Goal: Task Accomplishment & Management: Use online tool/utility

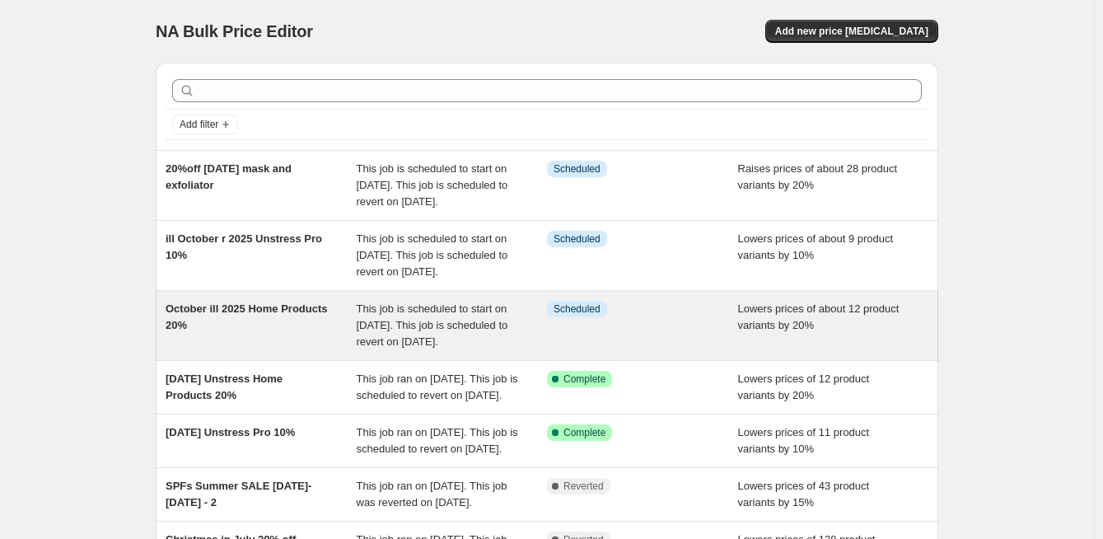
click at [422, 344] on span "This job is scheduled to start on [DATE]. This job is scheduled to revert on [D…" at bounding box center [433, 324] width 152 height 45
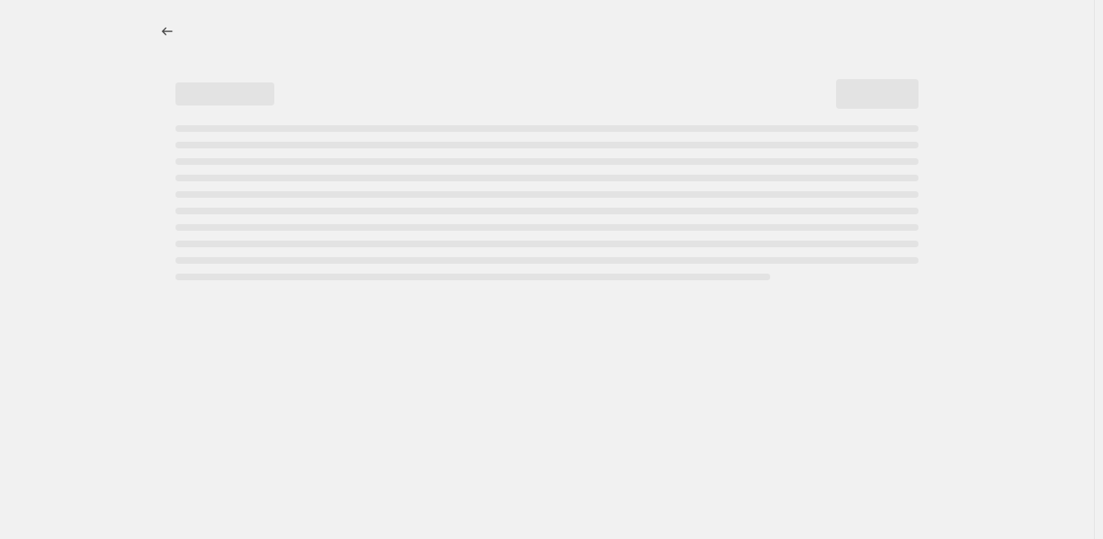
select select "percentage"
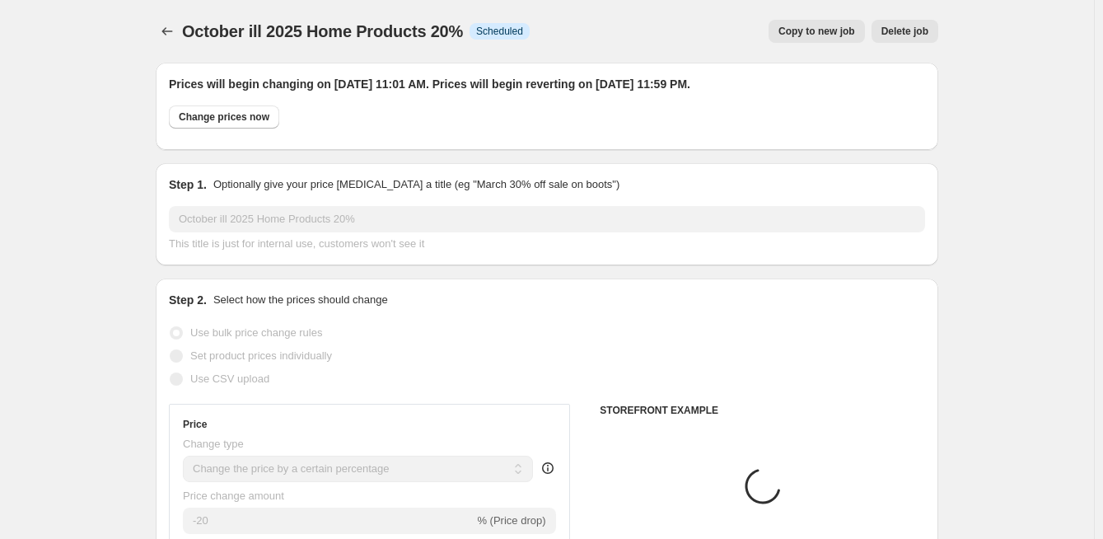
select select "collection"
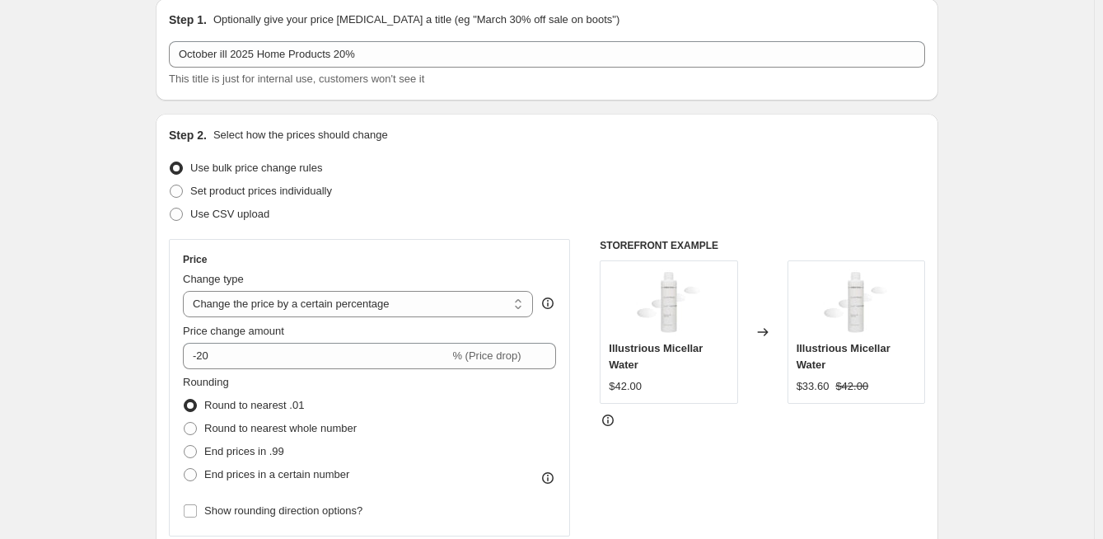
scroll to position [247, 0]
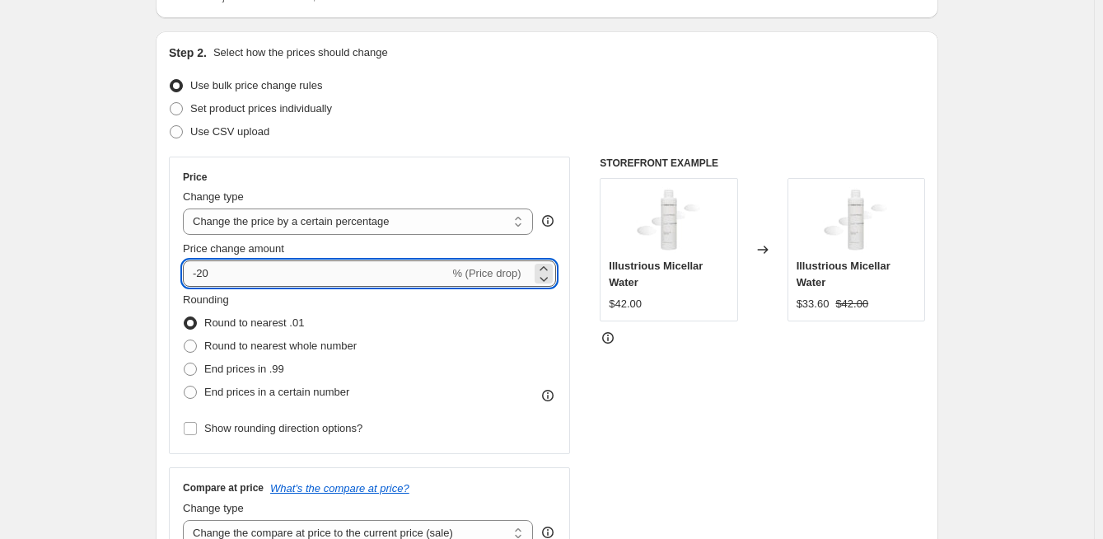
click at [267, 275] on input "-20" at bounding box center [316, 273] width 266 height 26
type input "-2"
type input "-10"
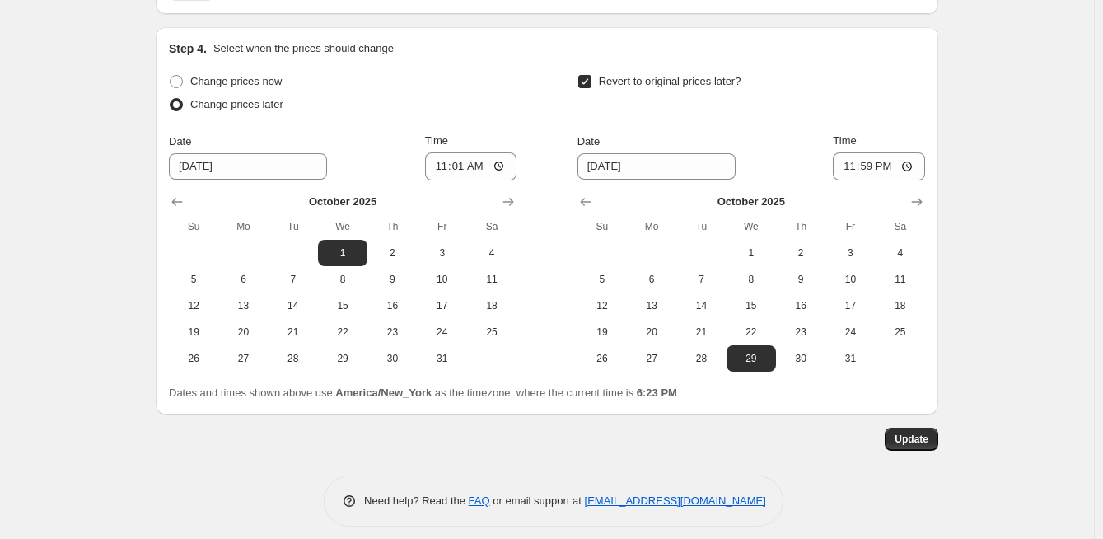
scroll to position [1674, 0]
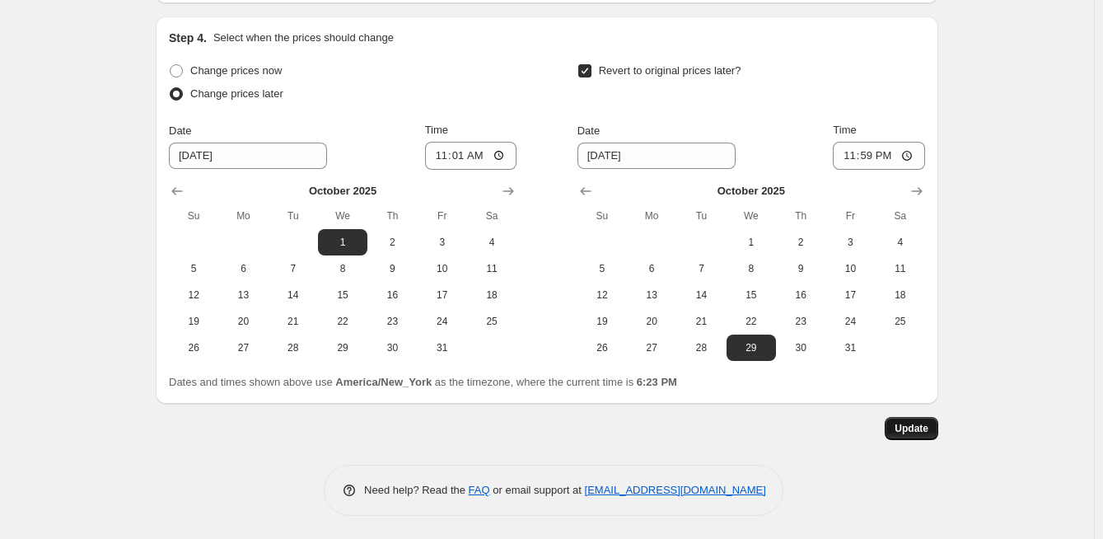
click at [910, 425] on span "Update" at bounding box center [912, 428] width 34 height 13
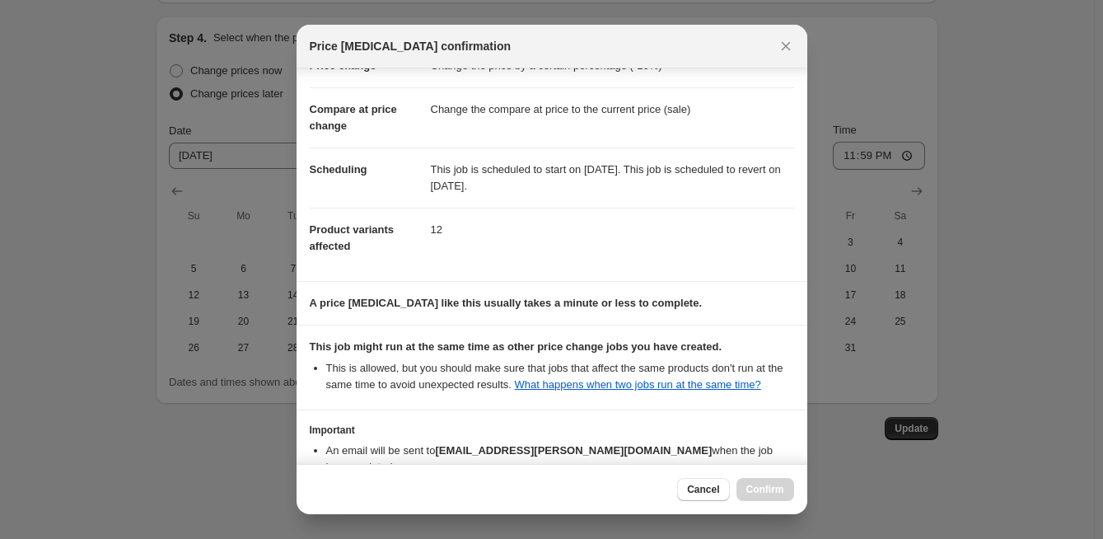
scroll to position [150, 0]
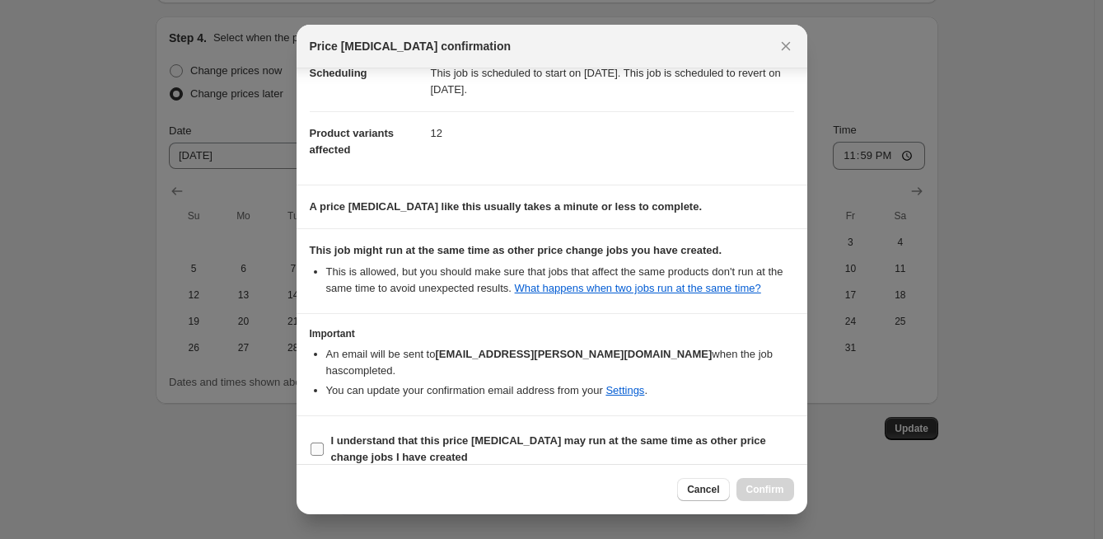
click at [315, 442] on input "I understand that this price [MEDICAL_DATA] may run at the same time as other p…" at bounding box center [317, 448] width 13 height 13
checkbox input "true"
click at [768, 485] on span "Confirm" at bounding box center [765, 489] width 38 height 13
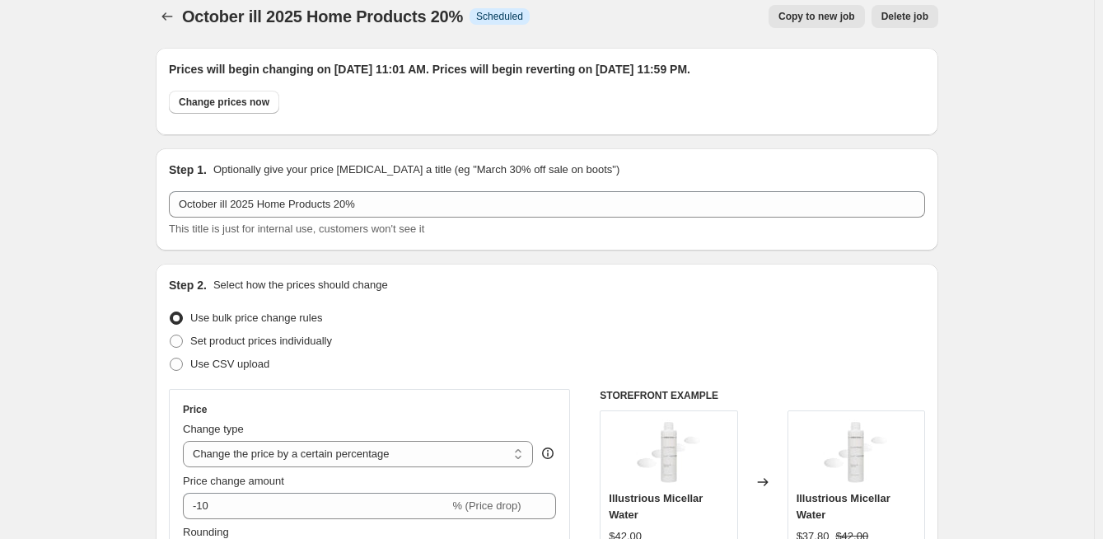
scroll to position [0, 0]
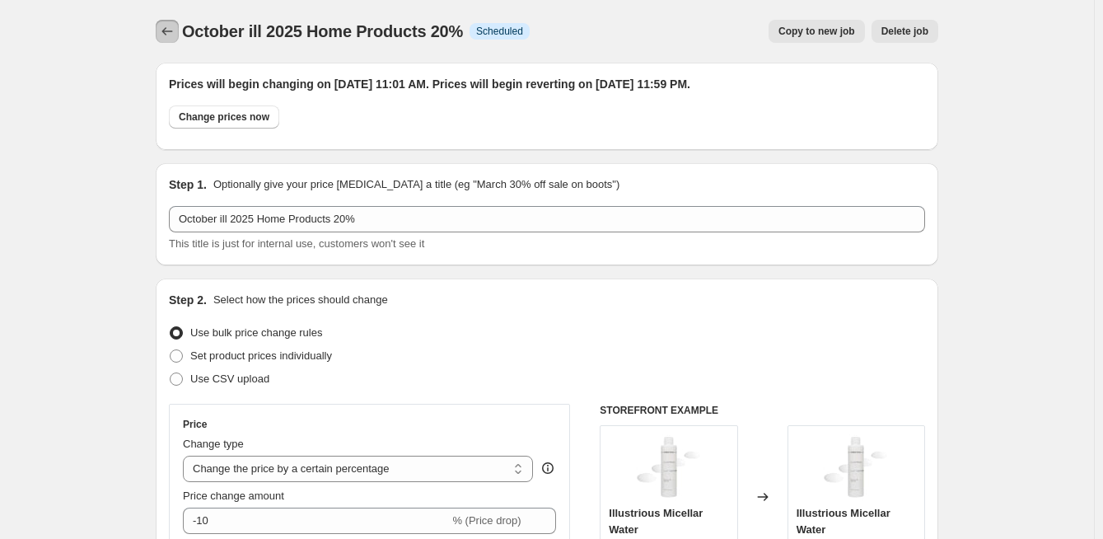
click at [163, 21] on button "Price change jobs" at bounding box center [167, 31] width 23 height 23
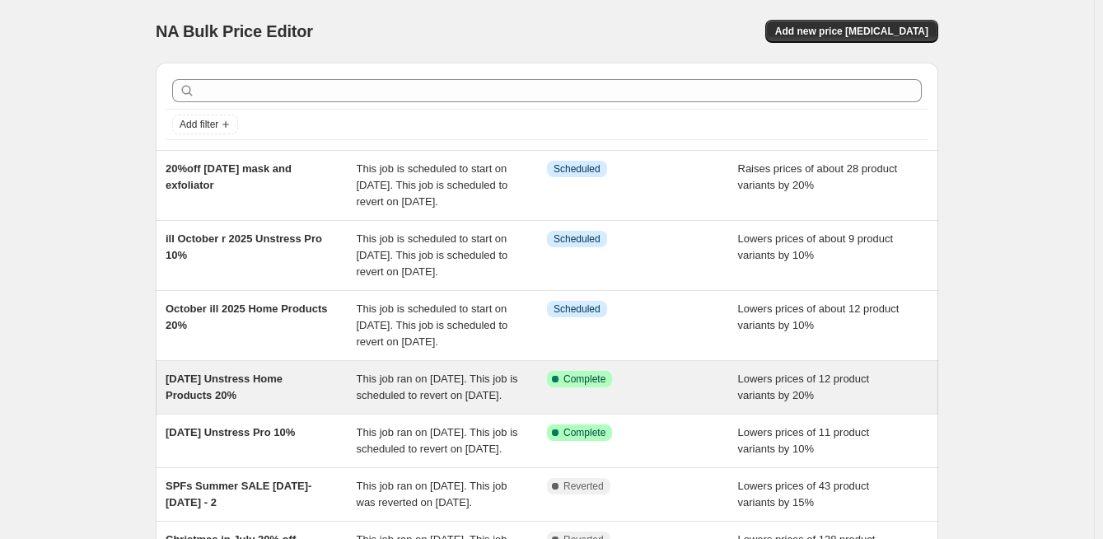
click at [250, 401] on span "[DATE] Unstress Home Products 20%" at bounding box center [224, 386] width 117 height 29
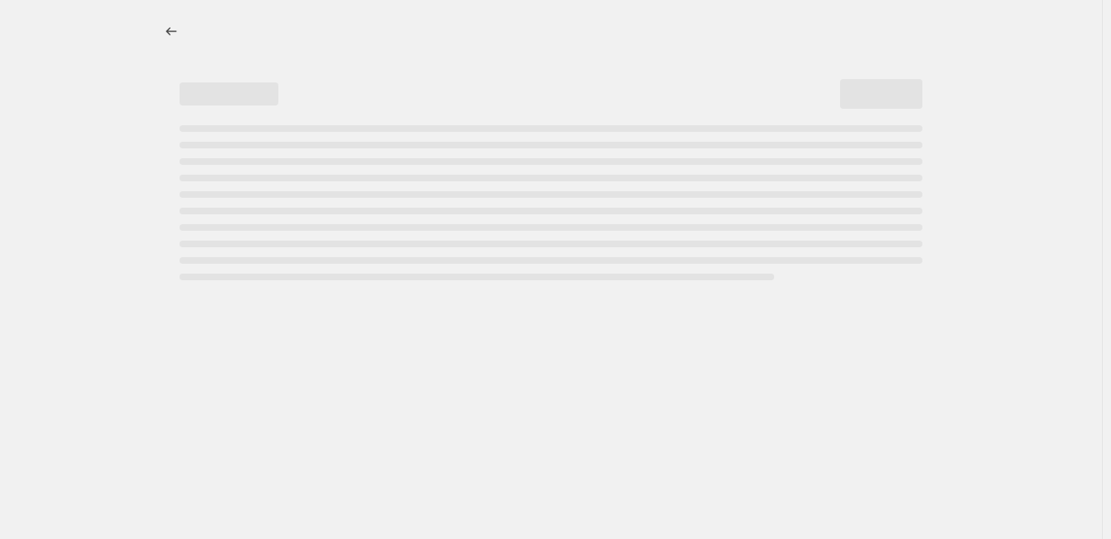
select select "percentage"
select select "collection"
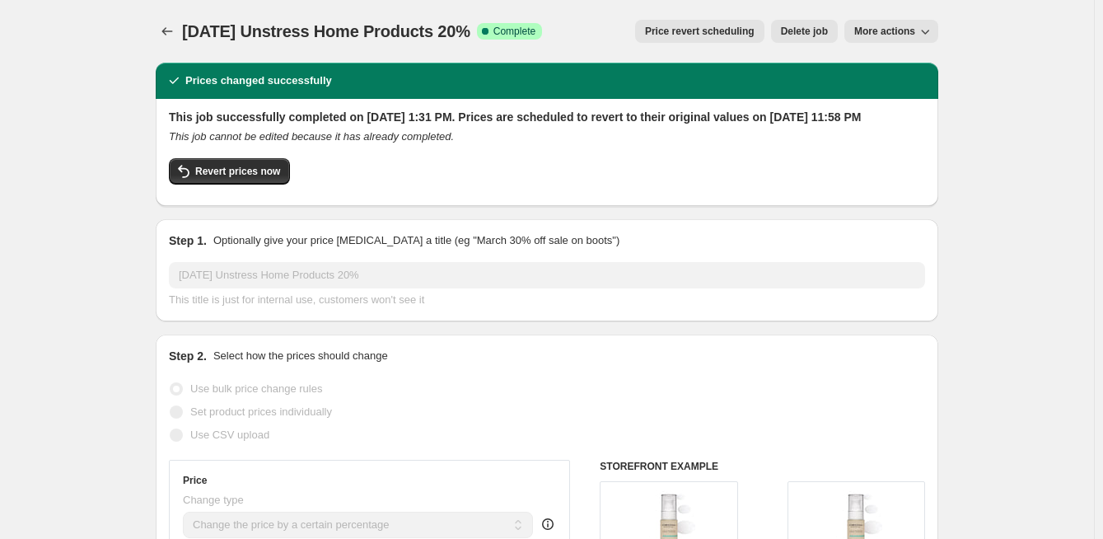
drag, startPoint x: 521, startPoint y: 28, endPoint x: 506, endPoint y: 30, distance: 14.9
click at [470, 30] on span "[DATE] Unstress Home Products 20%" at bounding box center [326, 31] width 288 height 18
click at [175, 28] on icon "Price change jobs" at bounding box center [167, 31] width 16 height 16
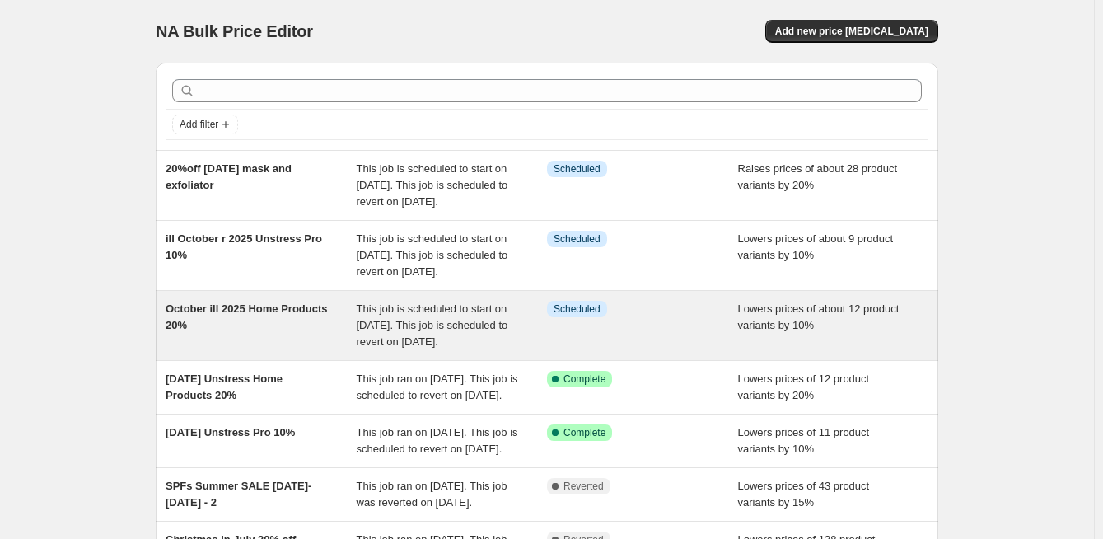
click at [473, 348] on span "This job is scheduled to start on [DATE]. This job is scheduled to revert on [D…" at bounding box center [433, 324] width 152 height 45
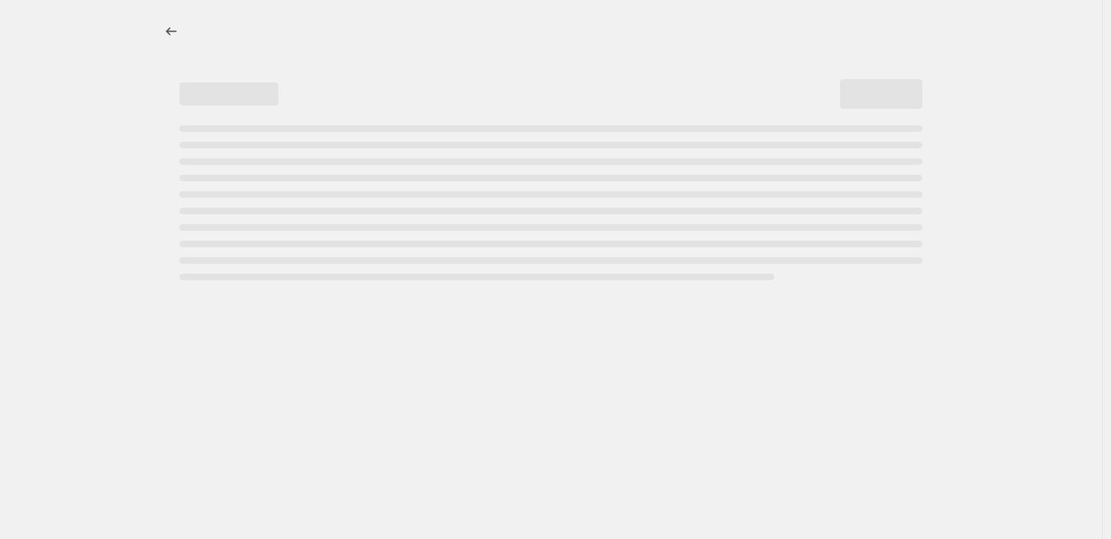
select select "percentage"
select select "collection"
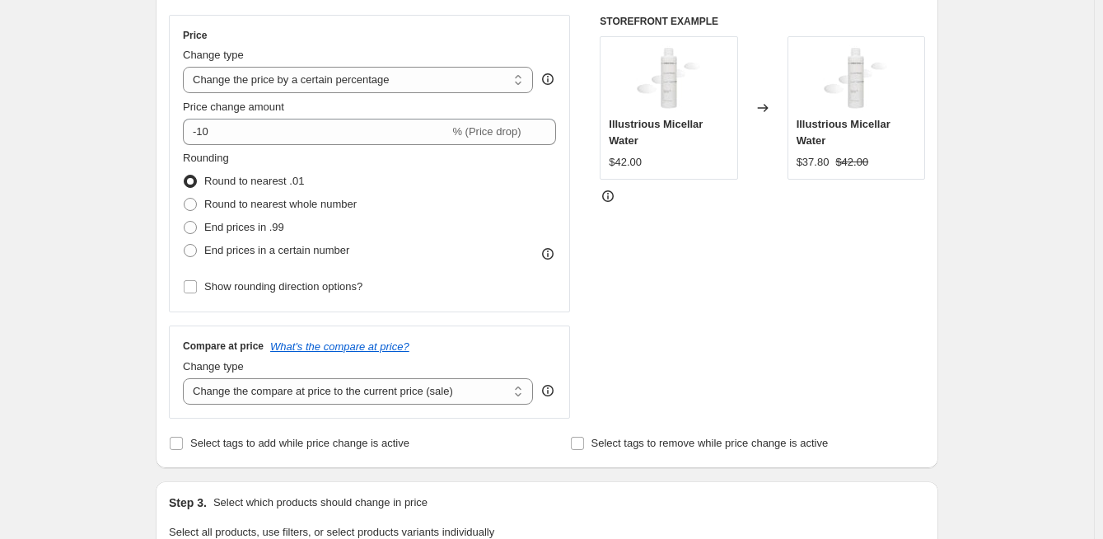
scroll to position [330, 0]
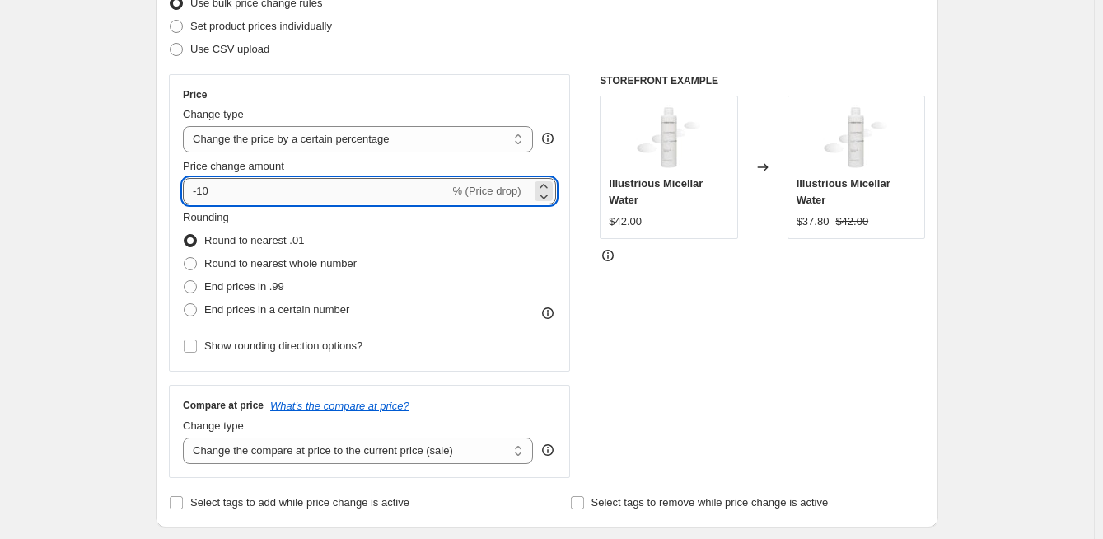
drag, startPoint x: 245, startPoint y: 193, endPoint x: 202, endPoint y: 188, distance: 43.1
click at [199, 187] on input "-10" at bounding box center [316, 191] width 266 height 26
click at [788, 321] on div "STOREFRONT EXAMPLE Illustrious Micellar Water $42.00 Changed to Illustrious Mic…" at bounding box center [762, 276] width 325 height 404
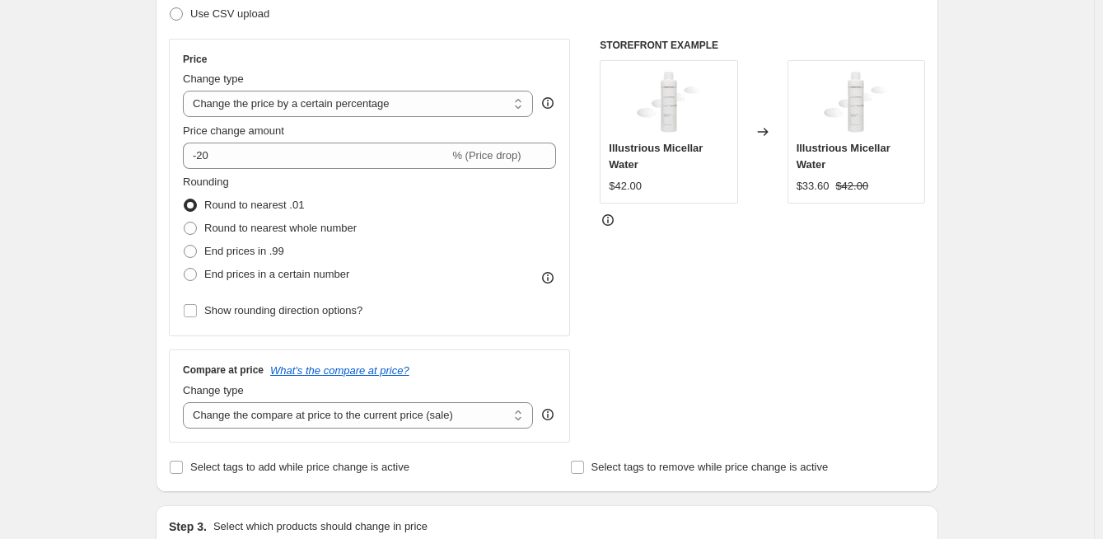
scroll to position [165, 0]
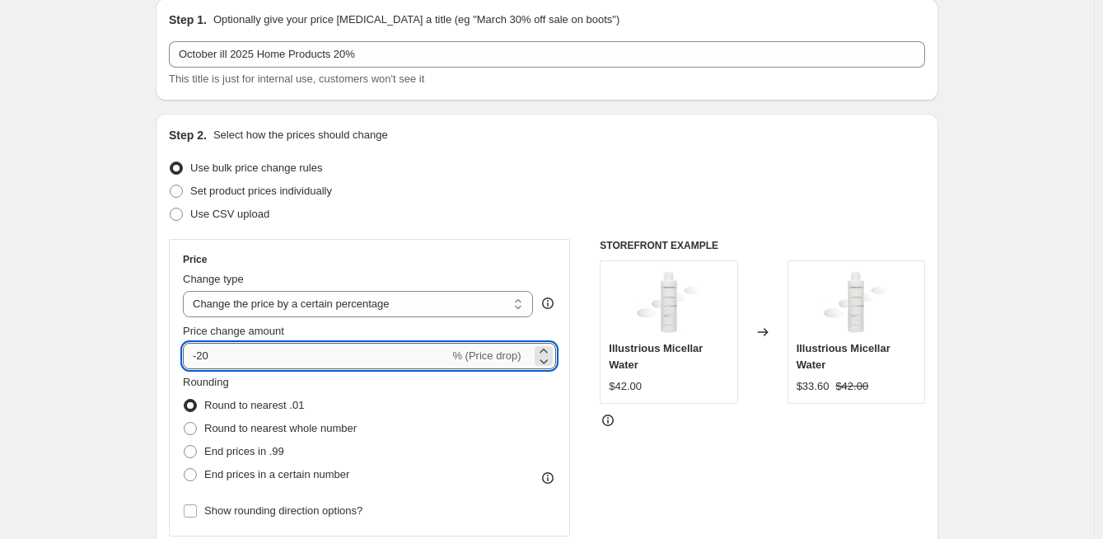
drag, startPoint x: 213, startPoint y: 353, endPoint x: 202, endPoint y: 351, distance: 11.7
click at [202, 351] on input "-20" at bounding box center [316, 356] width 266 height 26
type input "-10"
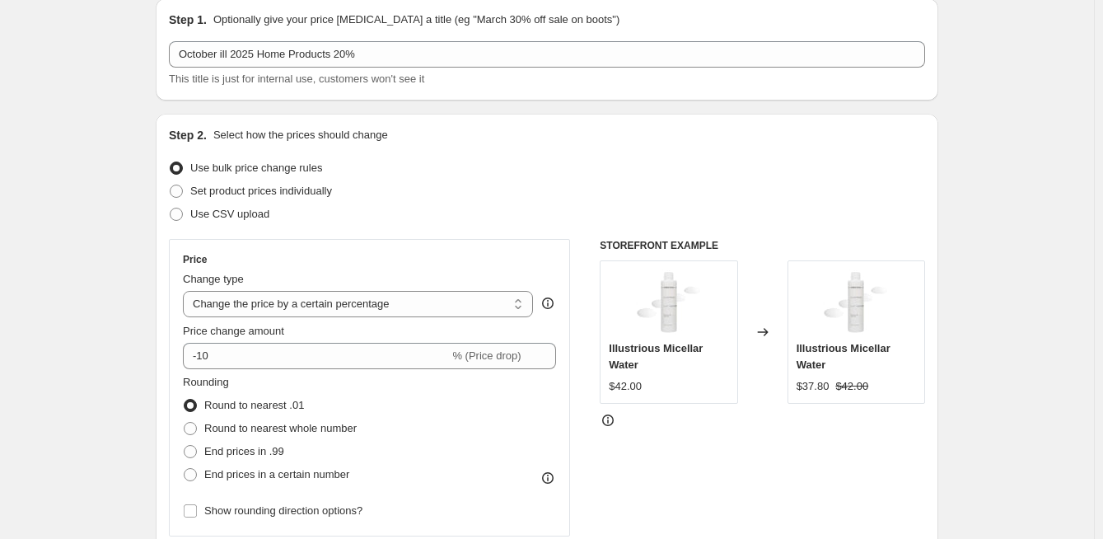
click at [898, 198] on div "Set product prices individually" at bounding box center [547, 191] width 756 height 23
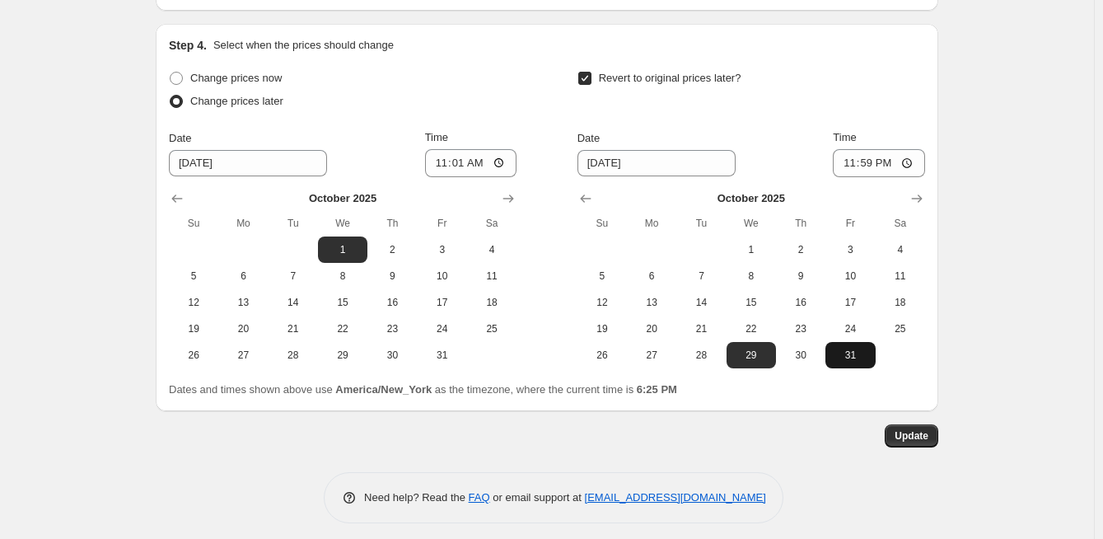
scroll to position [1674, 0]
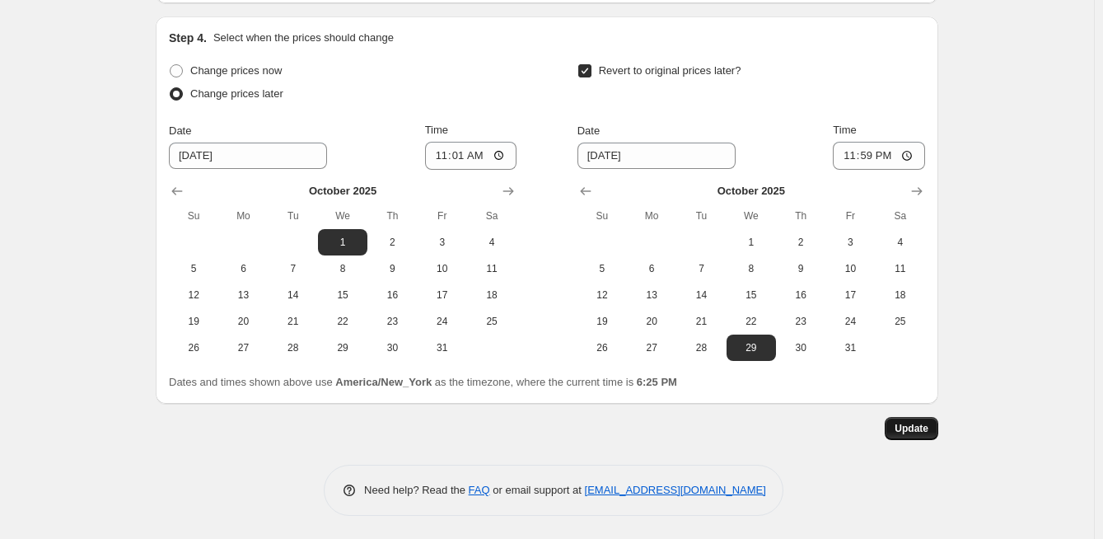
click at [903, 422] on span "Update" at bounding box center [912, 428] width 34 height 13
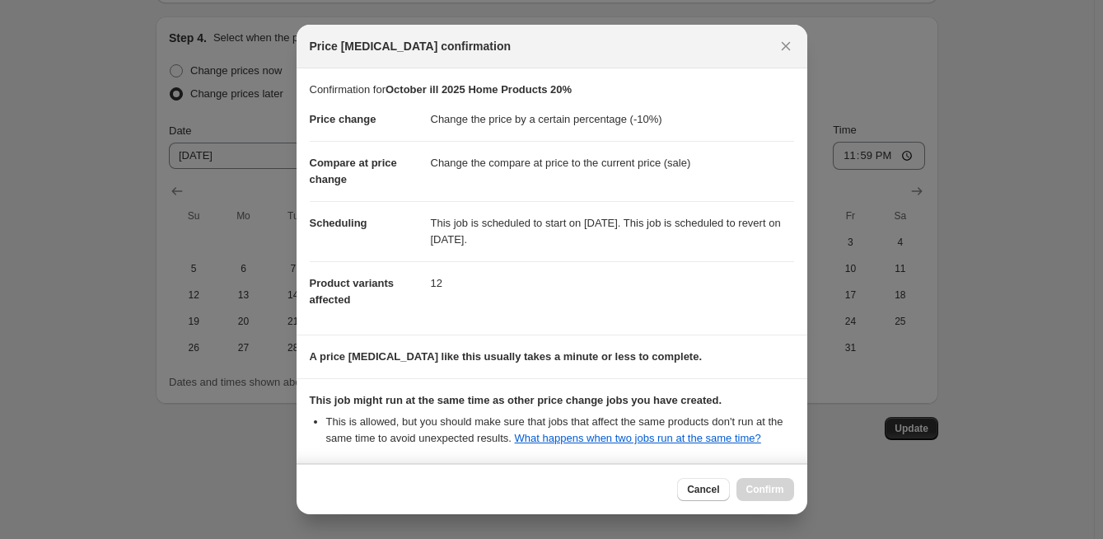
scroll to position [150, 0]
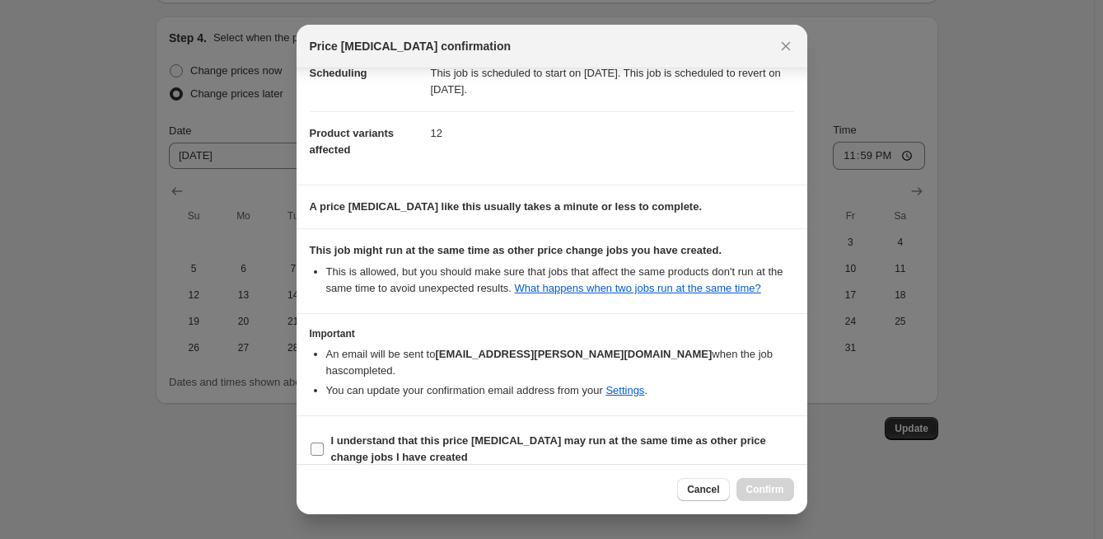
click at [316, 442] on input "I understand that this price [MEDICAL_DATA] may run at the same time as other p…" at bounding box center [317, 448] width 13 height 13
checkbox input "true"
click at [771, 494] on span "Confirm" at bounding box center [765, 489] width 38 height 13
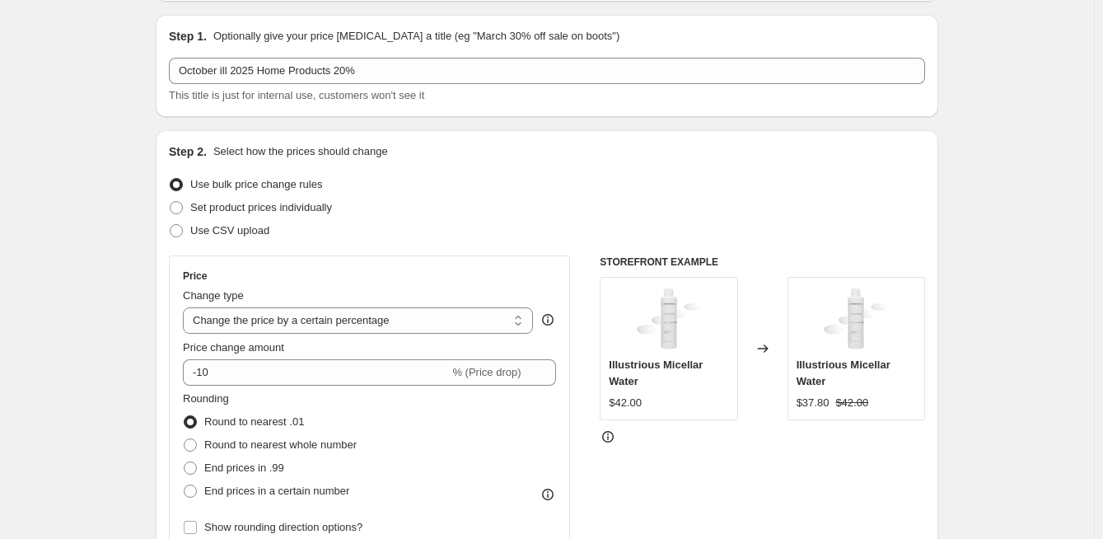
scroll to position [0, 0]
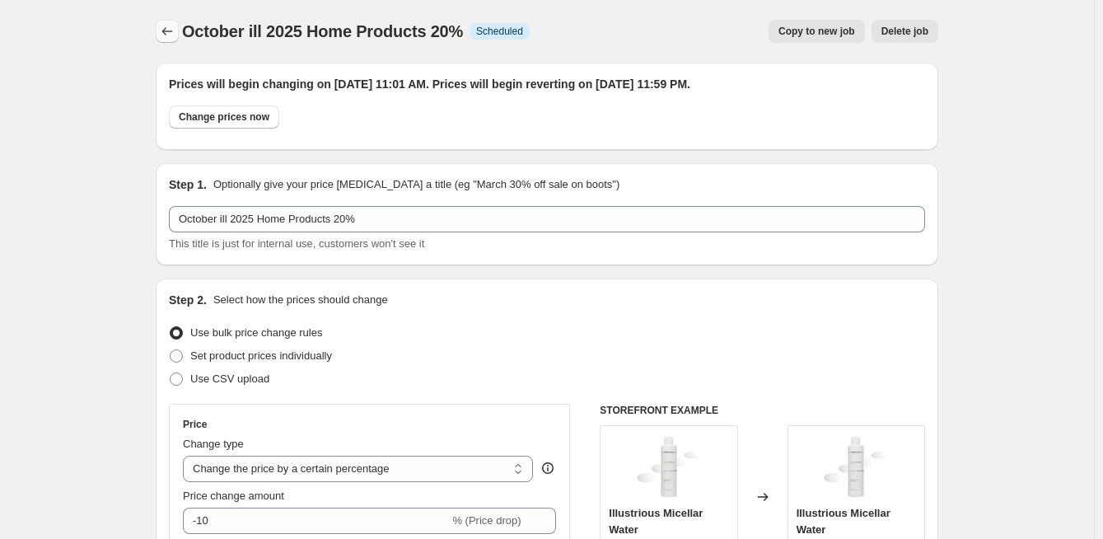
click at [170, 35] on icon "Price change jobs" at bounding box center [167, 31] width 16 height 16
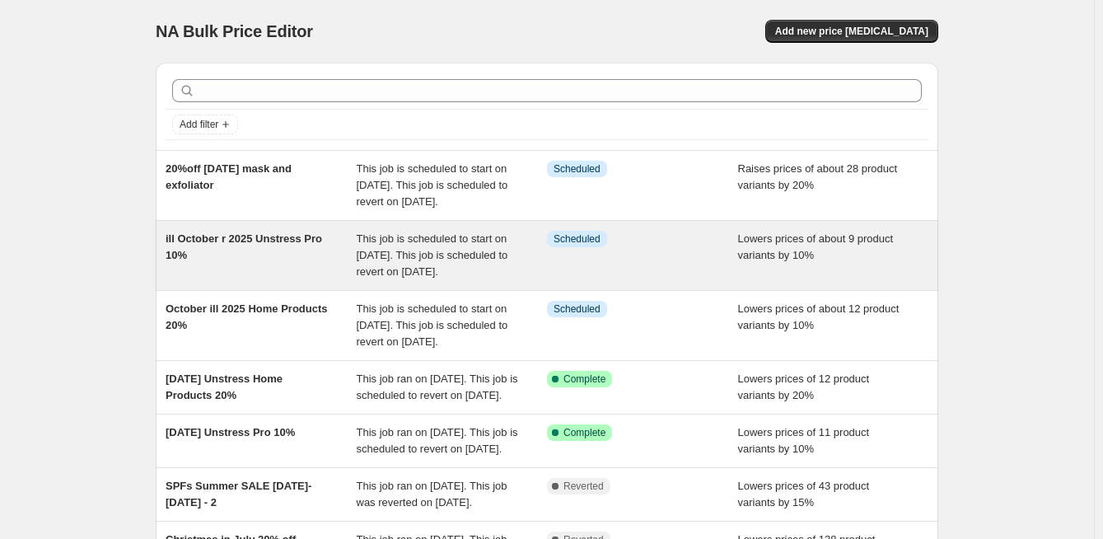
click at [398, 264] on span "This job is scheduled to start on [DATE]. This job is scheduled to revert on [D…" at bounding box center [433, 254] width 152 height 45
select select "percentage"
select select "collection"
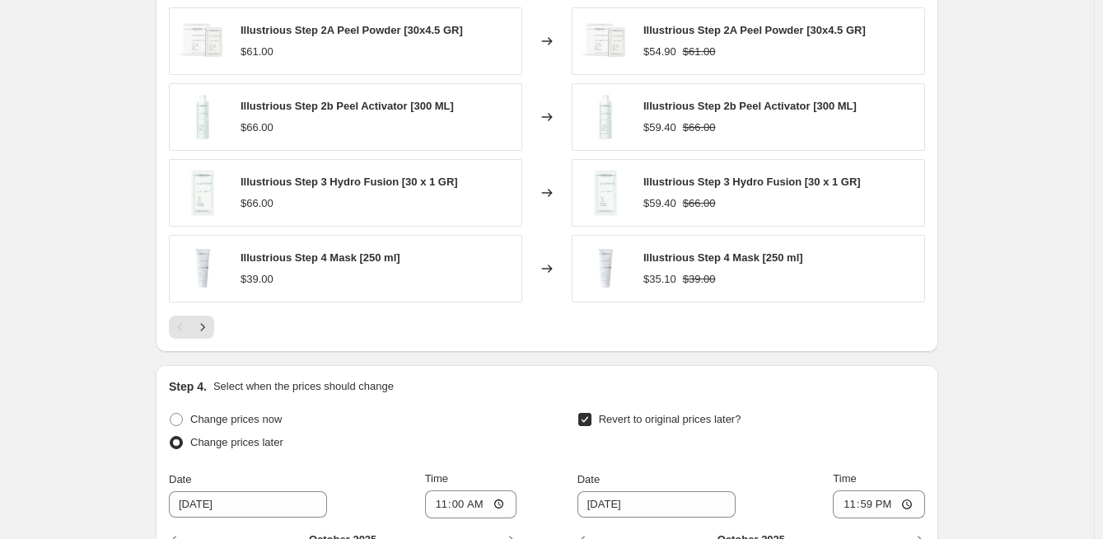
scroll to position [1318, 0]
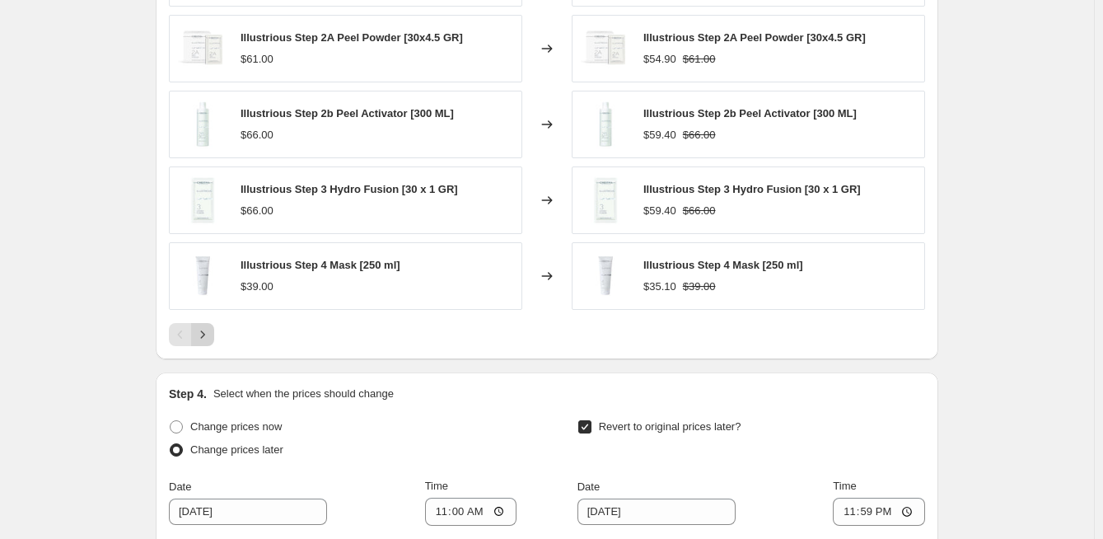
click at [204, 328] on icon "Next" at bounding box center [202, 334] width 16 height 16
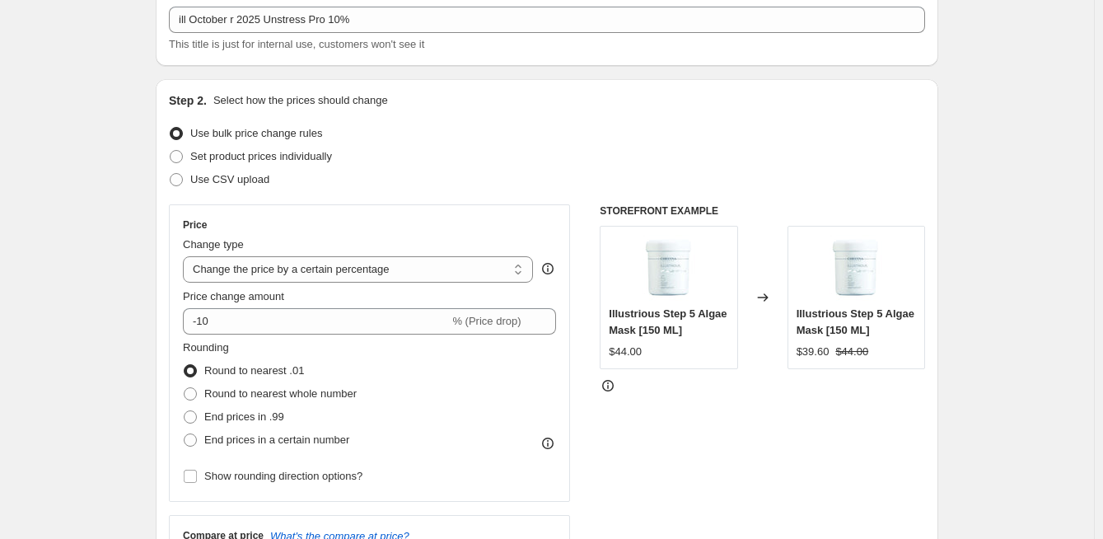
scroll to position [0, 0]
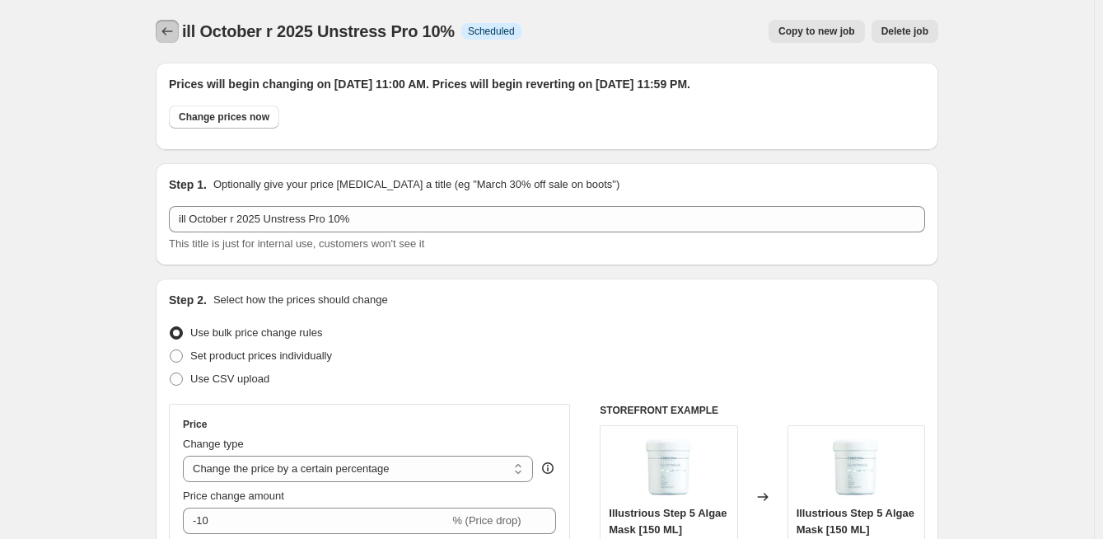
click at [171, 32] on icon "Price change jobs" at bounding box center [167, 31] width 16 height 16
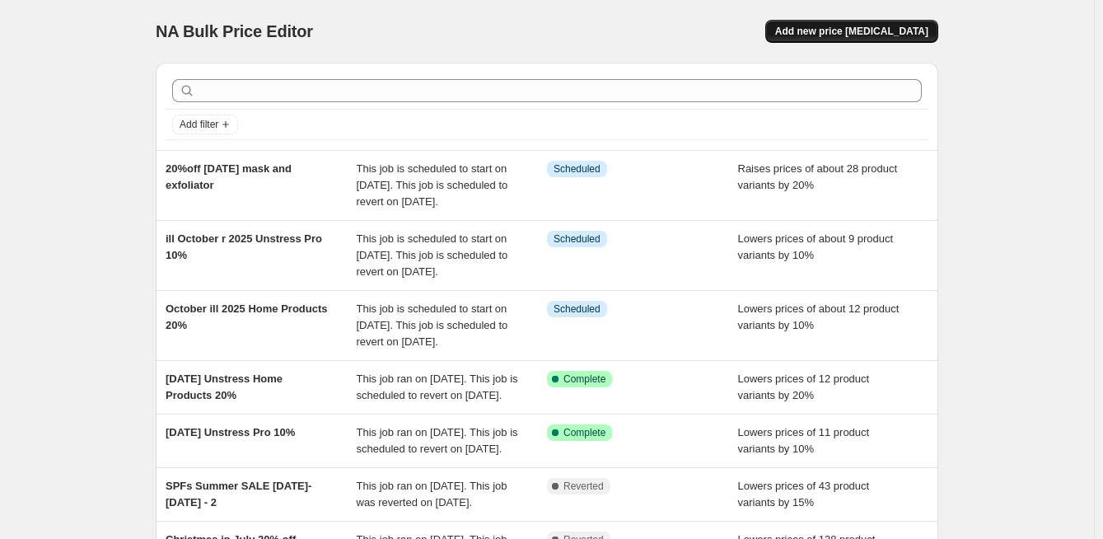
click at [860, 32] on span "Add new price [MEDICAL_DATA]" at bounding box center [851, 31] width 153 height 13
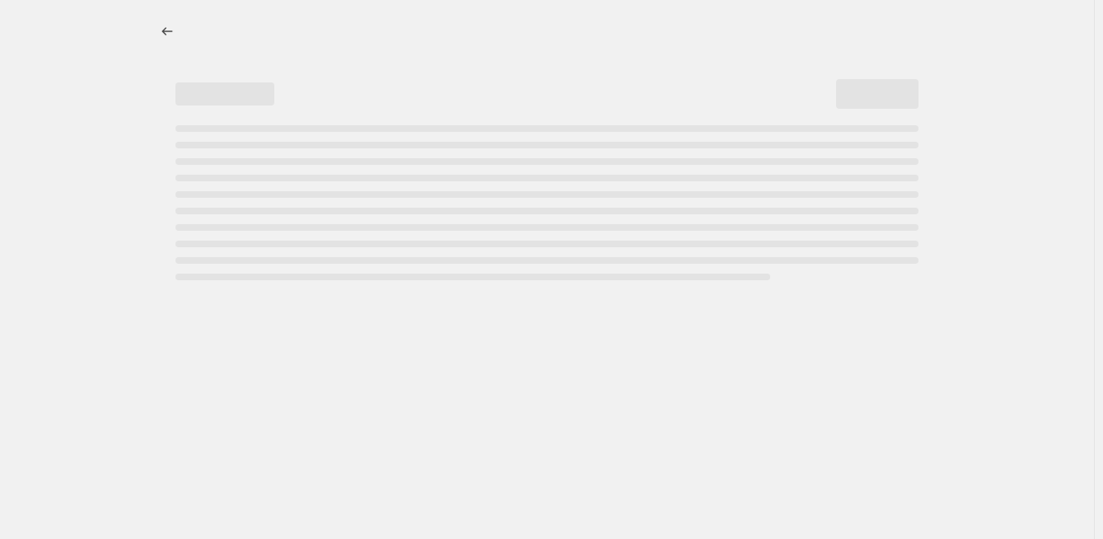
select select "percentage"
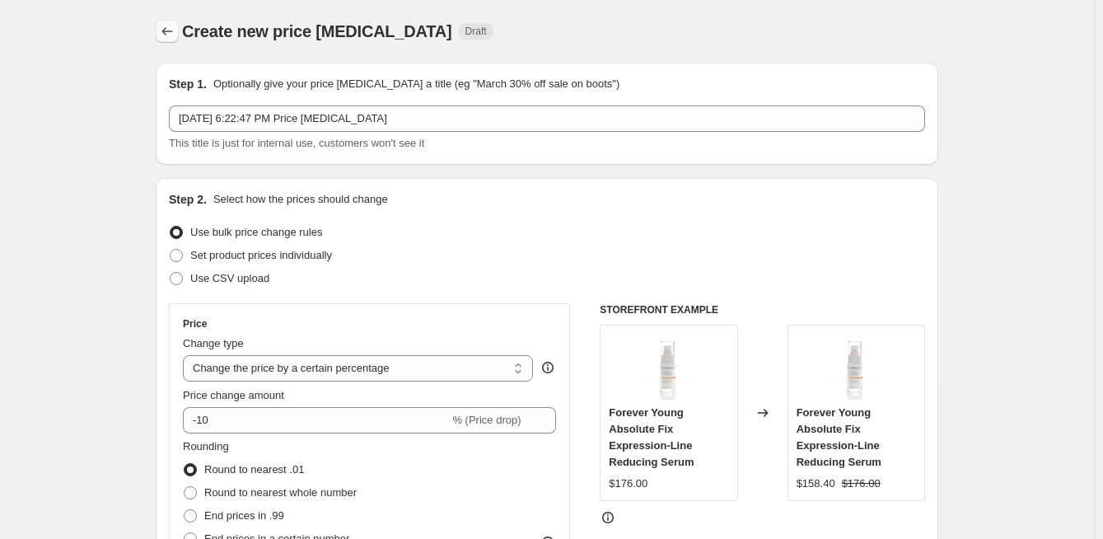
click at [169, 34] on icon "Price change jobs" at bounding box center [167, 31] width 11 height 8
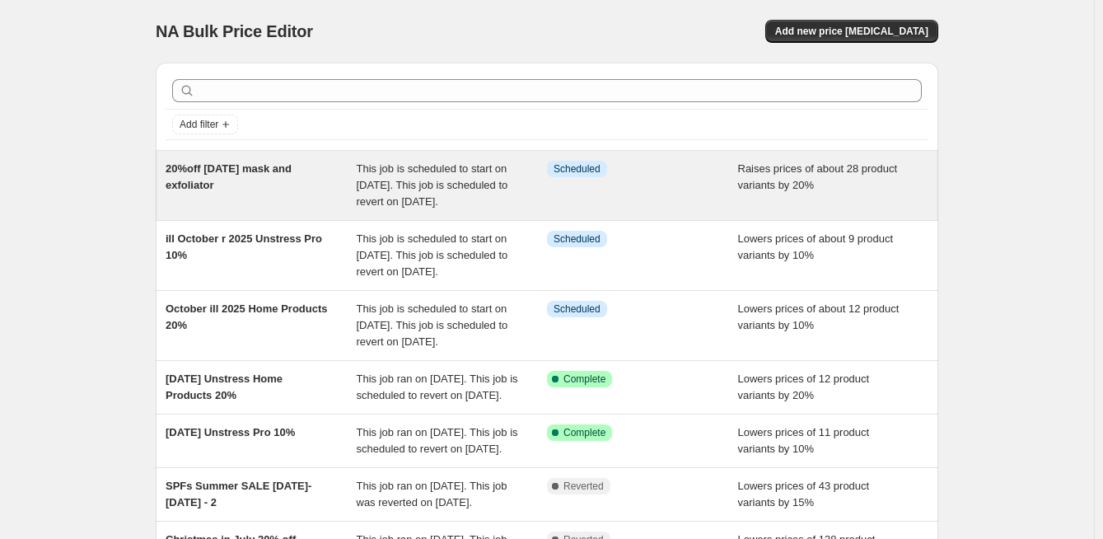
click at [249, 198] on div "20%off [DATE] mask and exfoliator" at bounding box center [261, 185] width 191 height 49
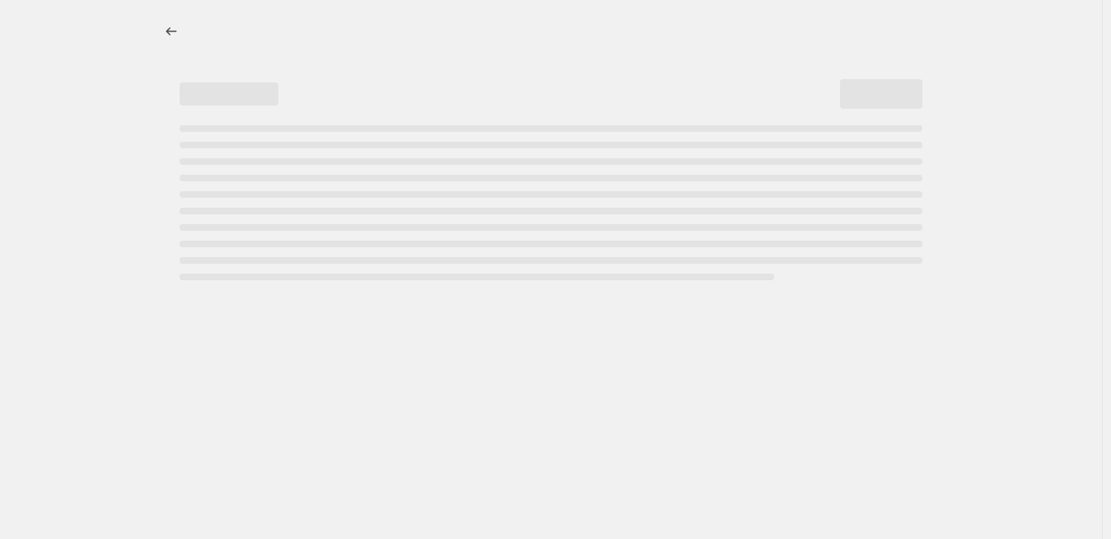
select select "percentage"
select select "collection"
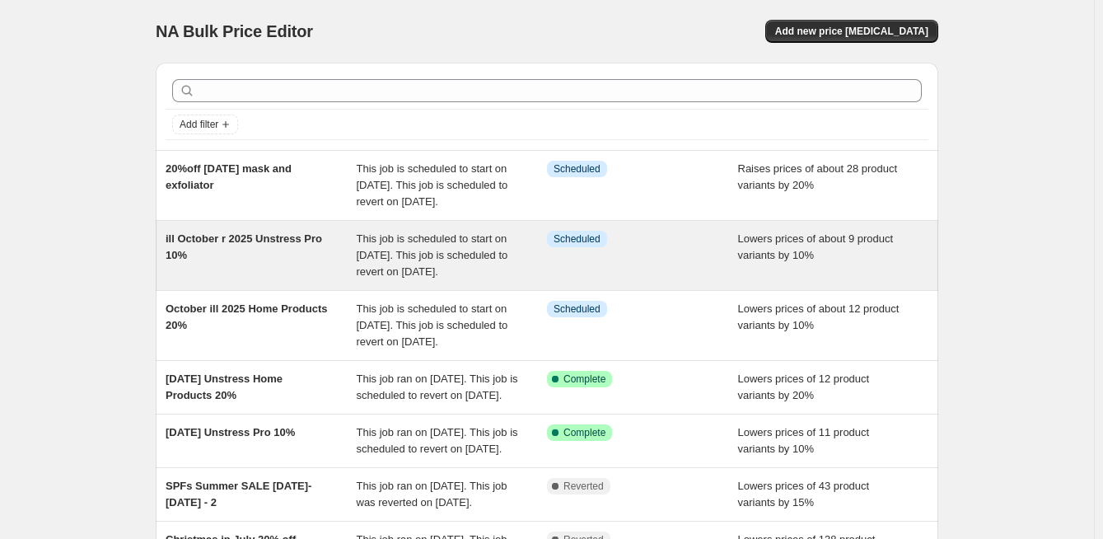
click at [308, 280] on div "ill October r 2025 Unstress Pro 10%" at bounding box center [261, 255] width 191 height 49
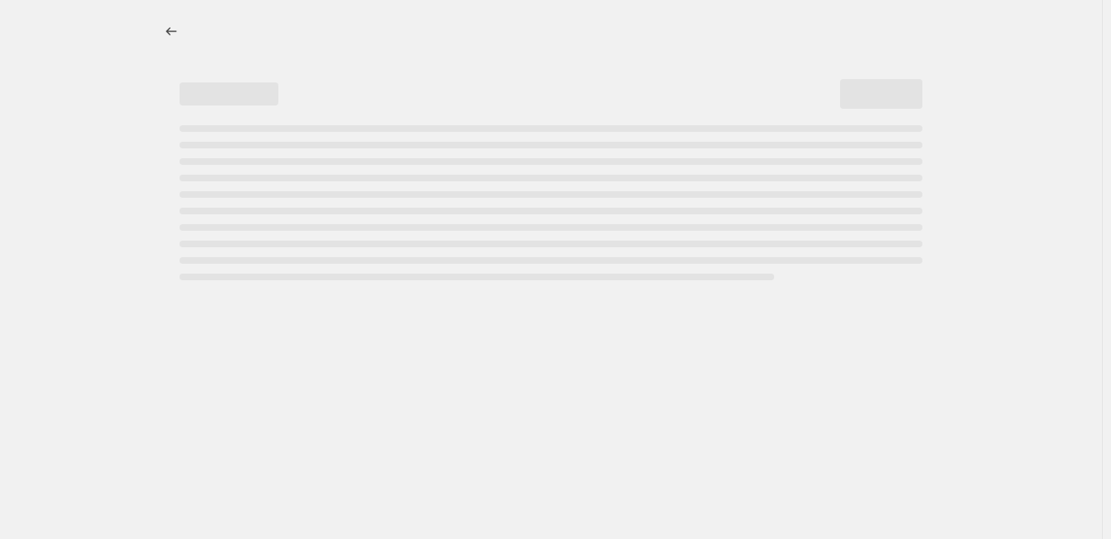
select select "percentage"
select select "collection"
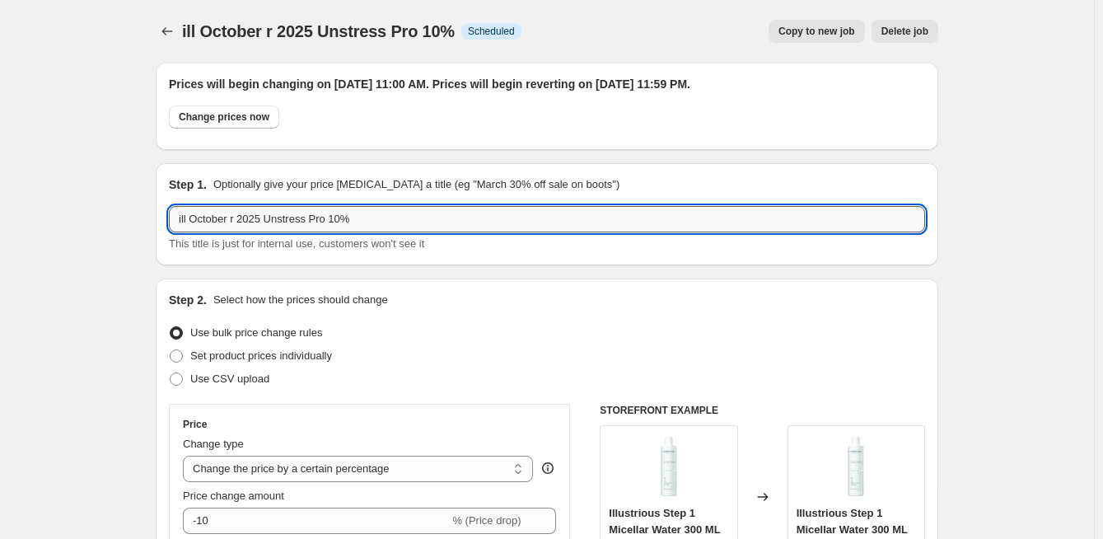
drag, startPoint x: 306, startPoint y: 220, endPoint x: 270, endPoint y: 213, distance: 36.0
click at [270, 213] on input "ill October r 2025 Unstress Pro 10%" at bounding box center [547, 219] width 756 height 26
type input "ill October r 2025 ill Pro 10%"
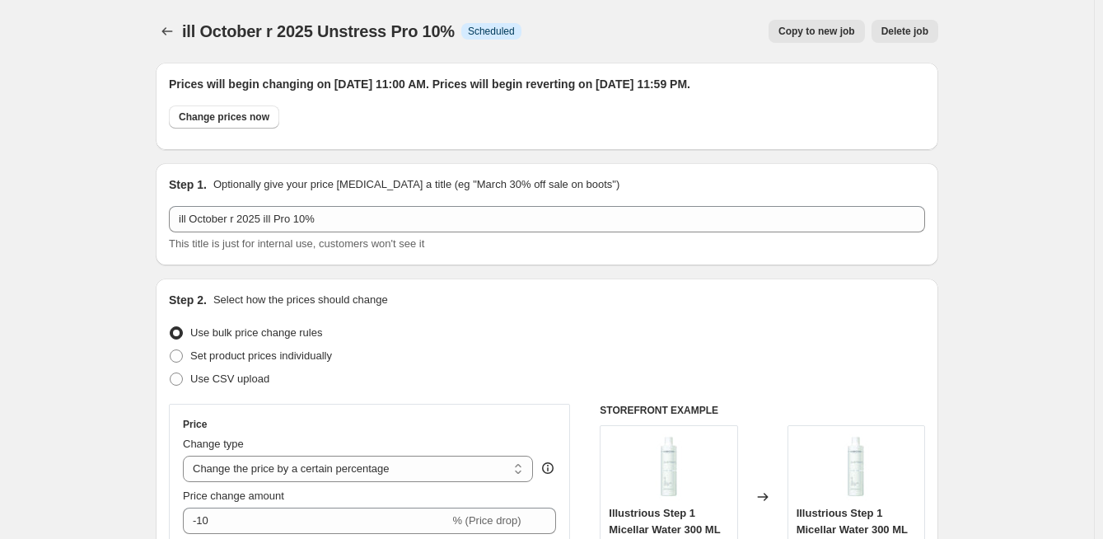
click at [690, 34] on div "Copy to new job Delete job" at bounding box center [737, 31] width 404 height 23
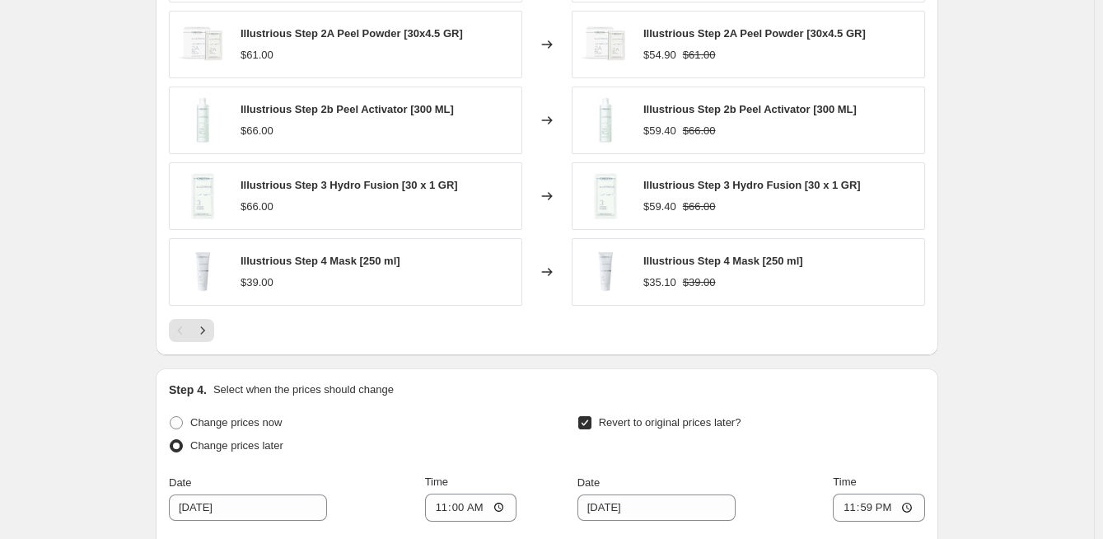
scroll to position [1674, 0]
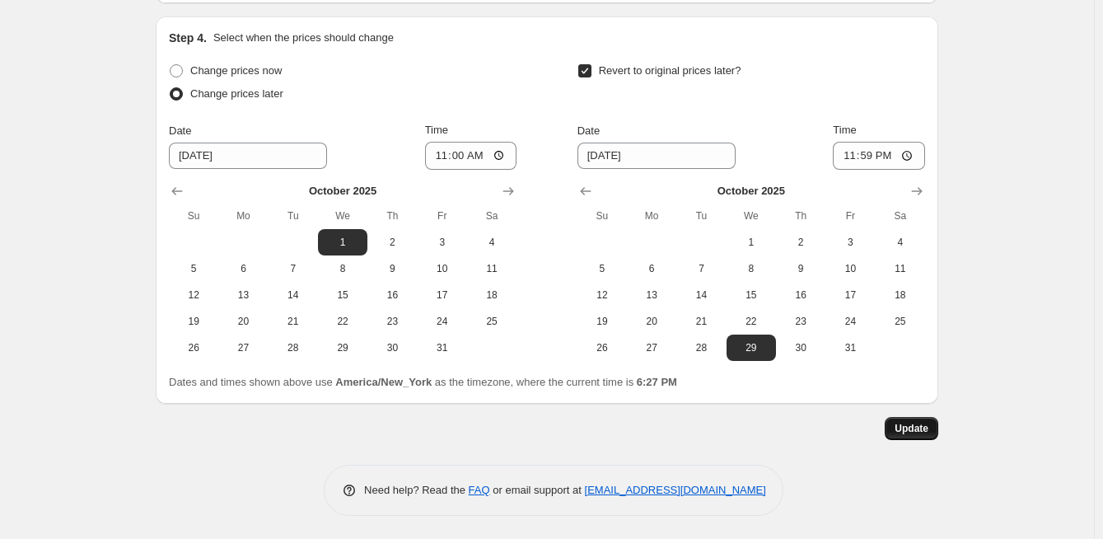
click at [914, 428] on span "Update" at bounding box center [912, 428] width 34 height 13
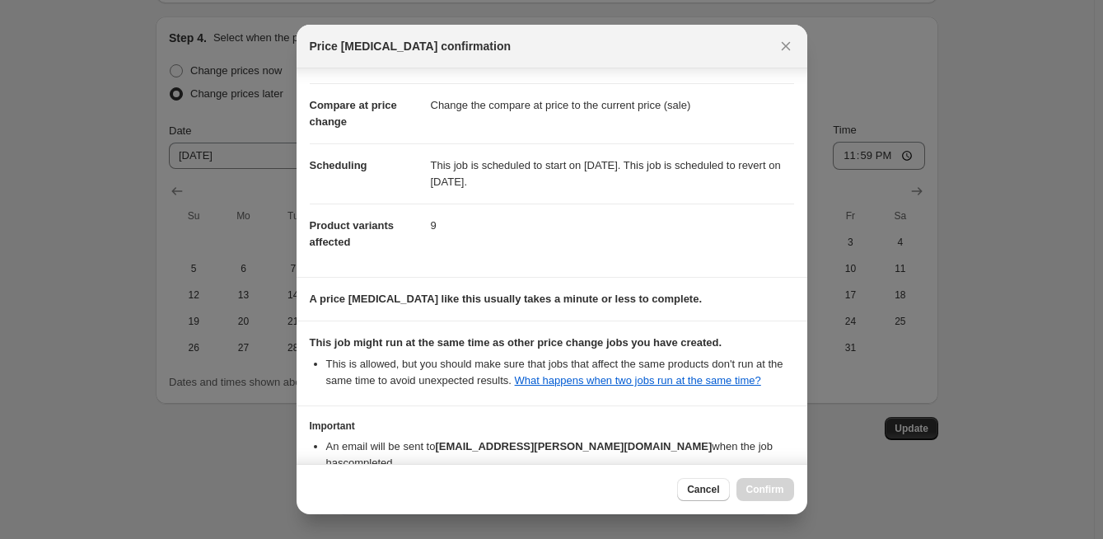
scroll to position [150, 0]
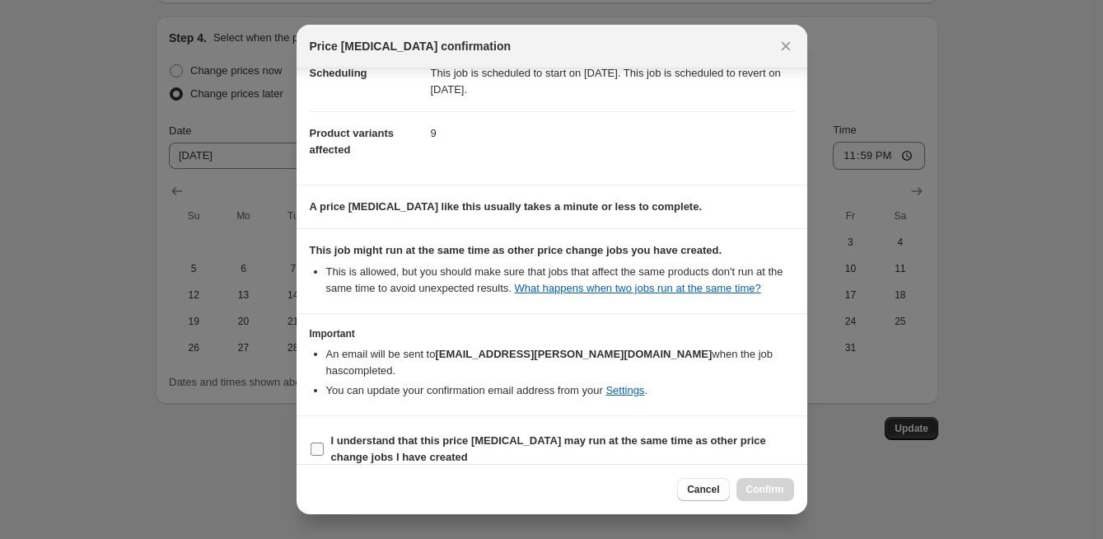
click at [311, 442] on input "I understand that this price [MEDICAL_DATA] may run at the same time as other p…" at bounding box center [317, 448] width 13 height 13
checkbox input "true"
click at [773, 484] on span "Confirm" at bounding box center [765, 489] width 38 height 13
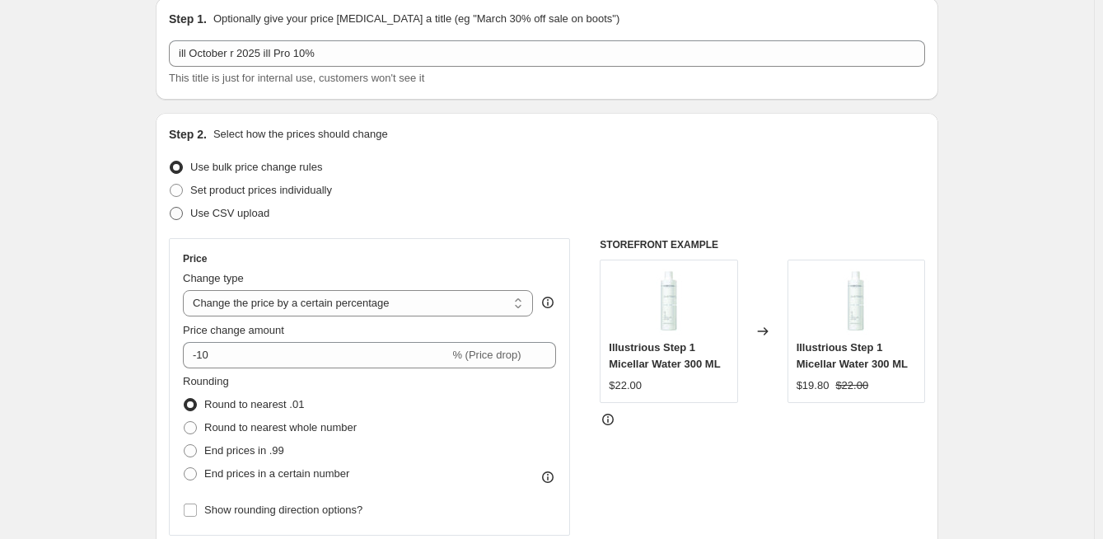
scroll to position [0, 0]
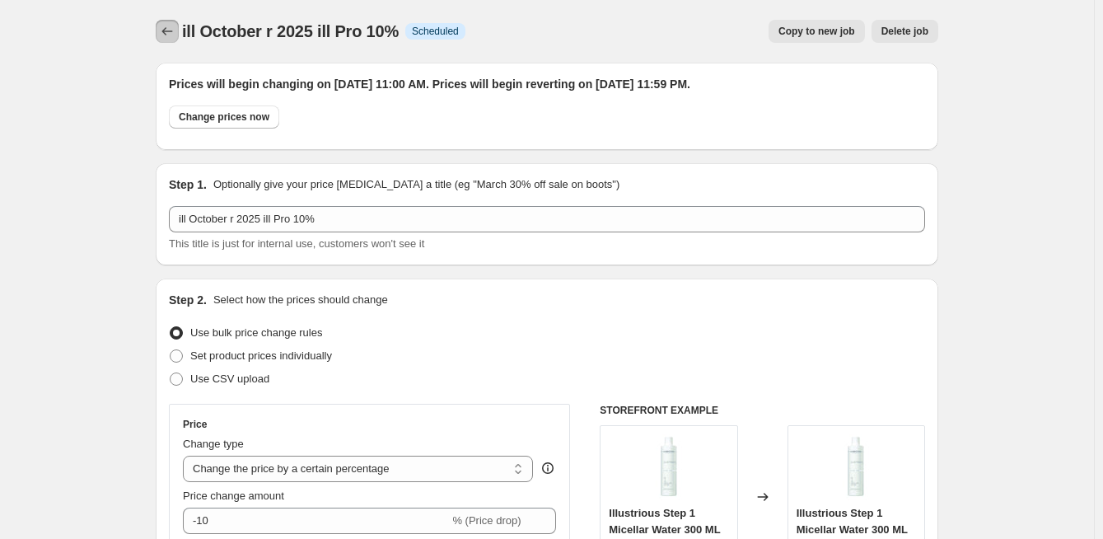
click at [172, 26] on icon "Price change jobs" at bounding box center [167, 31] width 16 height 16
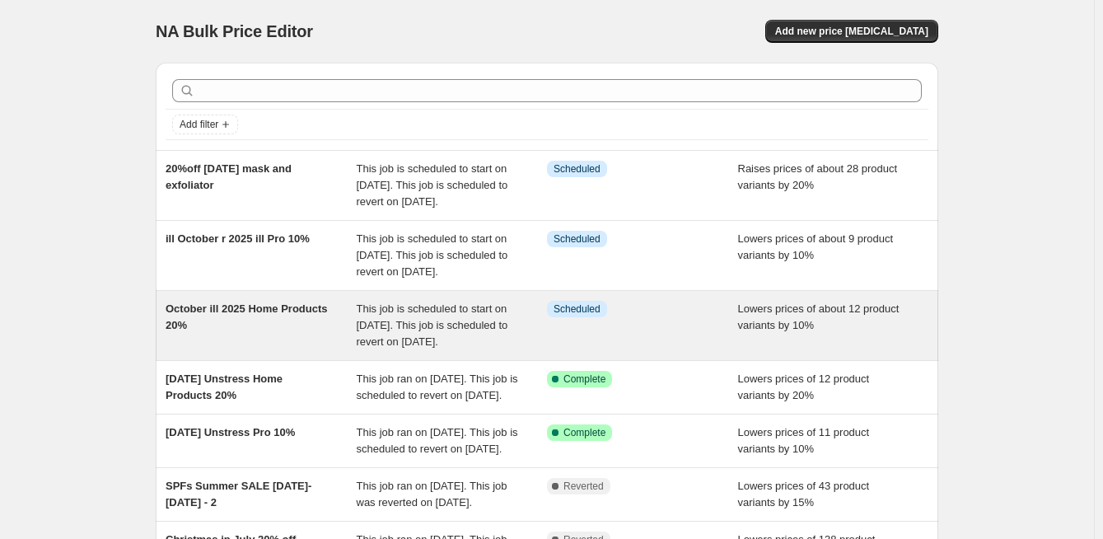
click at [401, 348] on div "This job is scheduled to start on [DATE]. This job is scheduled to revert on [D…" at bounding box center [452, 325] width 191 height 49
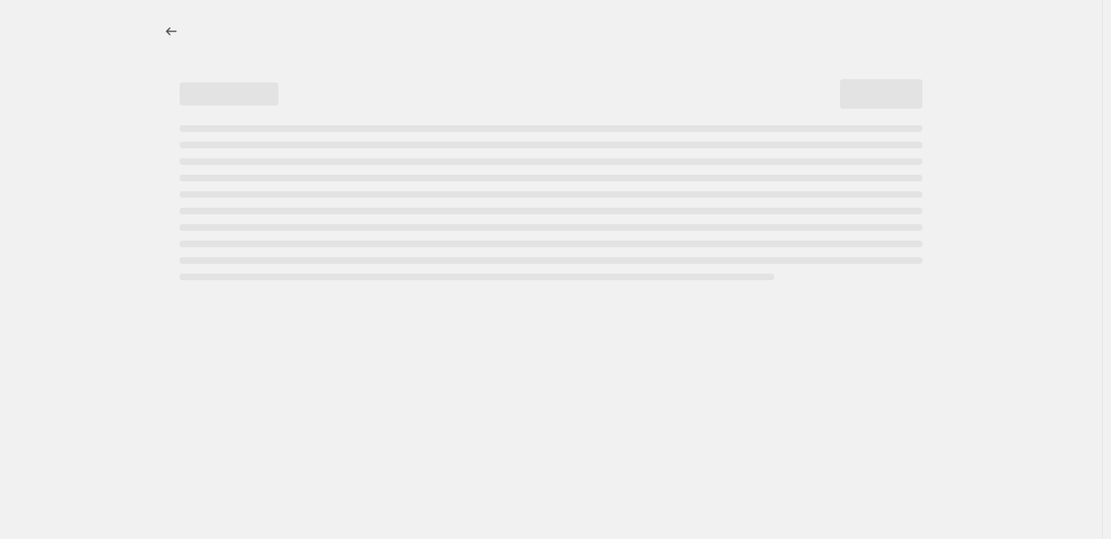
select select "percentage"
select select "collection"
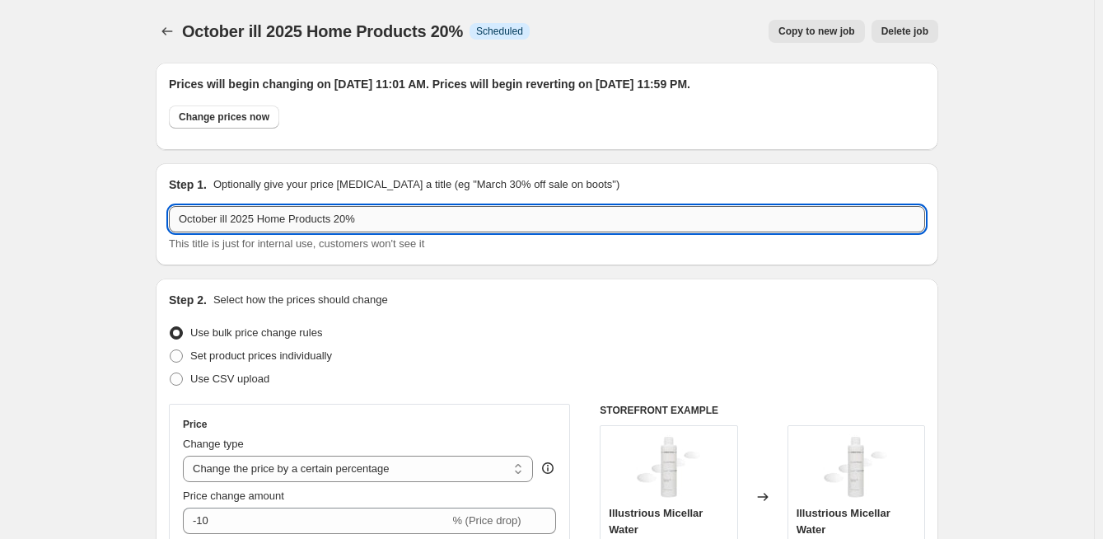
drag, startPoint x: 344, startPoint y: 220, endPoint x: 335, endPoint y: 220, distance: 9.1
click at [336, 219] on input "October ill 2025 Home Products 20%" at bounding box center [547, 219] width 756 height 26
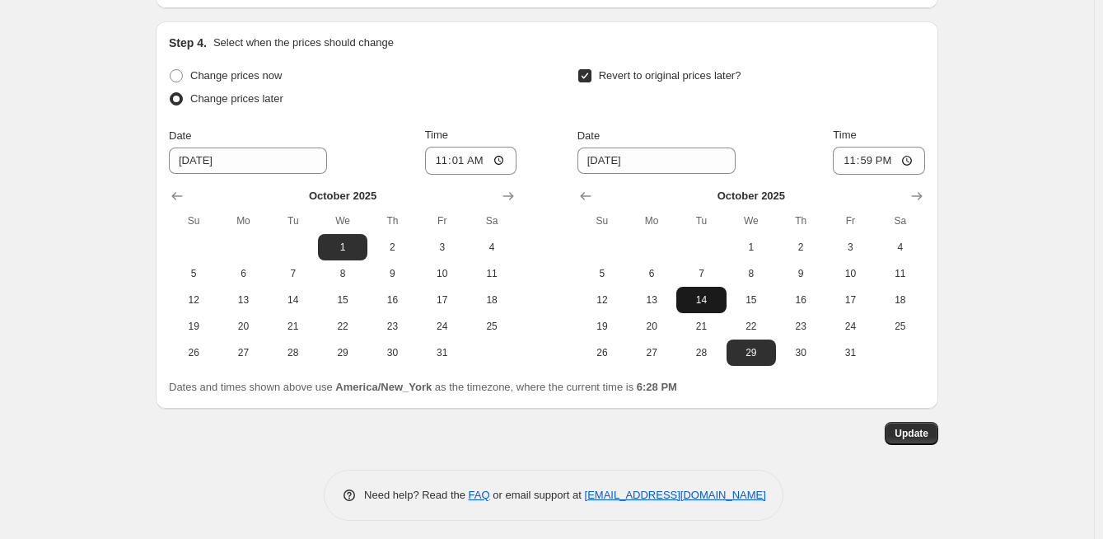
scroll to position [1674, 0]
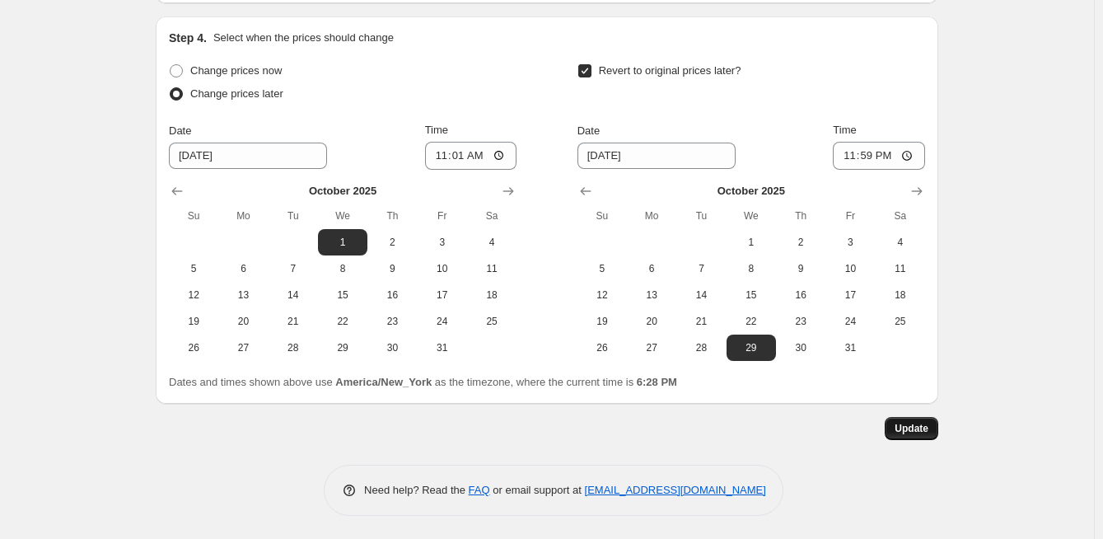
type input "October ill 2025 Home Products10%"
click at [900, 426] on span "Update" at bounding box center [912, 428] width 34 height 13
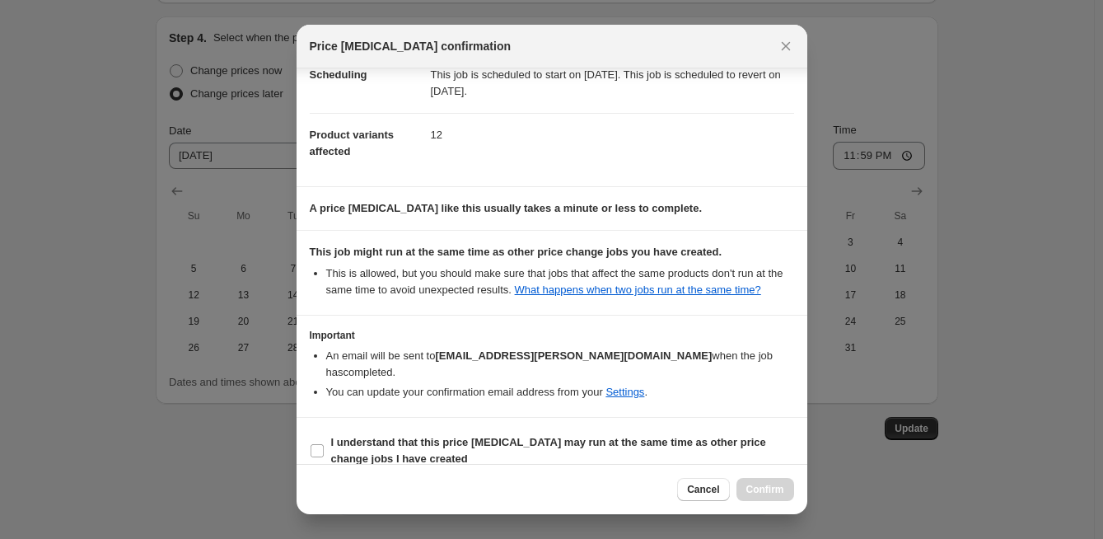
scroll to position [150, 0]
click at [311, 442] on input "I understand that this price [MEDICAL_DATA] may run at the same time as other p…" at bounding box center [317, 448] width 13 height 13
checkbox input "true"
click at [756, 475] on div "Cancel Confirm" at bounding box center [552, 489] width 511 height 50
drag, startPoint x: 754, startPoint y: 487, endPoint x: 741, endPoint y: 488, distance: 12.4
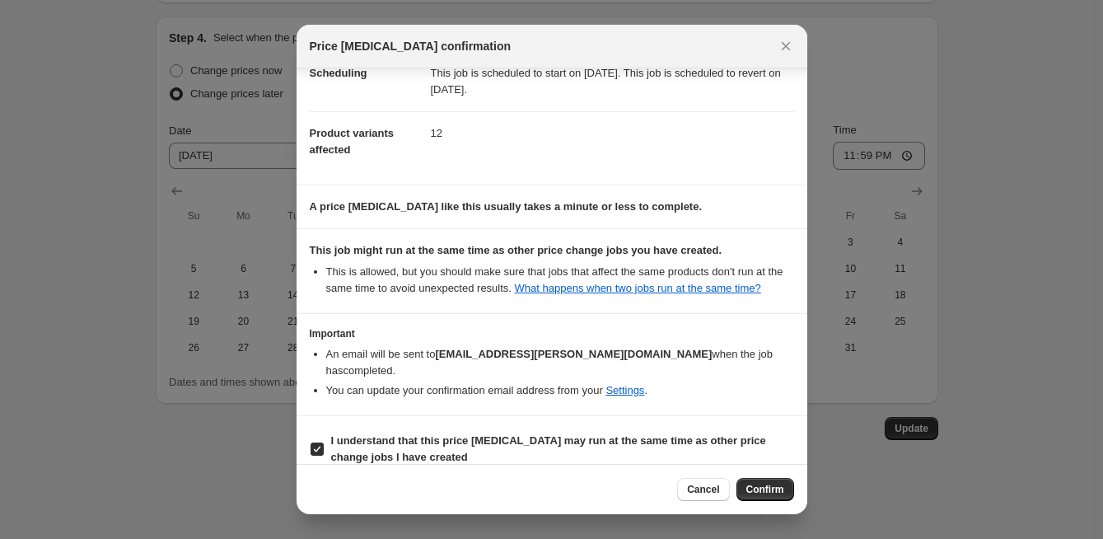
click at [754, 488] on span "Confirm" at bounding box center [765, 489] width 38 height 13
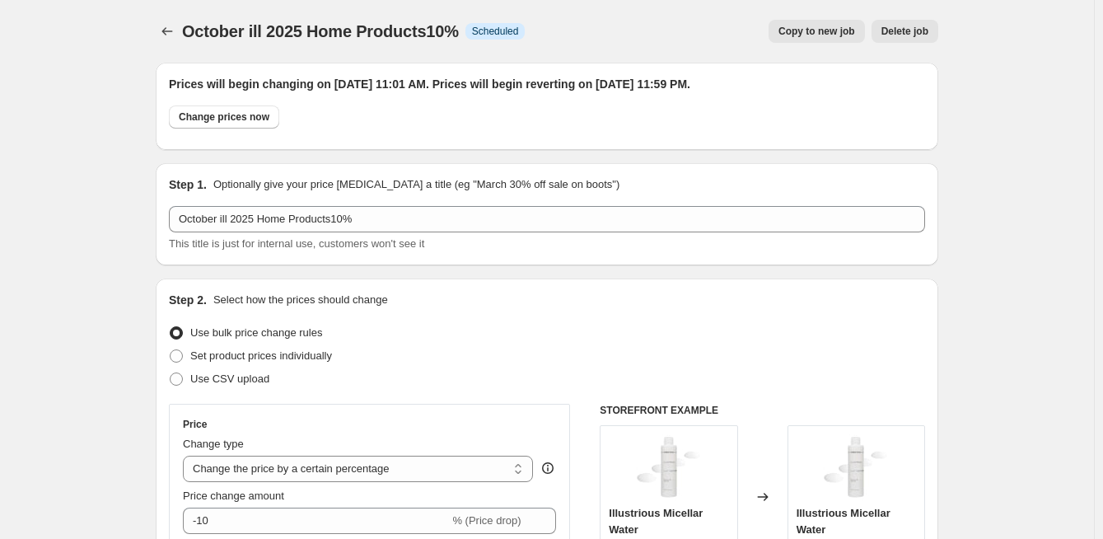
scroll to position [1674, 0]
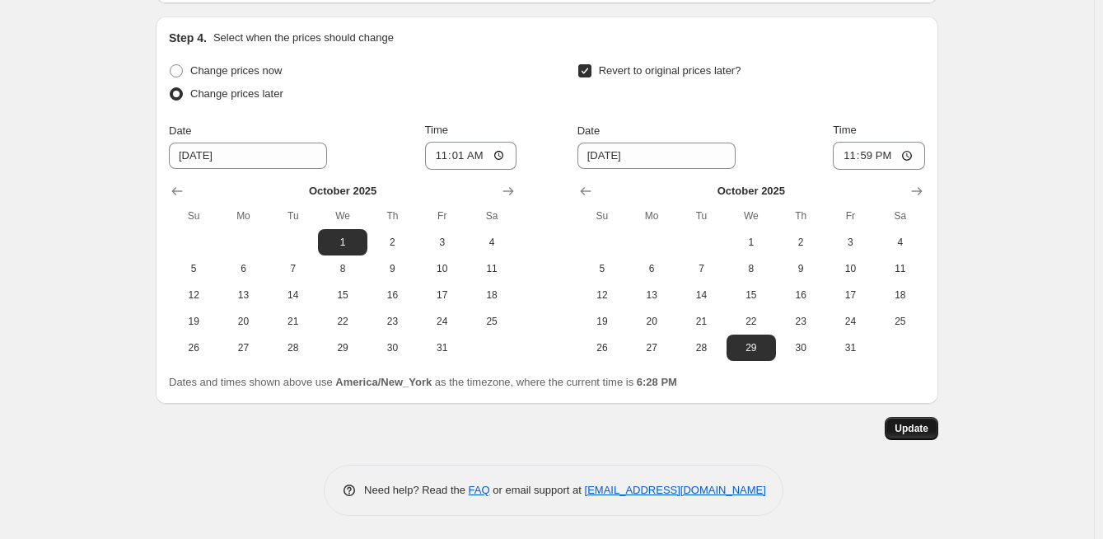
click at [910, 428] on span "Update" at bounding box center [912, 428] width 34 height 13
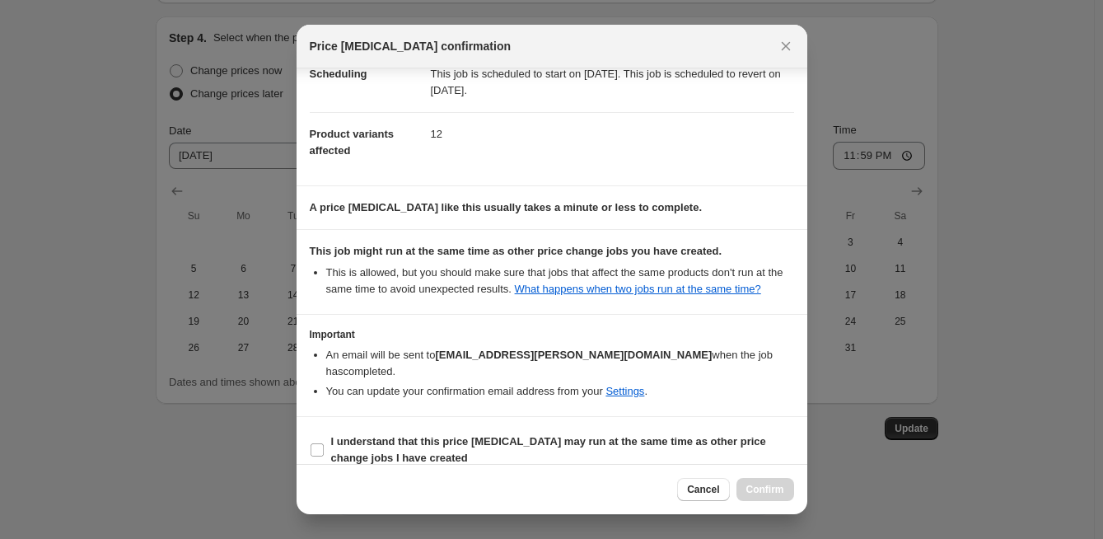
scroll to position [150, 0]
click at [316, 442] on input "I understand that this price [MEDICAL_DATA] may run at the same time as other p…" at bounding box center [317, 448] width 13 height 13
checkbox input "true"
click at [765, 489] on span "Confirm" at bounding box center [765, 489] width 38 height 13
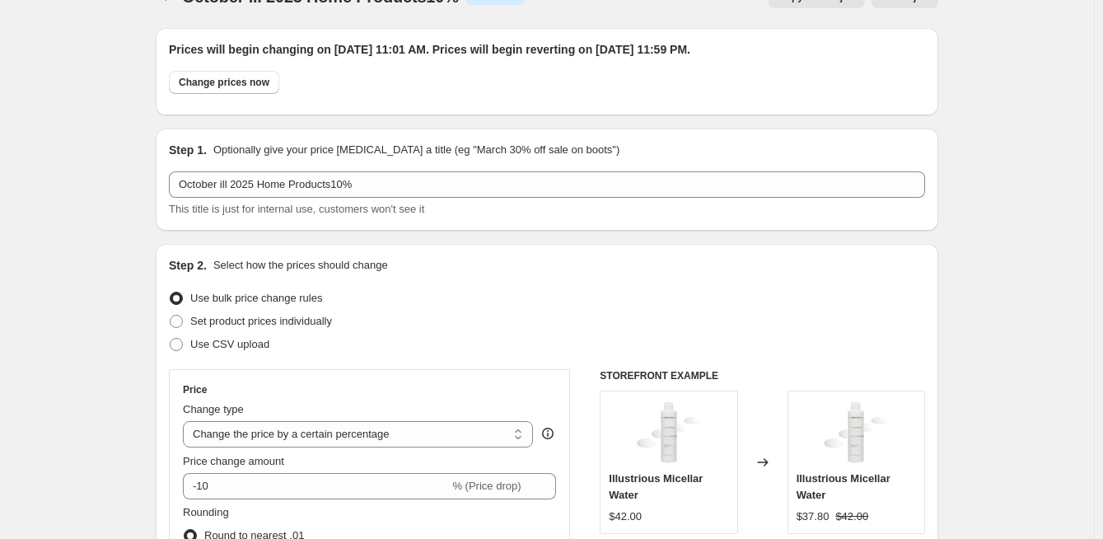
scroll to position [0, 0]
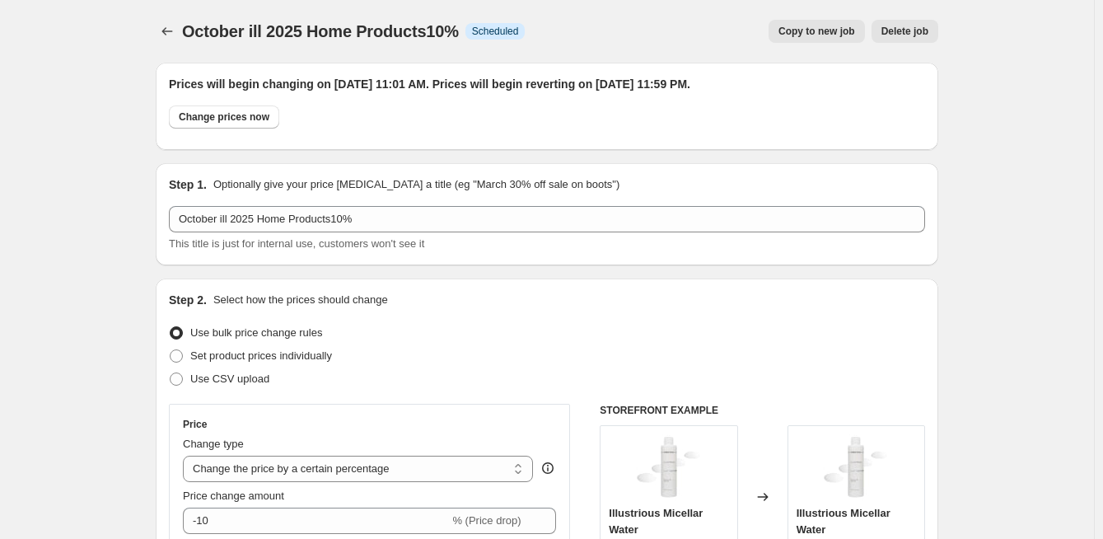
click at [819, 35] on span "Copy to new job" at bounding box center [817, 31] width 77 height 13
select select "percentage"
select select "collection"
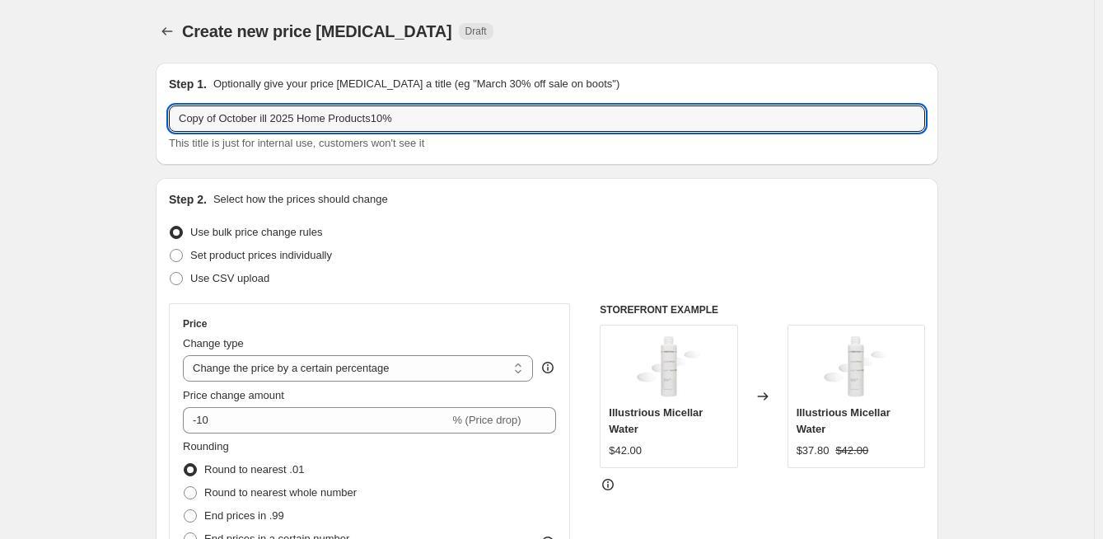
drag, startPoint x: 223, startPoint y: 118, endPoint x: 138, endPoint y: 119, distance: 85.7
drag, startPoint x: 235, startPoint y: 118, endPoint x: 224, endPoint y: 119, distance: 10.8
click at [224, 119] on input "October ill 2025 Home Products10%" at bounding box center [547, 118] width 756 height 26
drag, startPoint x: 261, startPoint y: 117, endPoint x: 306, endPoint y: 117, distance: 44.5
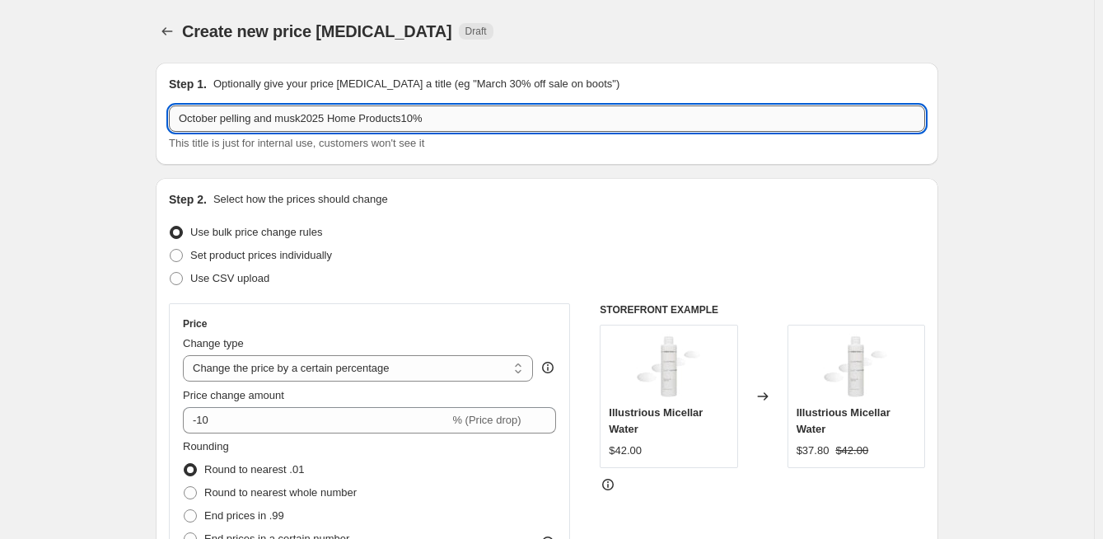
click at [306, 117] on input "October pelling and musk2025 Home Products10%" at bounding box center [547, 118] width 756 height 26
click at [234, 119] on input "October pelling 2025 Home Products10%" at bounding box center [547, 118] width 756 height 26
click at [372, 119] on input "October peeling 2025 Home Products10%" at bounding box center [547, 118] width 756 height 26
type input "October peeling 2025 Home Products15%"
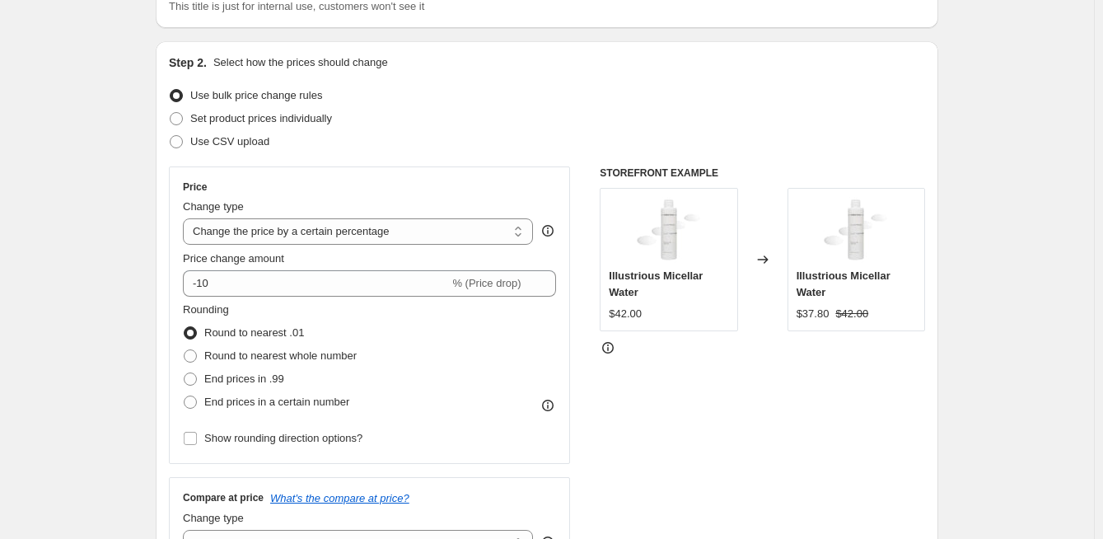
scroll to position [165, 0]
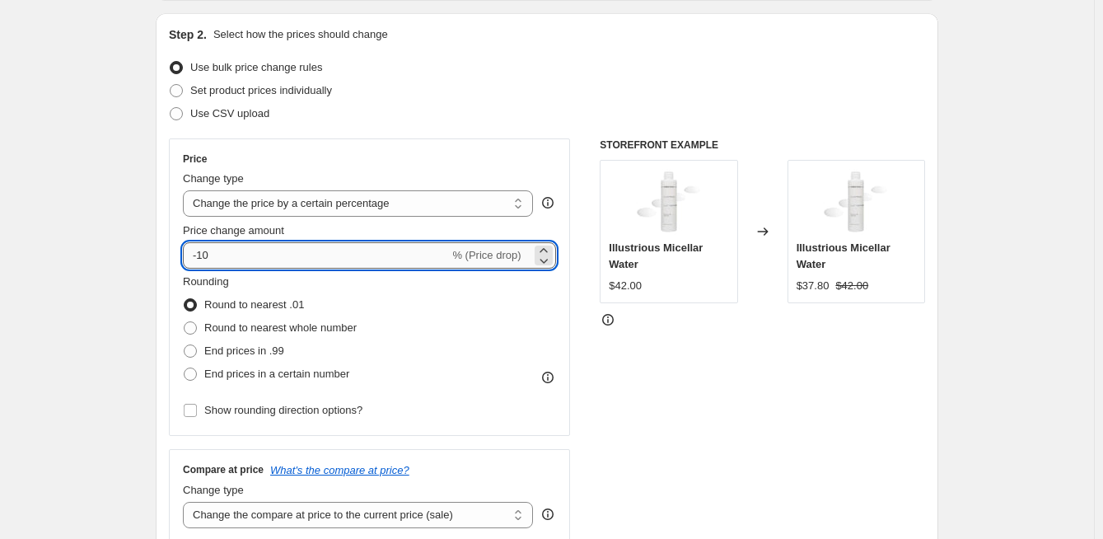
drag, startPoint x: 218, startPoint y: 250, endPoint x: 204, endPoint y: 263, distance: 19.2
click at [204, 263] on input "-10" at bounding box center [316, 255] width 266 height 26
type input "-15"
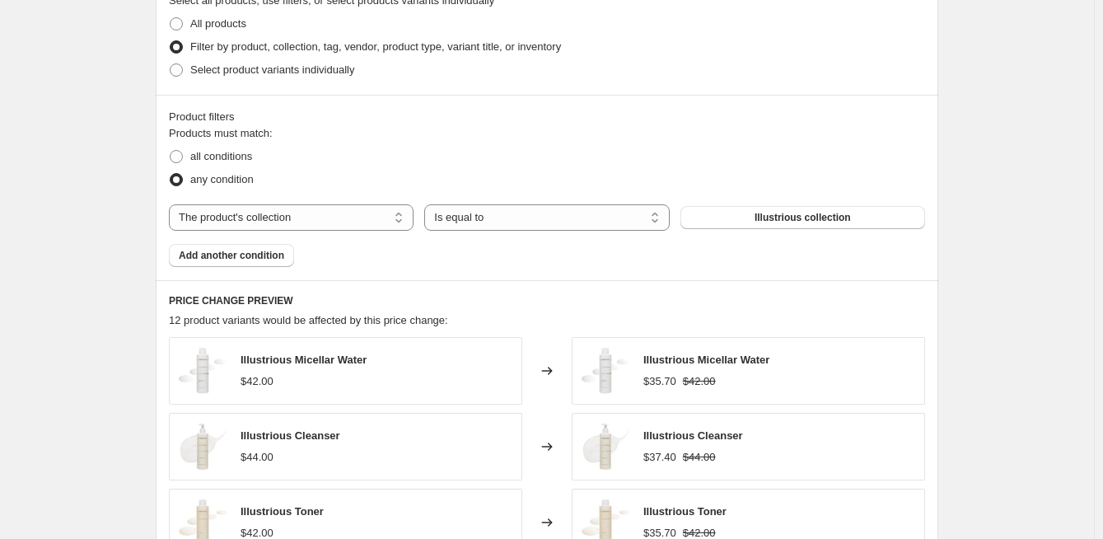
scroll to position [823, 0]
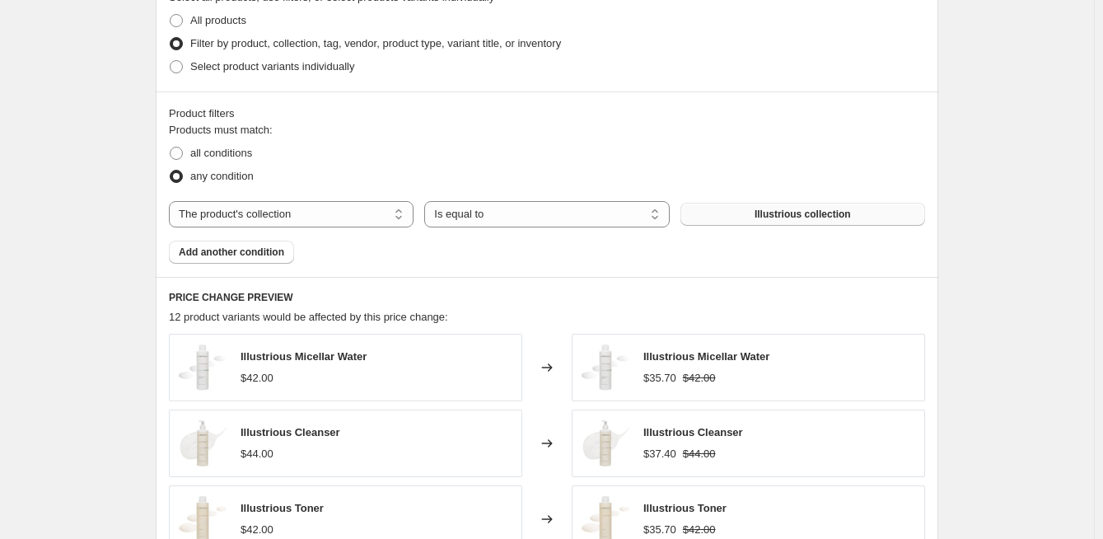
click at [759, 213] on button "Illustrious collection" at bounding box center [802, 214] width 245 height 23
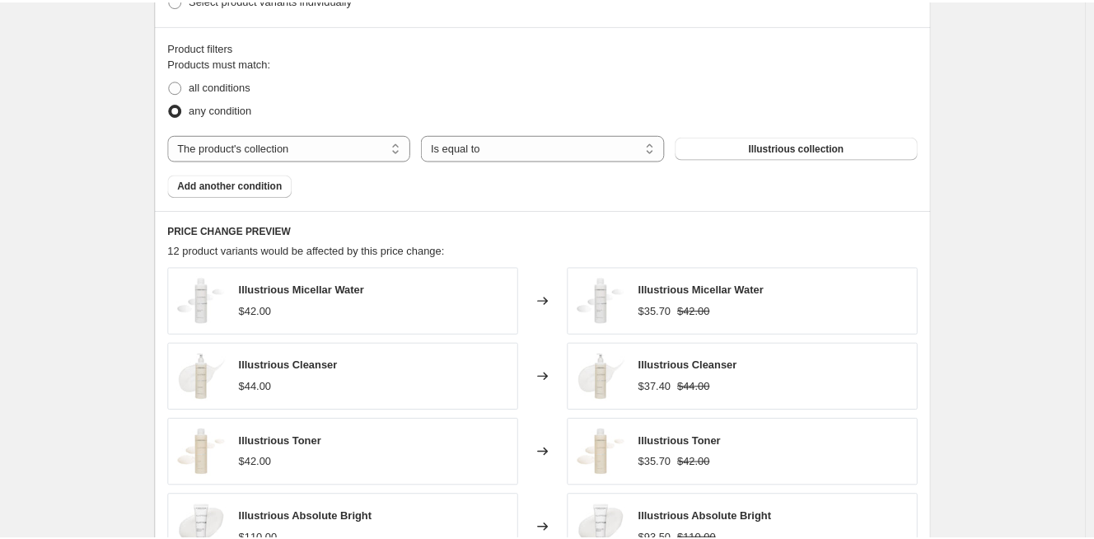
scroll to position [879, 0]
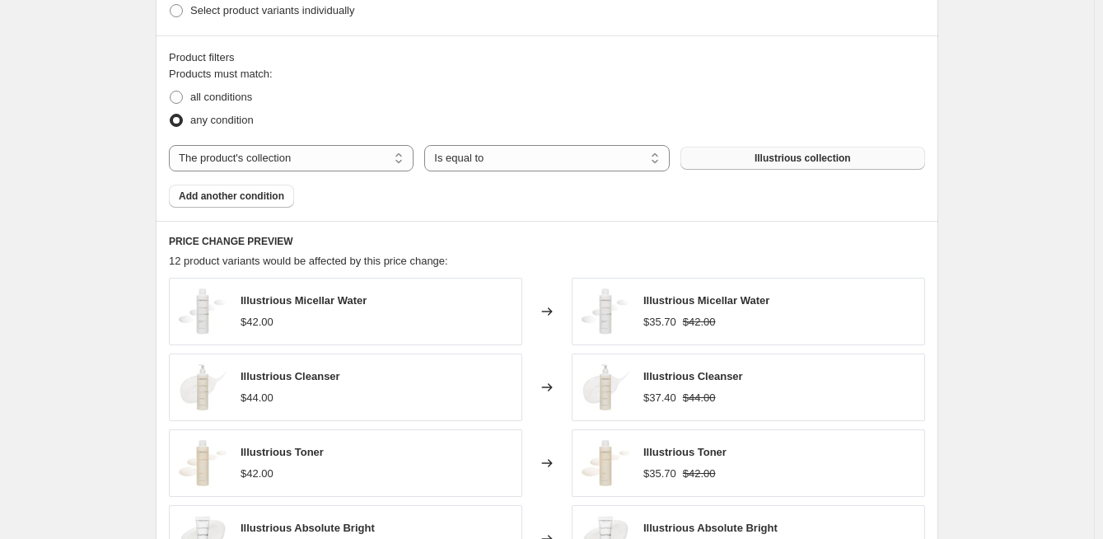
click at [842, 154] on span "Illustrious collection" at bounding box center [803, 158] width 96 height 13
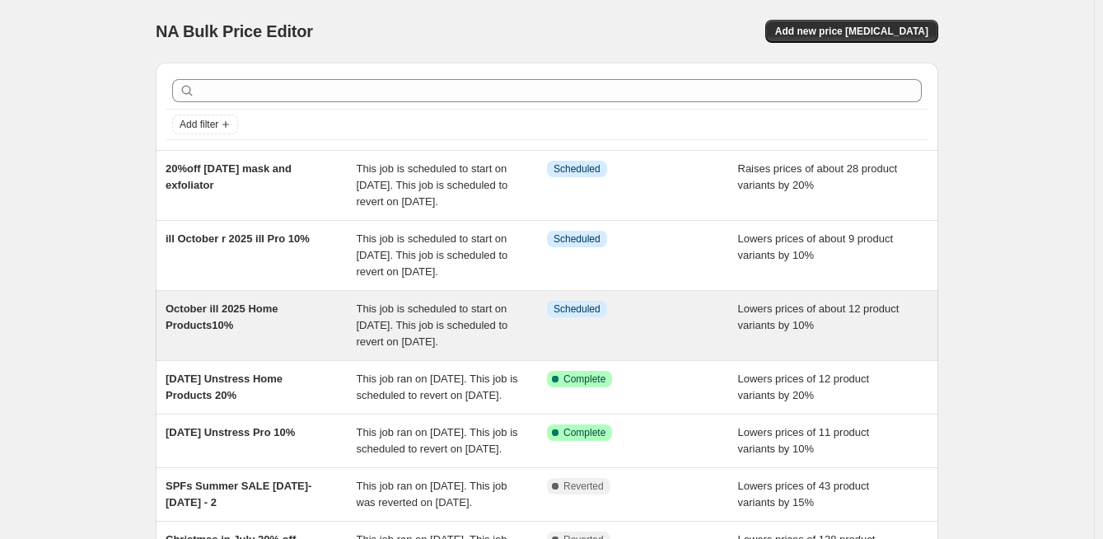
click at [244, 350] on div "October ill 2025 Home Products10%" at bounding box center [261, 325] width 191 height 49
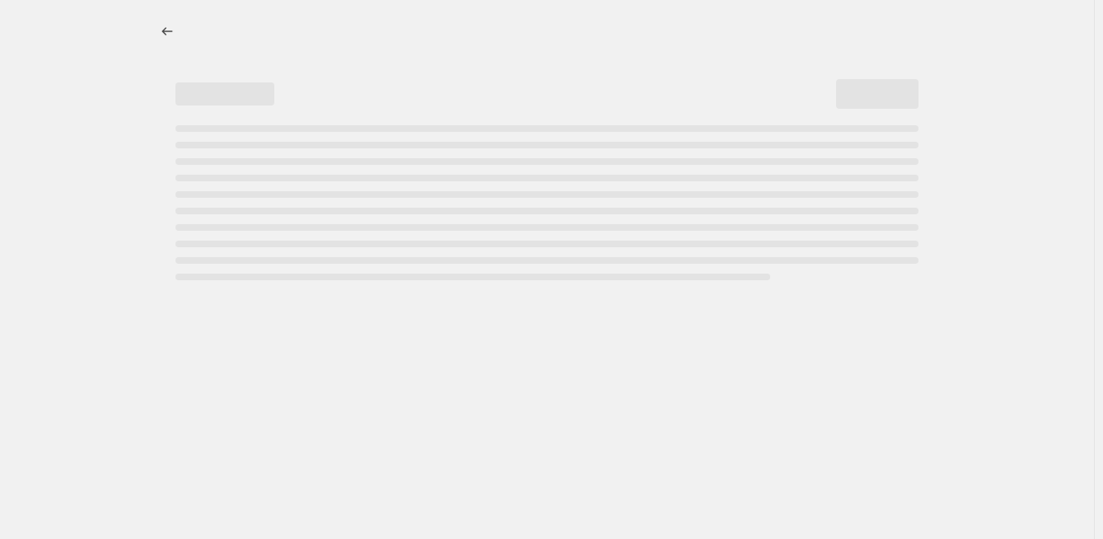
select select "percentage"
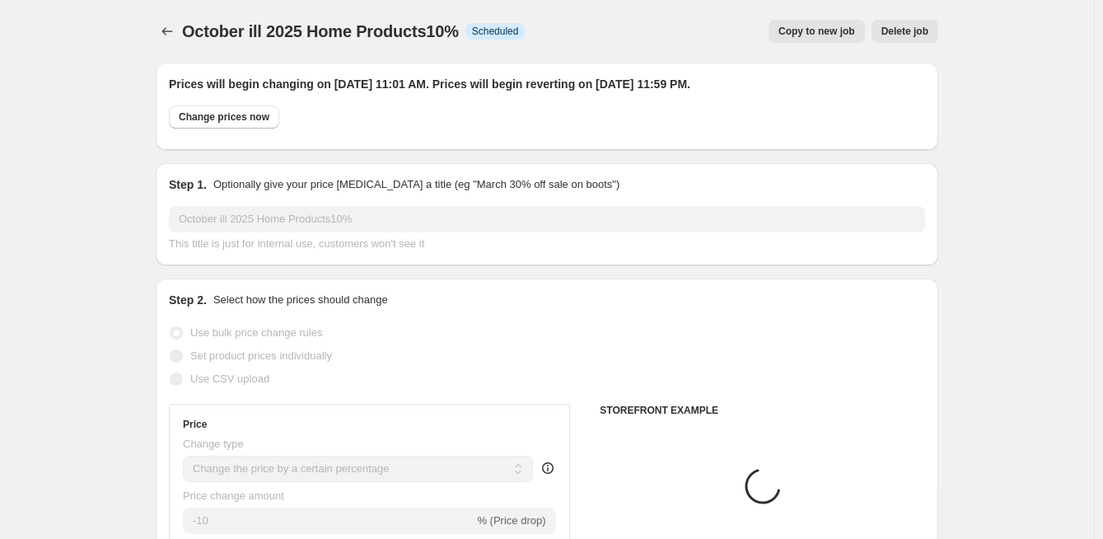
select select "collection"
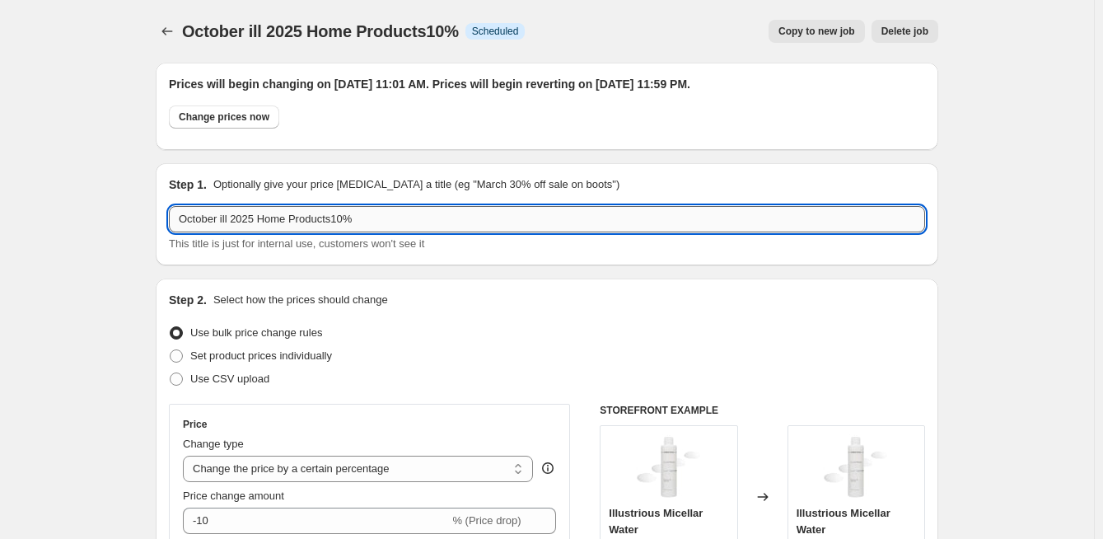
drag, startPoint x: 236, startPoint y: 219, endPoint x: 223, endPoint y: 222, distance: 12.8
click at [223, 222] on input "October ill 2025 Home Products10%" at bounding box center [547, 219] width 756 height 26
drag, startPoint x: 256, startPoint y: 221, endPoint x: 323, endPoint y: 226, distance: 66.9
click at [323, 226] on input "October 2025 Home Products10%" at bounding box center [547, 219] width 756 height 26
click at [306, 221] on input "October 2025 Hpeeling 10%" at bounding box center [547, 219] width 756 height 26
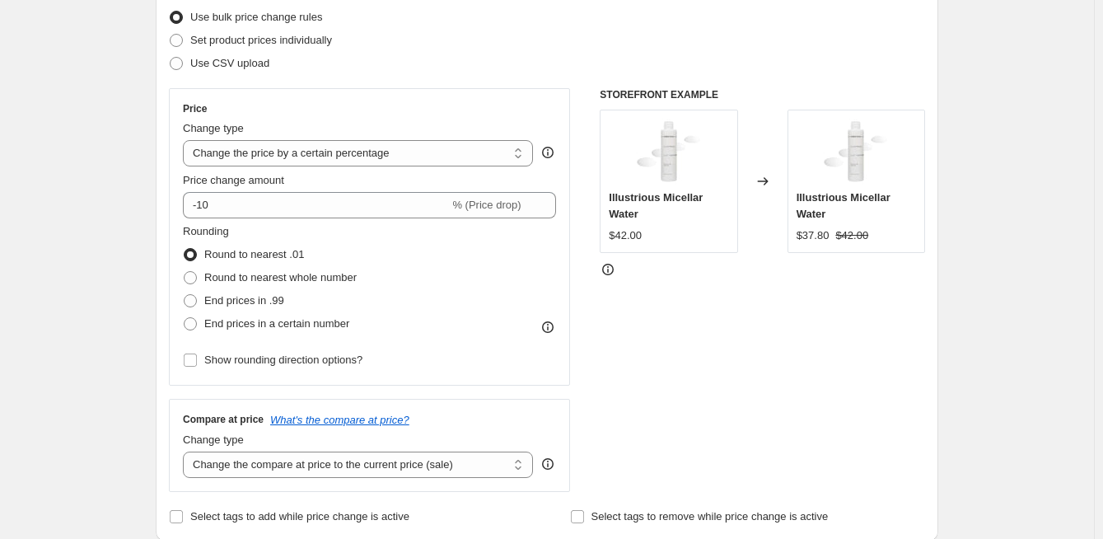
scroll to position [330, 0]
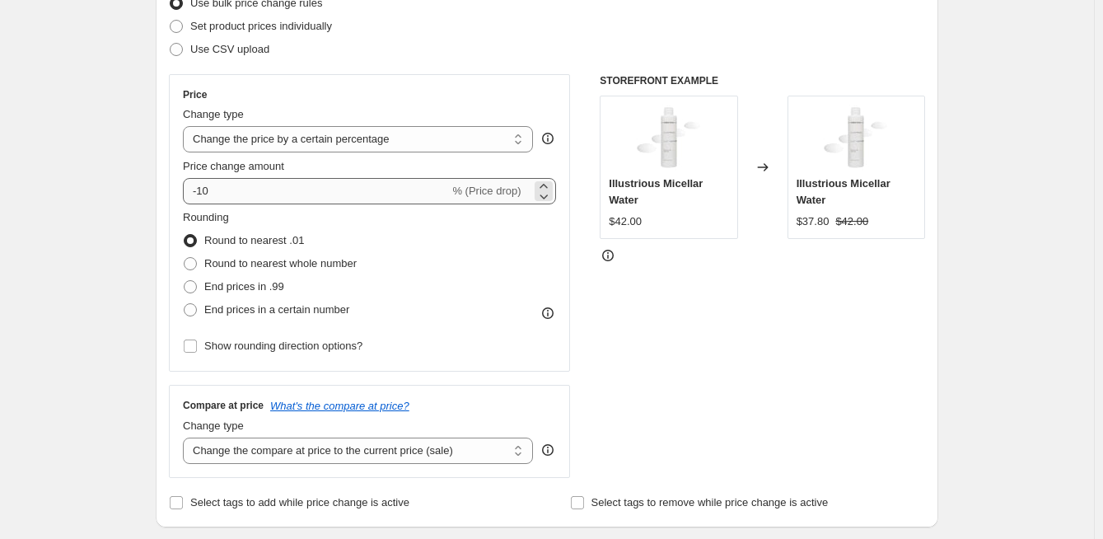
type input "October 2025 Peeling 15%"
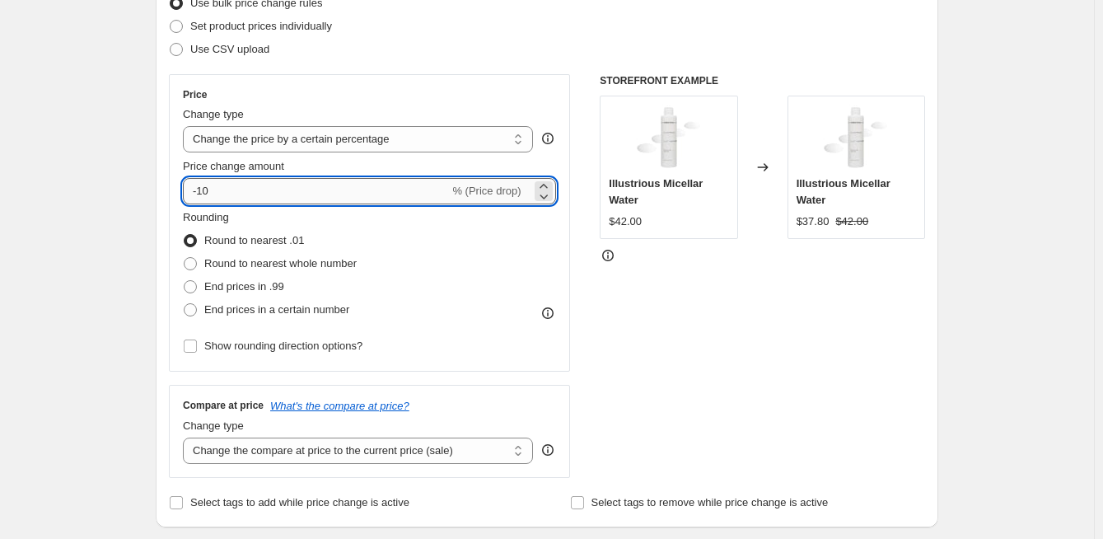
click at [222, 191] on input "-10" at bounding box center [316, 191] width 266 height 26
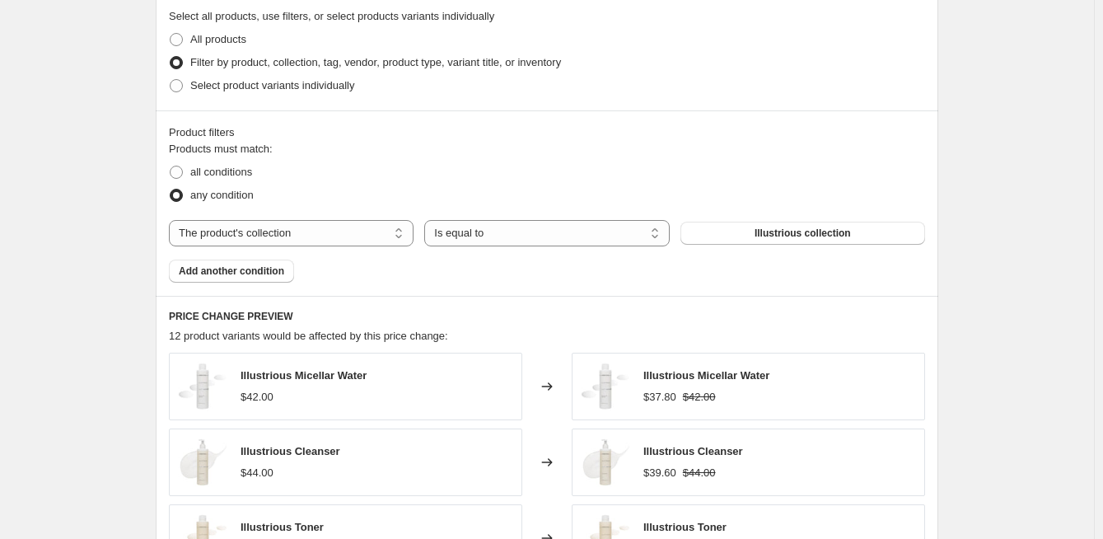
scroll to position [906, 0]
type input "-15"
click at [784, 235] on span "Illustrious collection" at bounding box center [803, 231] width 96 height 13
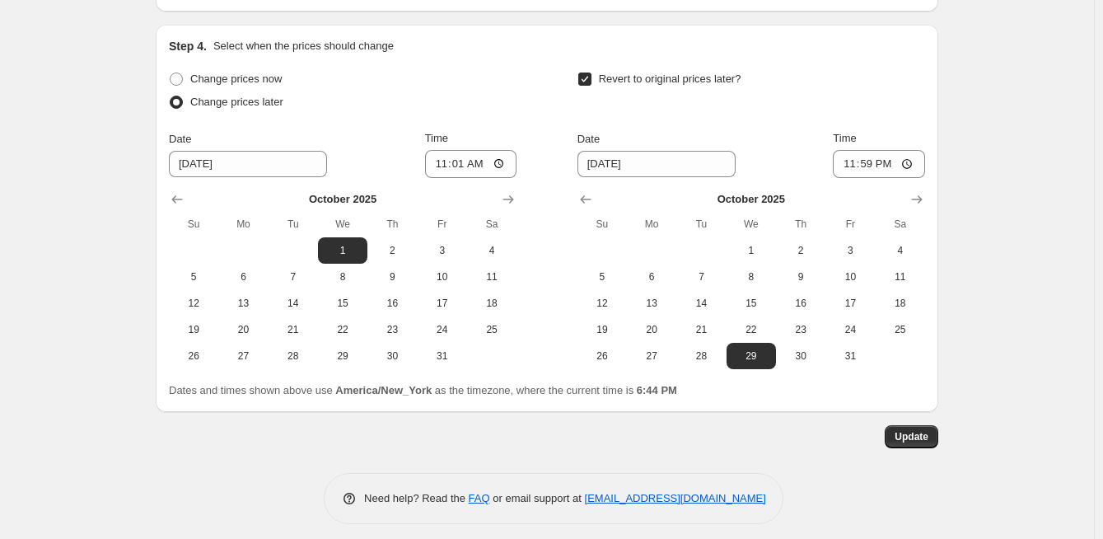
scroll to position [1674, 0]
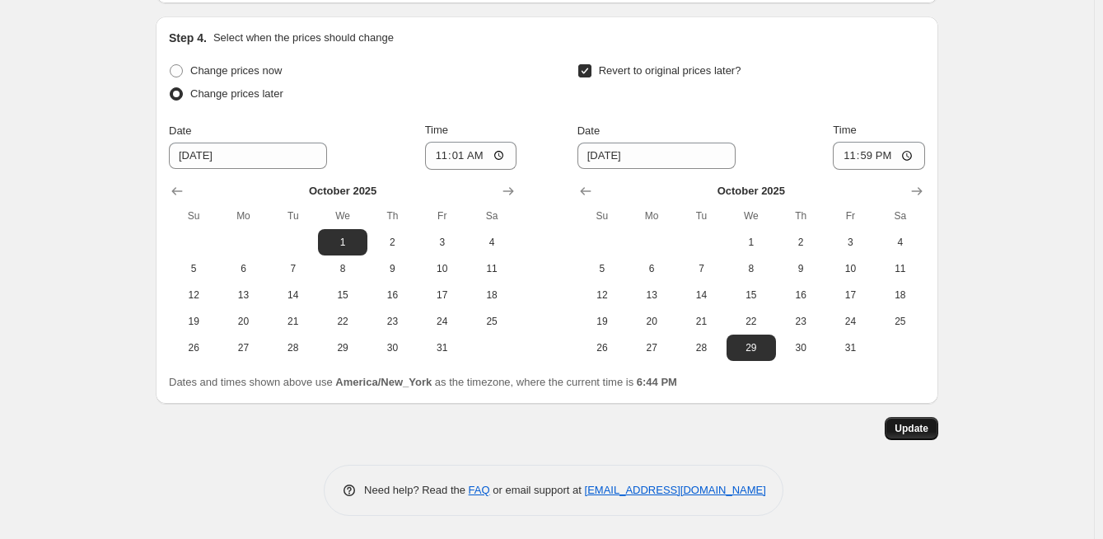
click at [913, 428] on span "Update" at bounding box center [912, 428] width 34 height 13
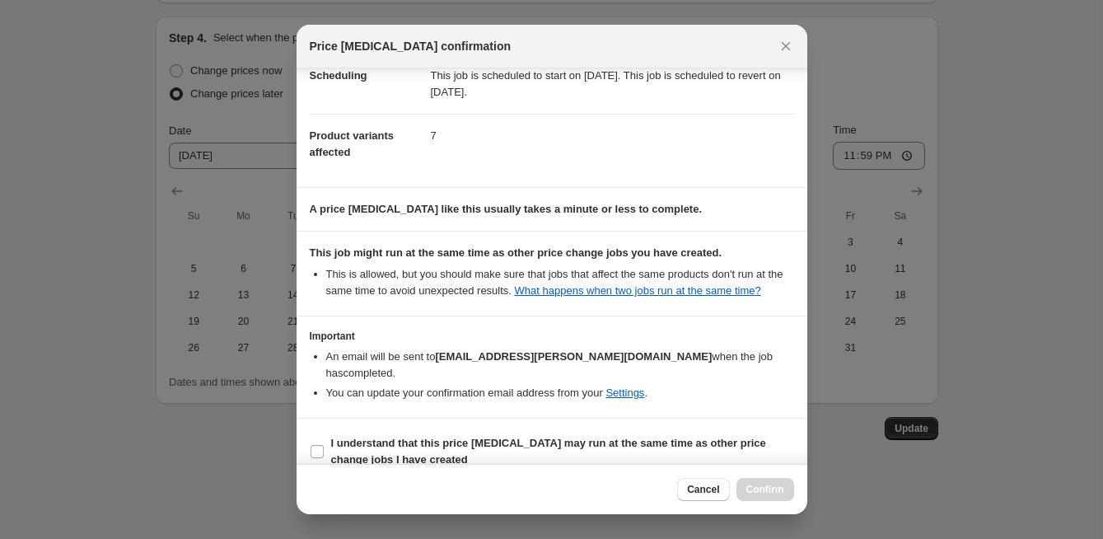
scroll to position [150, 0]
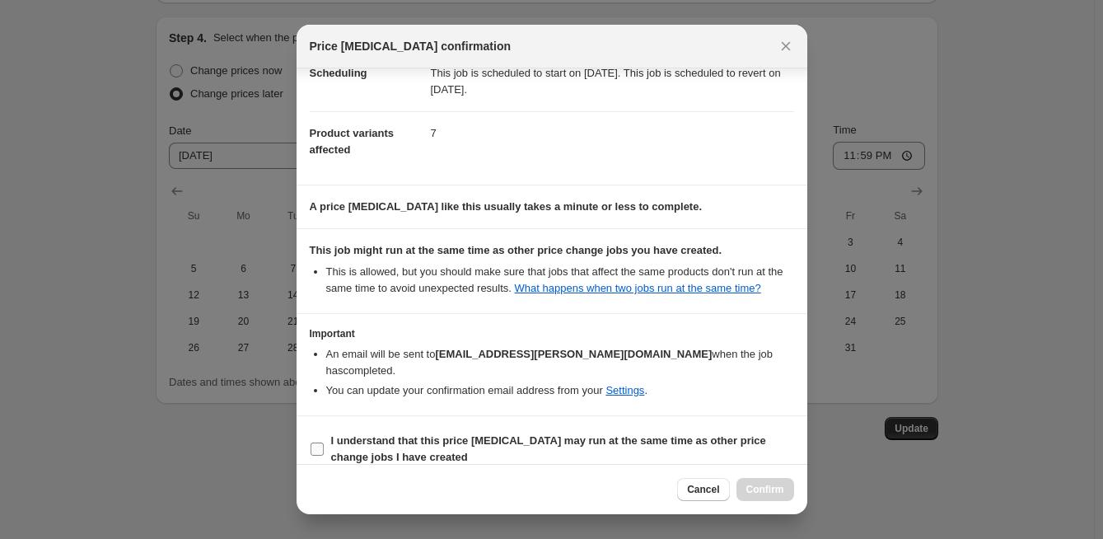
click at [316, 442] on input "I understand that this price [MEDICAL_DATA] may run at the same time as other p…" at bounding box center [317, 448] width 13 height 13
checkbox input "true"
click at [759, 487] on span "Confirm" at bounding box center [765, 489] width 38 height 13
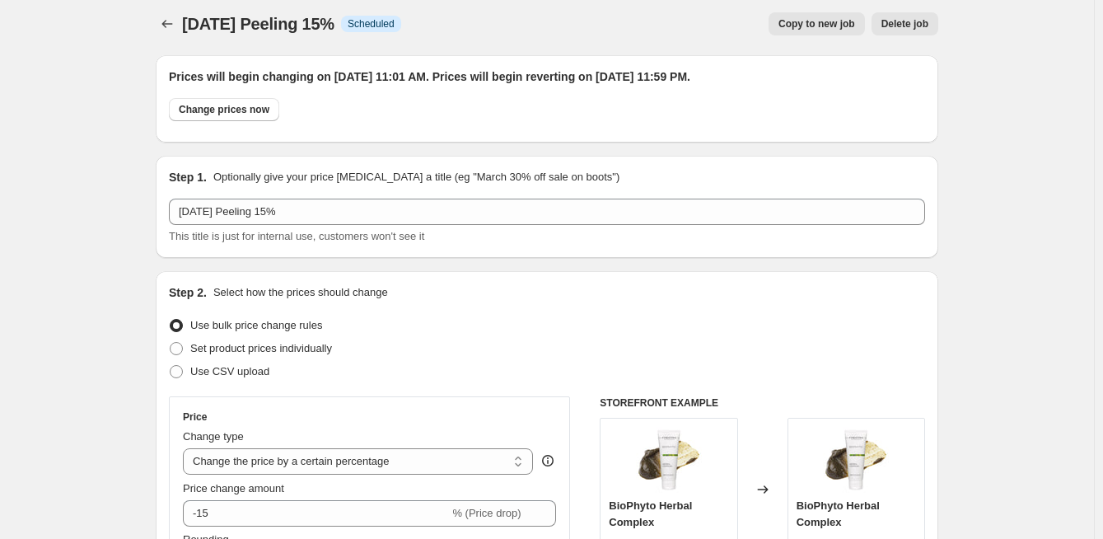
scroll to position [0, 0]
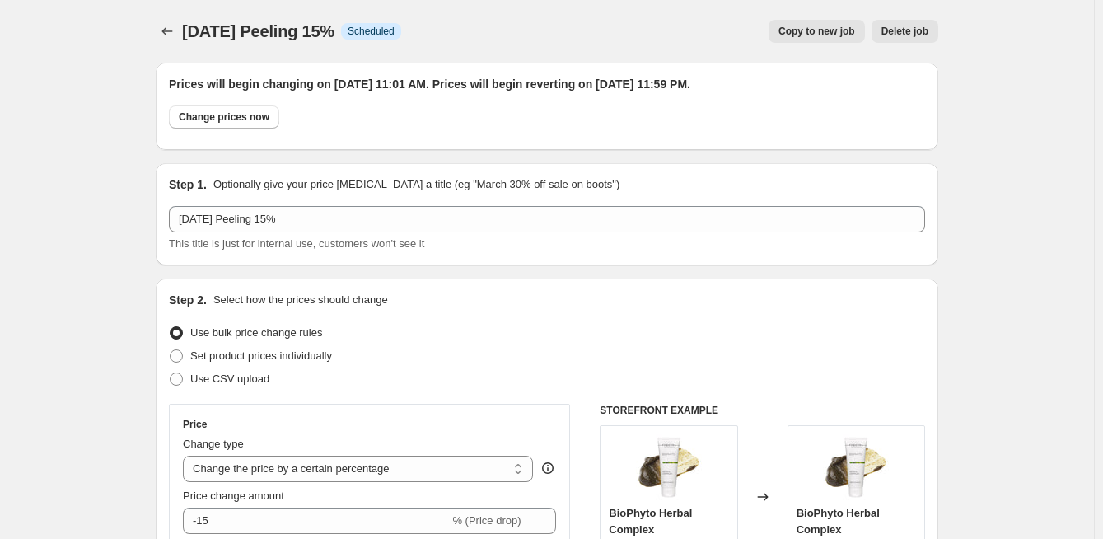
click at [182, 25] on div at bounding box center [169, 31] width 26 height 23
click at [175, 30] on icon "Price change jobs" at bounding box center [167, 31] width 16 height 16
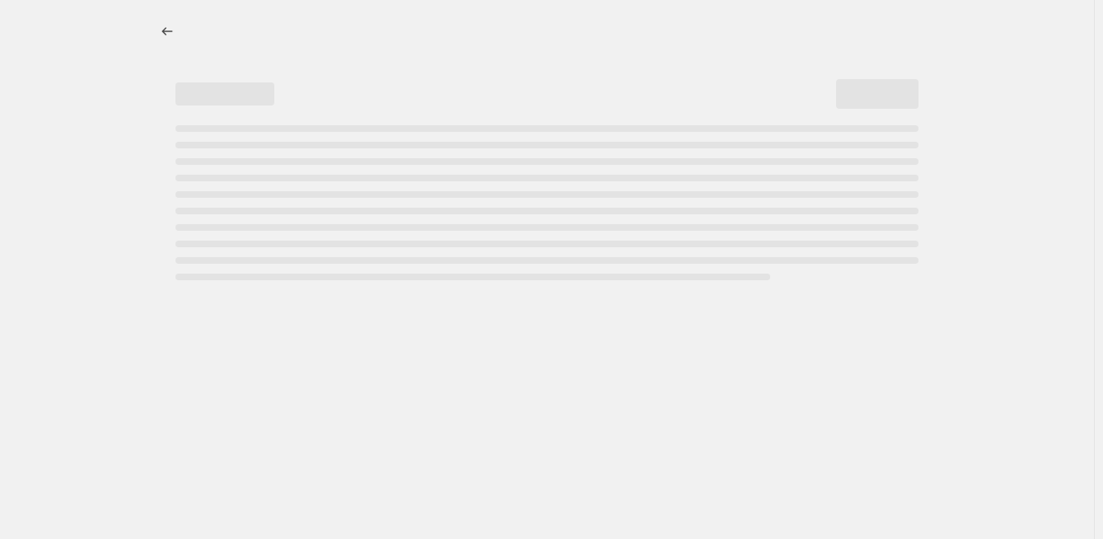
select select "percentage"
select select "collection"
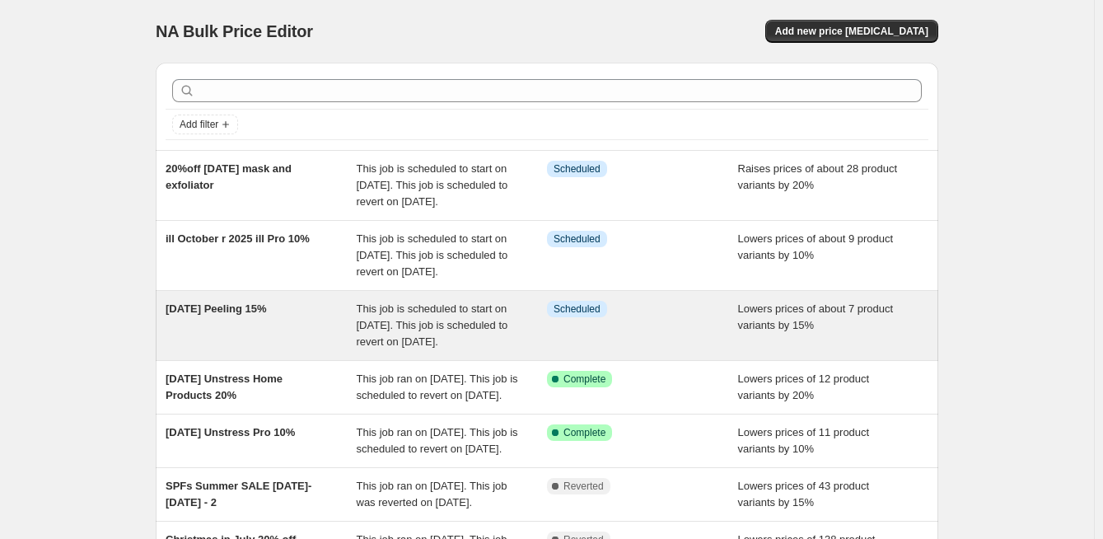
click at [233, 350] on div "October 2025 Peeling 15%" at bounding box center [261, 325] width 191 height 49
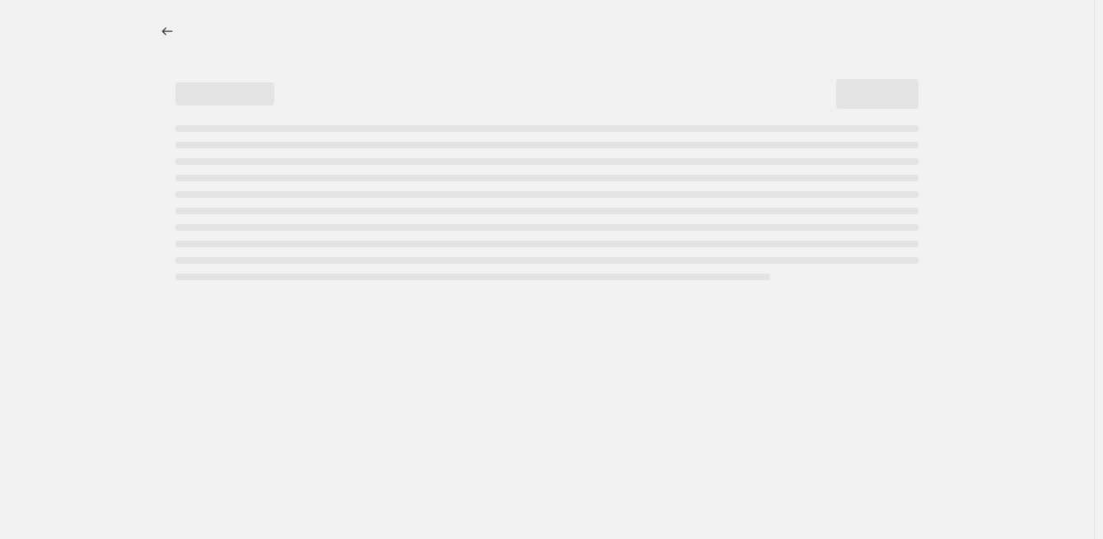
select select "percentage"
select select "collection"
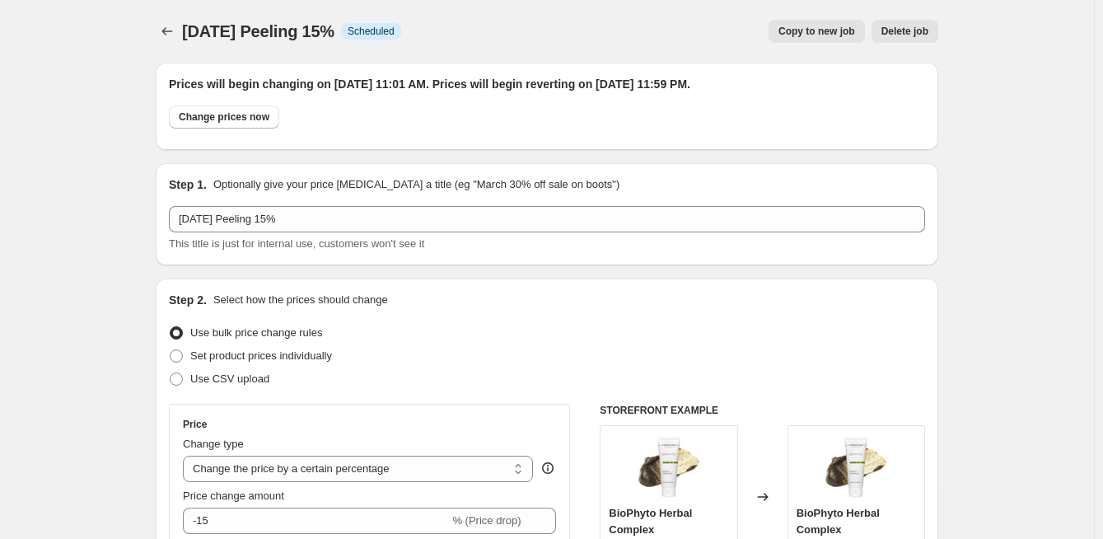
click at [800, 24] on button "Copy to new job" at bounding box center [817, 31] width 96 height 23
select select "percentage"
select select "collection"
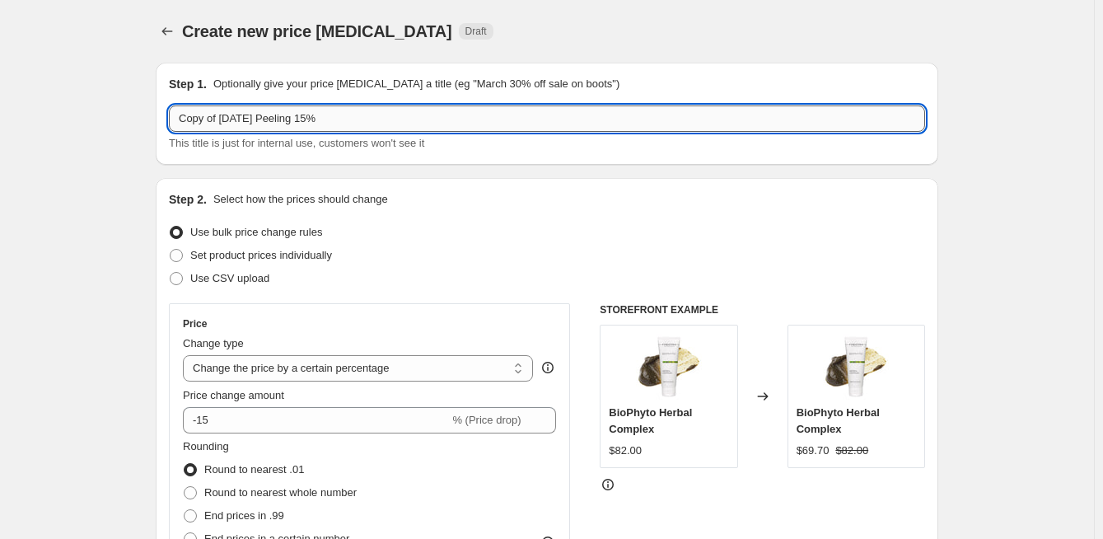
click at [261, 115] on input "Copy of October 2025 Peeling 15%" at bounding box center [547, 118] width 756 height 26
click at [272, 119] on input "Copy of Octoberill 2025 Peeling 15%" at bounding box center [547, 118] width 756 height 26
click at [268, 119] on input "Copy of Octoberi 2025 Peeling 15%" at bounding box center [547, 118] width 756 height 26
drag, startPoint x: 325, startPoint y: 118, endPoint x: 297, endPoint y: 110, distance: 29.2
click at [302, 120] on input "Copy of October 2025 Peeling 15%" at bounding box center [547, 118] width 756 height 26
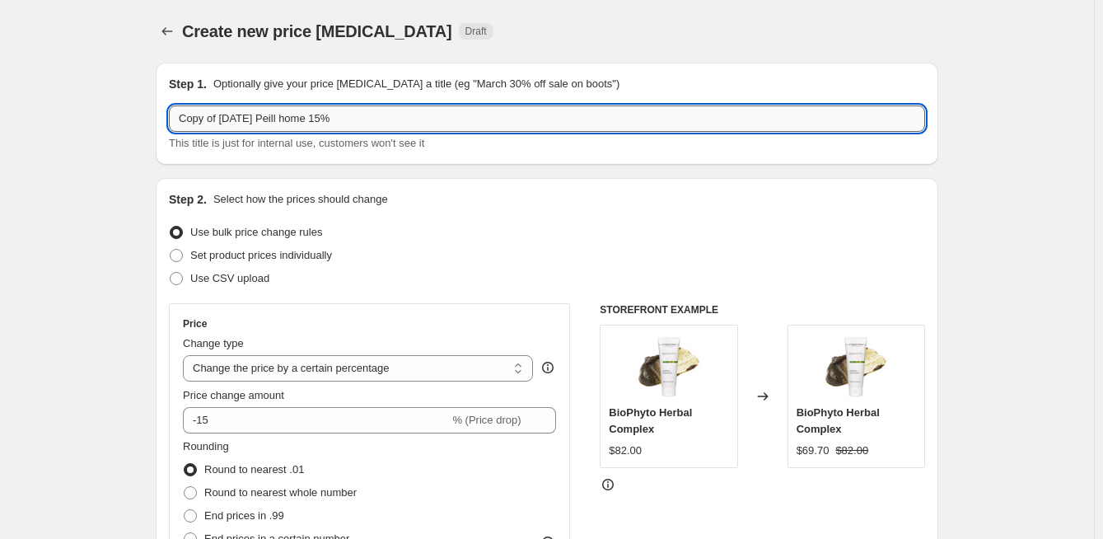
drag, startPoint x: 302, startPoint y: 118, endPoint x: 292, endPoint y: 119, distance: 9.2
click at [292, 119] on input "Copy of October 2025 Peill home 15%" at bounding box center [547, 118] width 756 height 26
click at [344, 118] on input "Copy of October 2025 ill home 15%" at bounding box center [547, 118] width 756 height 26
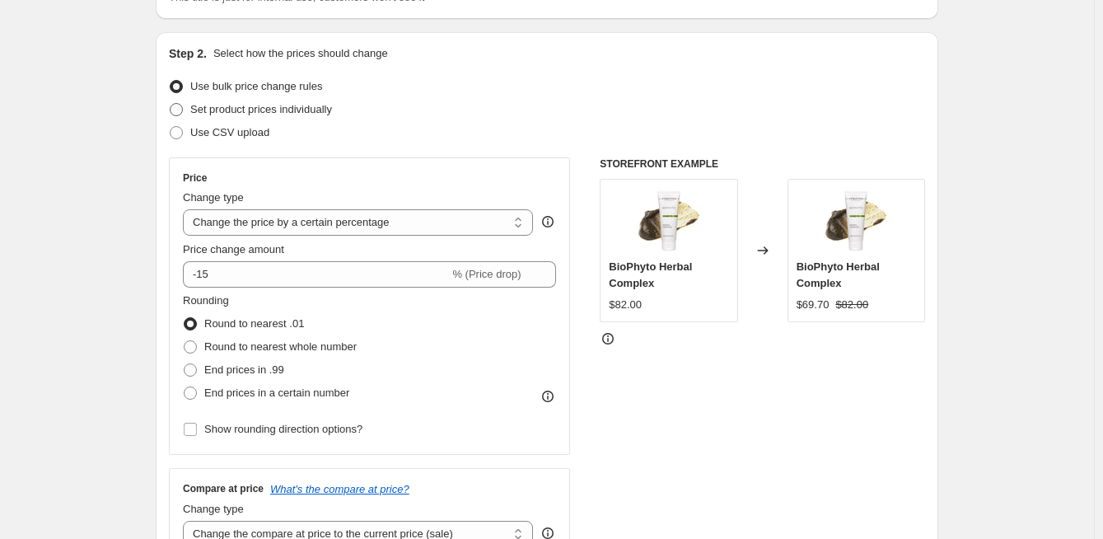
scroll to position [165, 0]
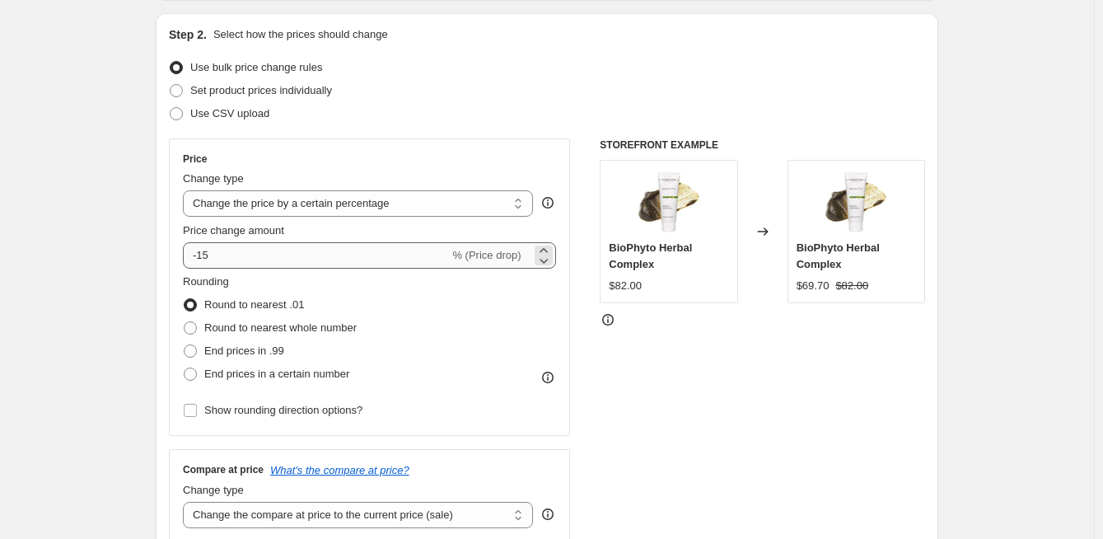
type input "Copy of October 2025 ill home 10%"
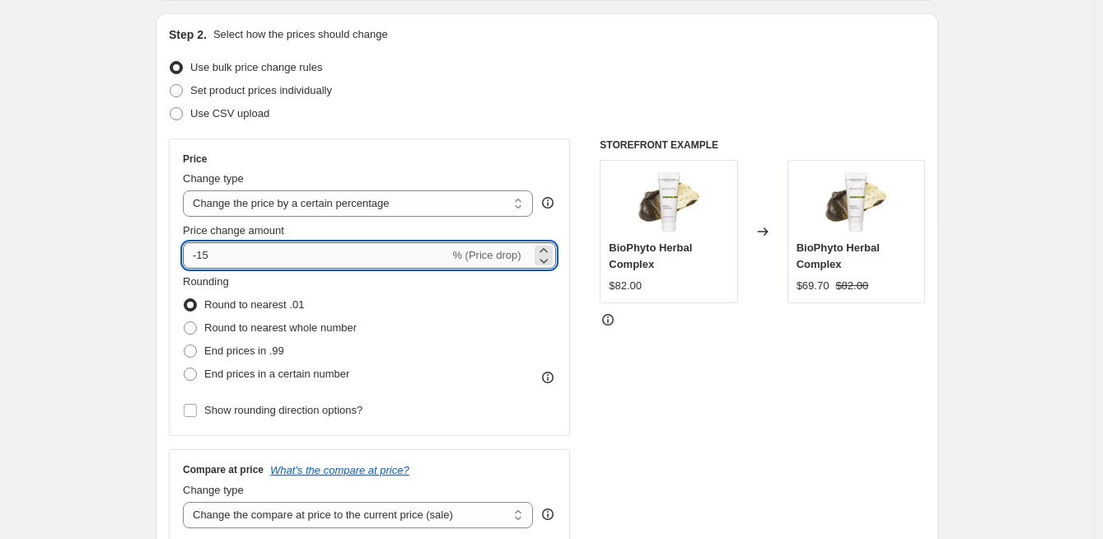
click at [252, 258] on input "-15" at bounding box center [316, 255] width 266 height 26
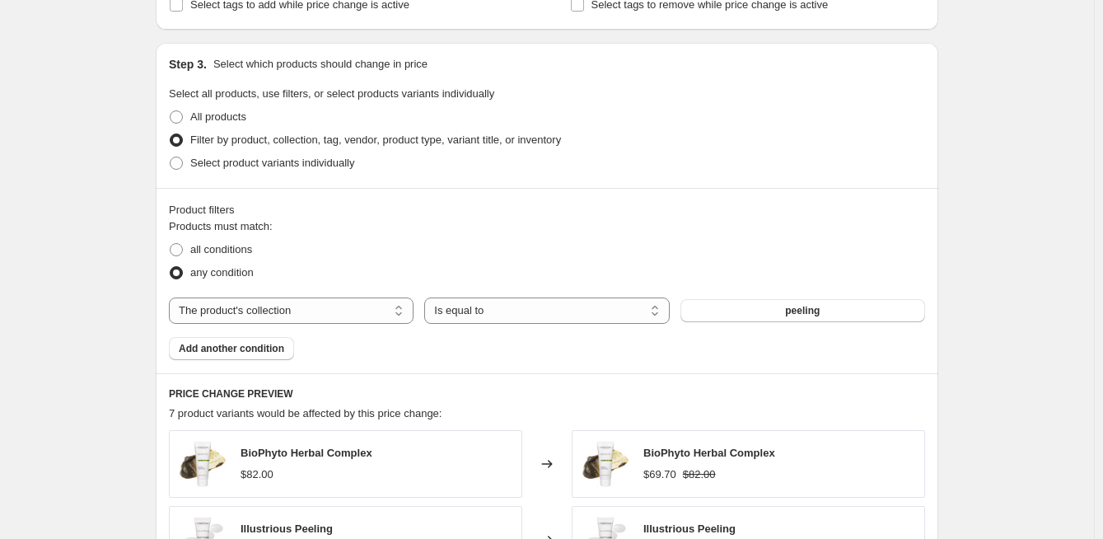
scroll to position [741, 0]
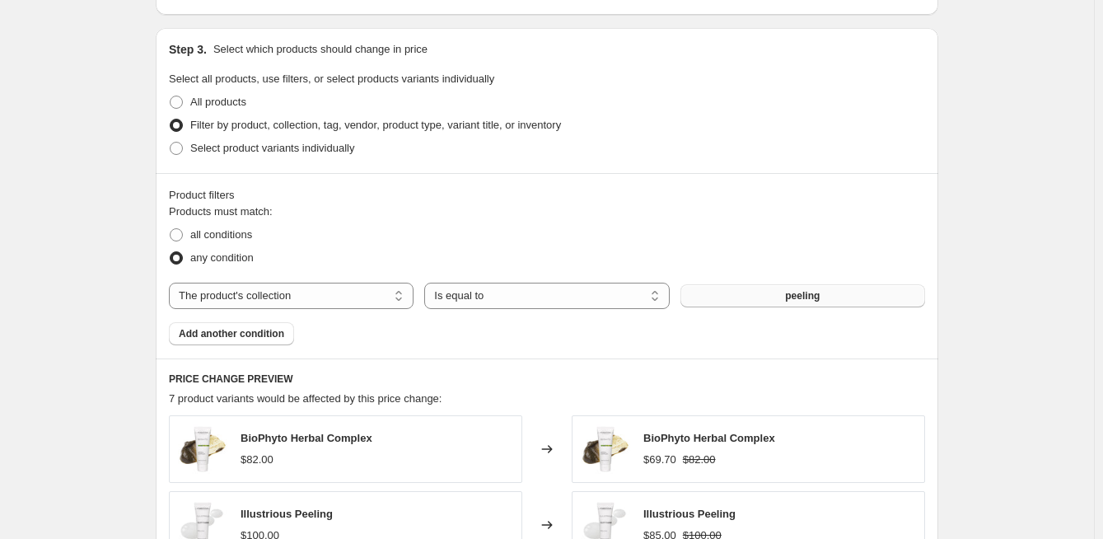
type input "-10"
click at [781, 290] on button "peeling" at bounding box center [802, 295] width 245 height 23
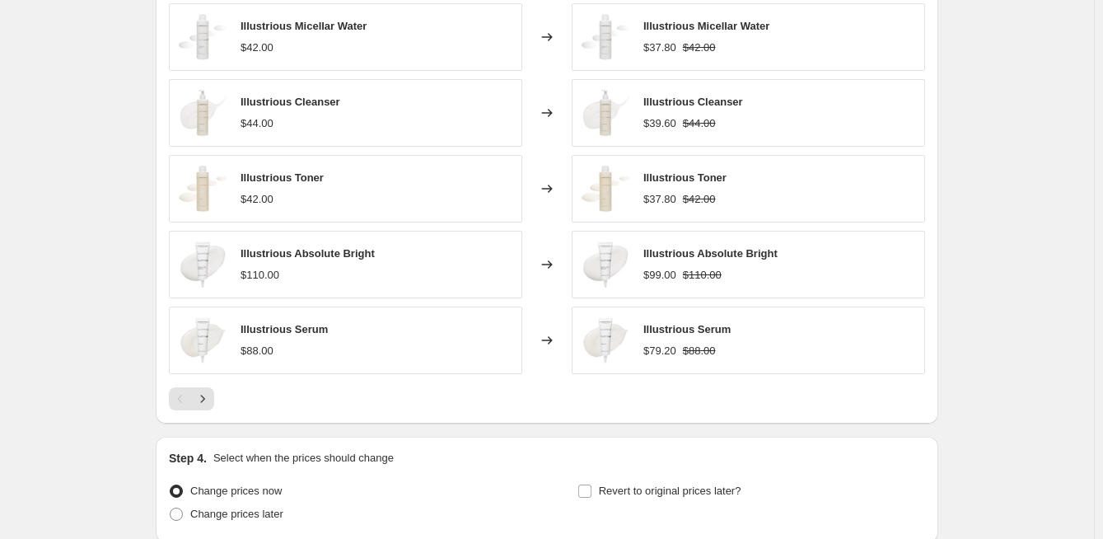
scroll to position [1291, 0]
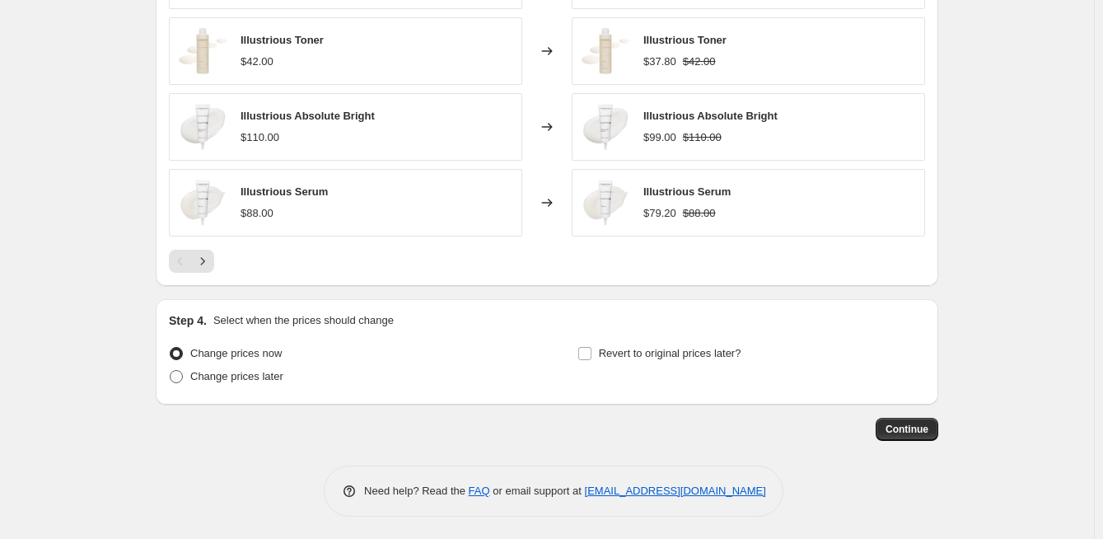
click at [183, 375] on span at bounding box center [176, 376] width 13 height 13
click at [171, 371] on input "Change prices later" at bounding box center [170, 370] width 1 height 1
radio input "true"
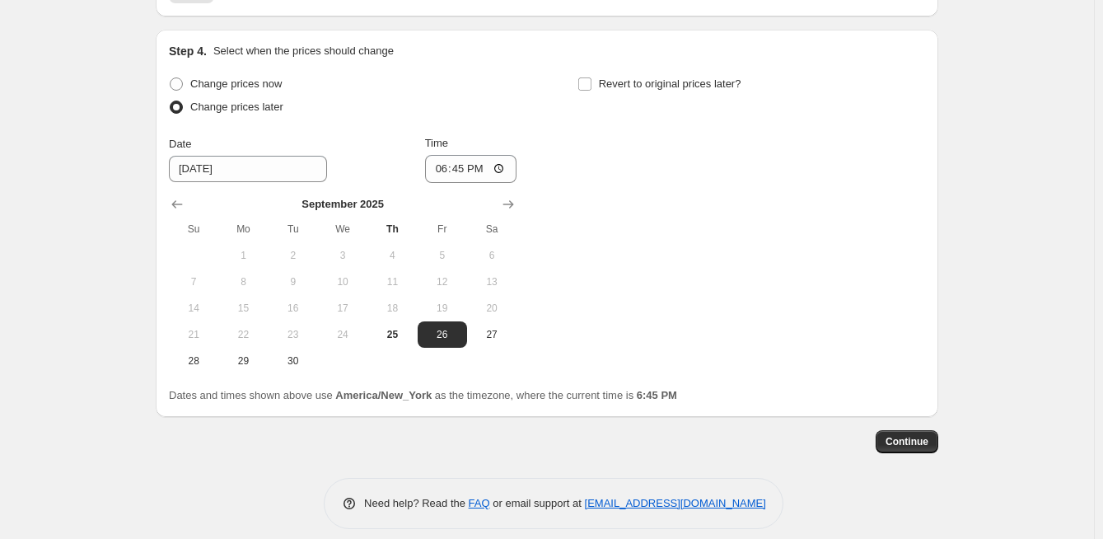
scroll to position [1573, 0]
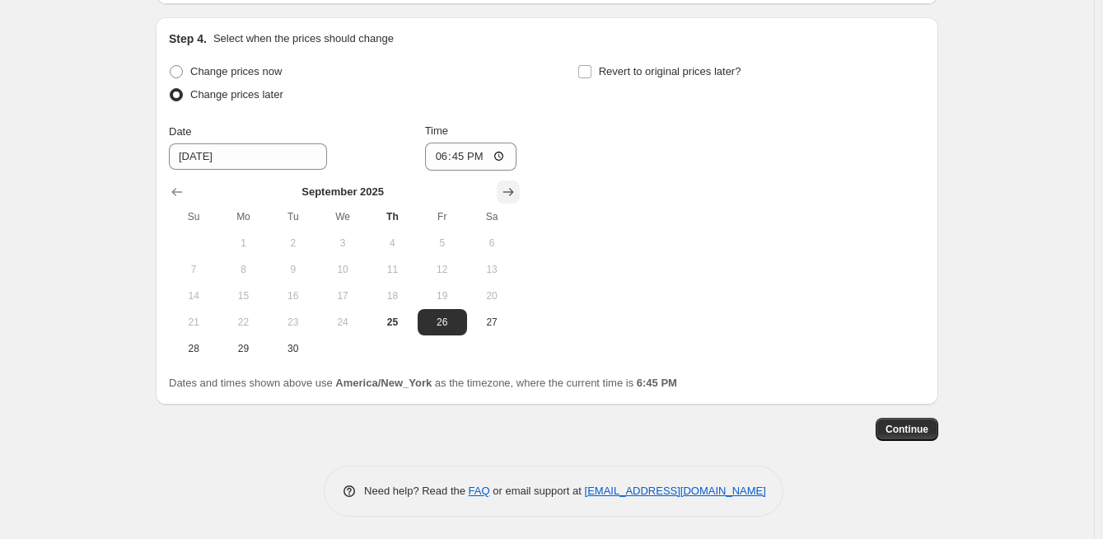
click at [511, 185] on icon "Show next month, October 2025" at bounding box center [508, 192] width 16 height 16
click at [360, 241] on span "1" at bounding box center [343, 242] width 36 height 13
type input "[DATE]"
click at [592, 65] on input "Revert to original prices later?" at bounding box center [584, 71] width 13 height 13
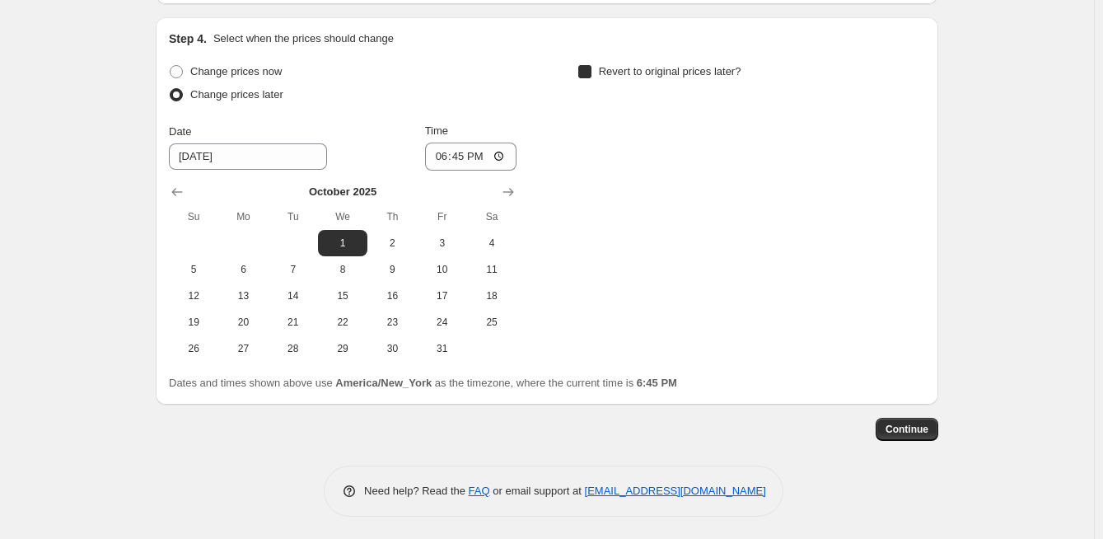
checkbox input "true"
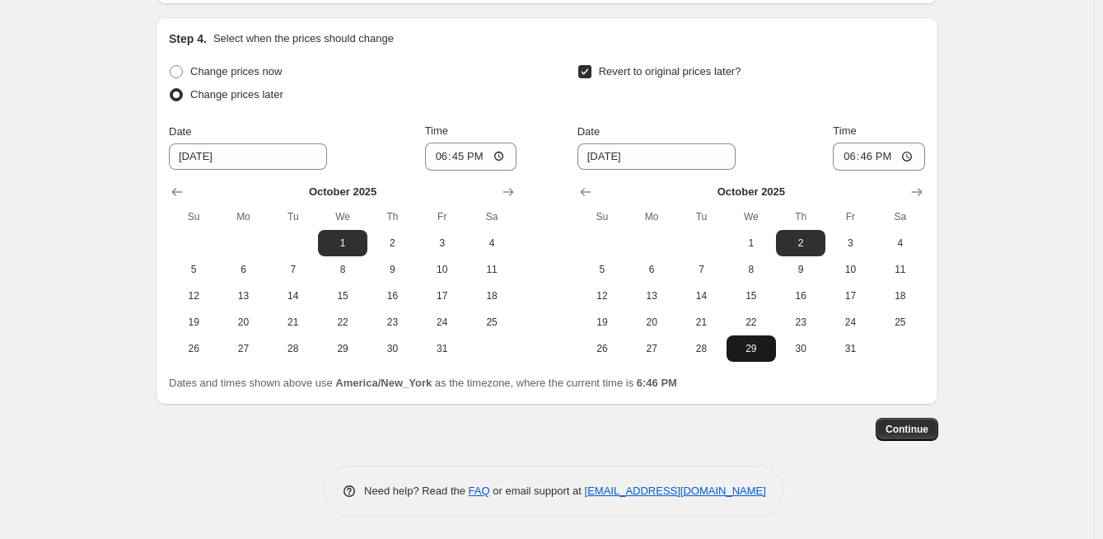
click at [756, 344] on span "29" at bounding box center [751, 348] width 36 height 13
type input "[DATE]"
click at [907, 424] on span "Continue" at bounding box center [907, 429] width 43 height 13
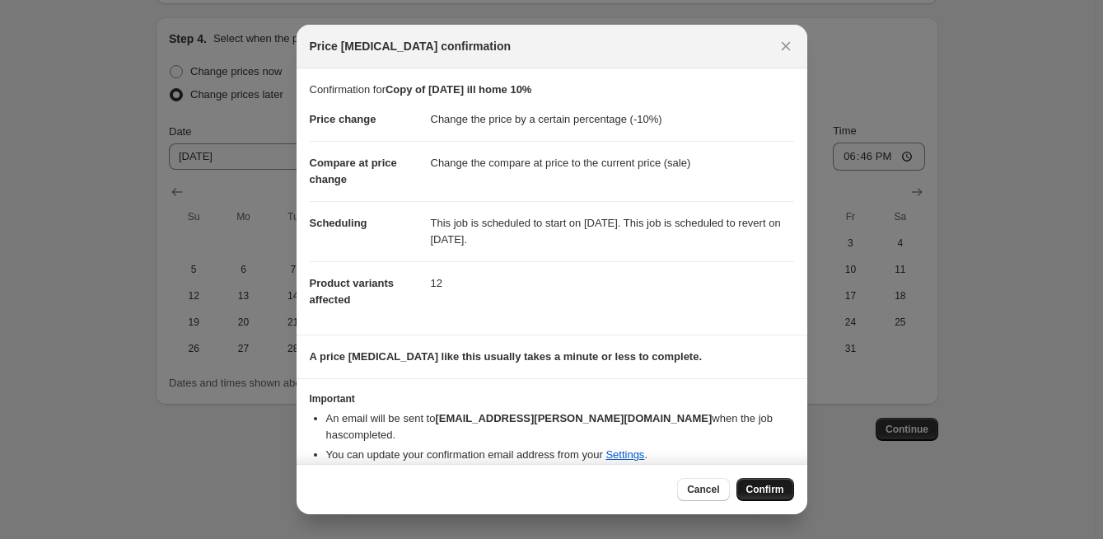
click at [778, 484] on span "Confirm" at bounding box center [765, 489] width 38 height 13
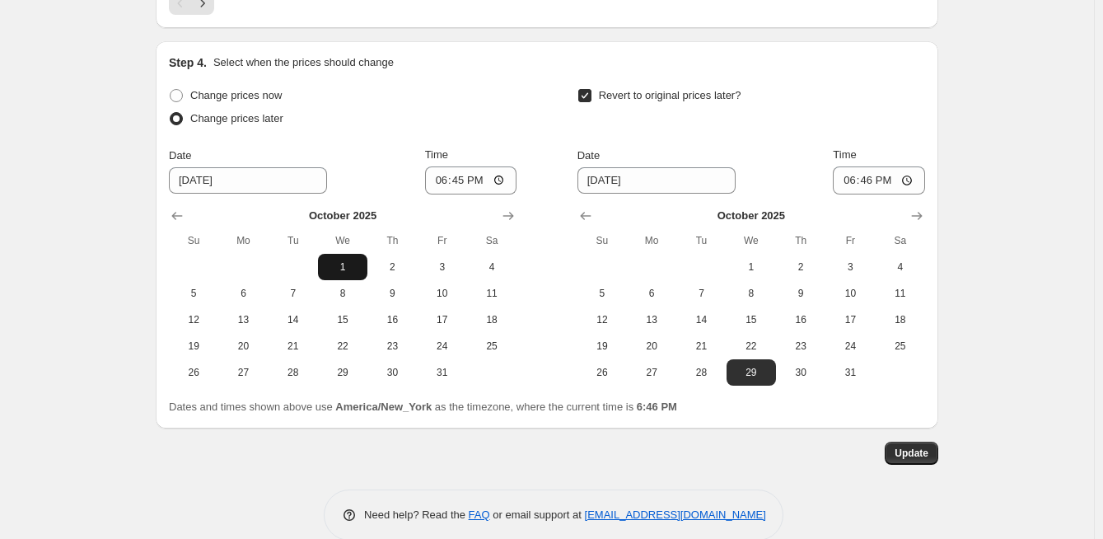
scroll to position [1655, 0]
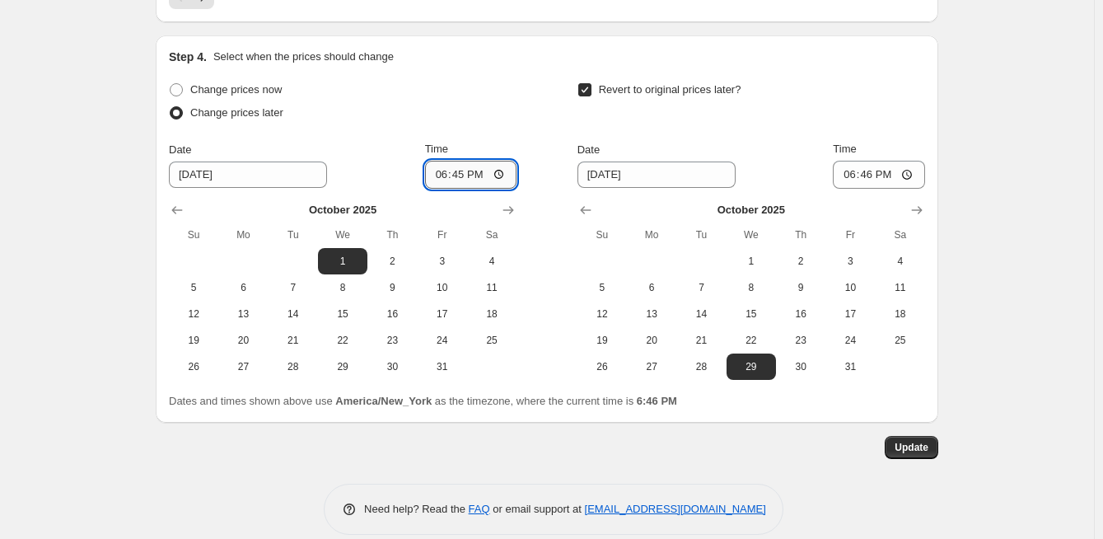
click at [461, 177] on input "18:45" at bounding box center [471, 175] width 92 height 28
click at [490, 176] on input "18:45" at bounding box center [471, 175] width 92 height 28
click at [444, 171] on input "18:45" at bounding box center [471, 175] width 92 height 28
click at [496, 171] on input "18:45" at bounding box center [471, 175] width 92 height 28
type input "23:45"
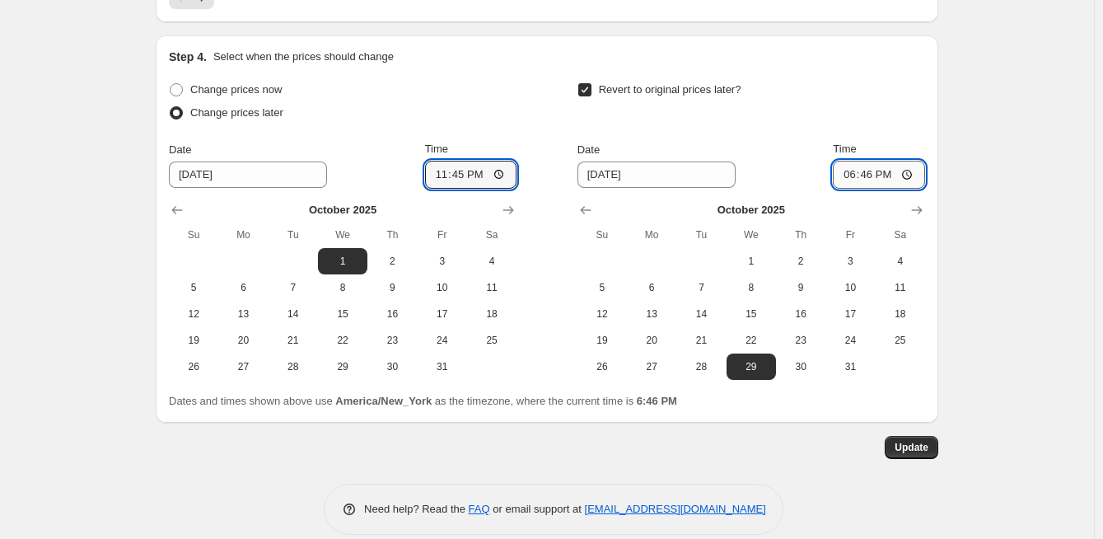
click at [863, 173] on input "18:46" at bounding box center [879, 175] width 92 height 28
click at [850, 172] on input "18:46" at bounding box center [879, 175] width 92 height 28
click at [912, 171] on input "18:46" at bounding box center [879, 175] width 92 height 28
type input "23:59"
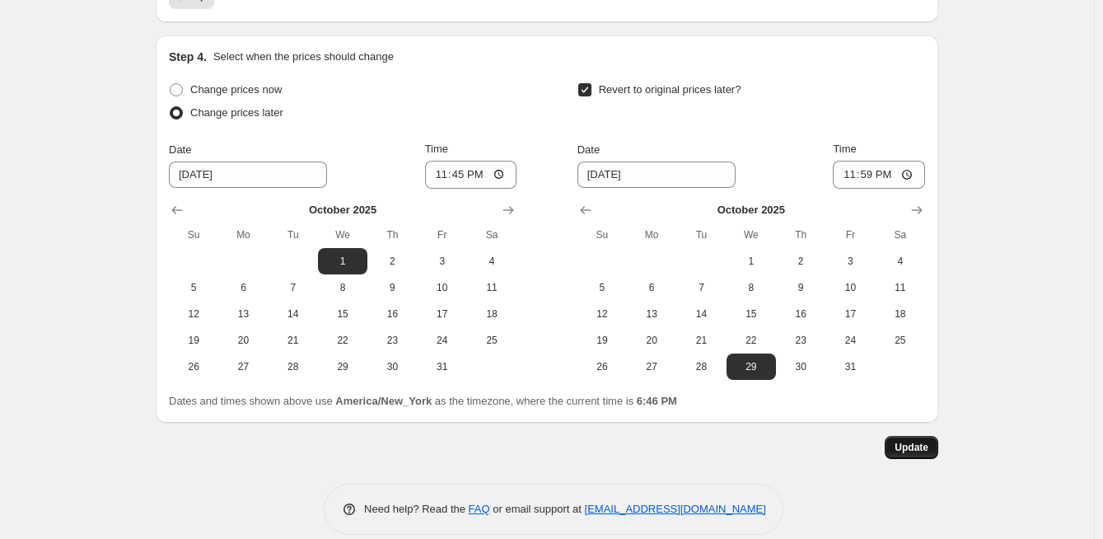
click at [914, 437] on button "Update" at bounding box center [912, 447] width 54 height 23
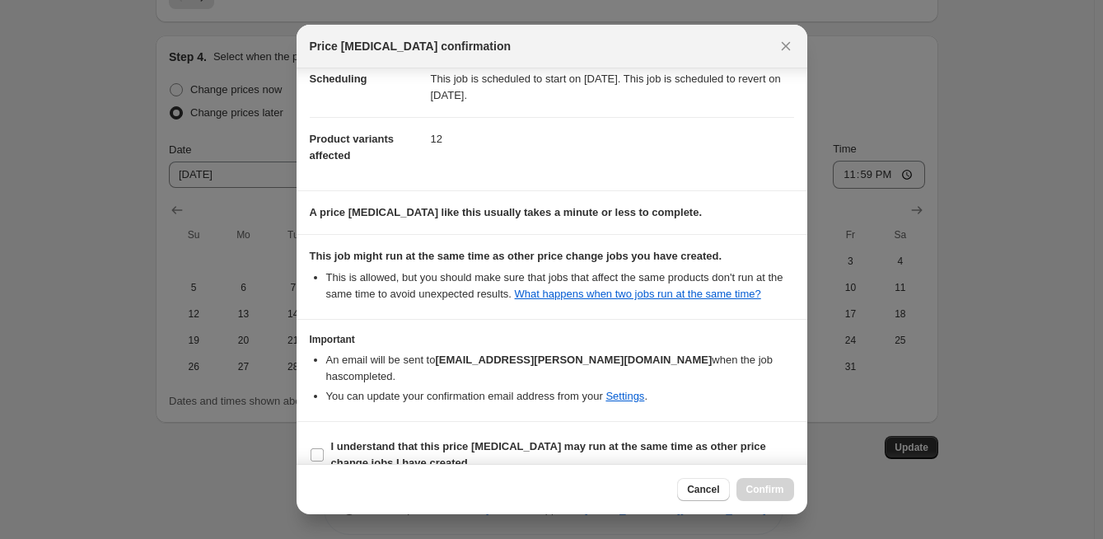
scroll to position [150, 0]
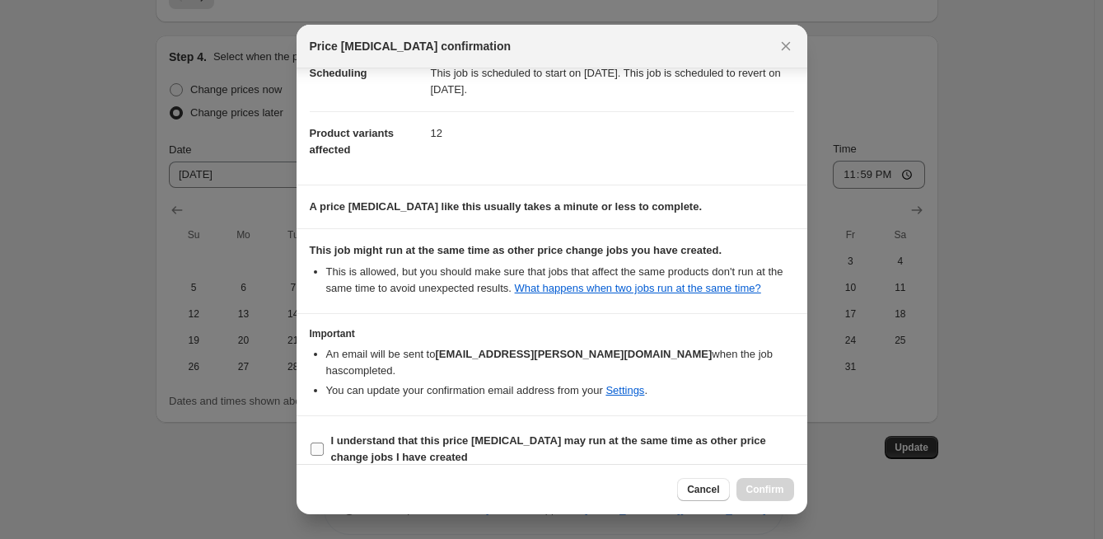
click at [320, 429] on label "I understand that this price [MEDICAL_DATA] may run at the same time as other p…" at bounding box center [552, 449] width 484 height 40
click at [320, 442] on input "I understand that this price [MEDICAL_DATA] may run at the same time as other p…" at bounding box center [317, 448] width 13 height 13
checkbox input "true"
click at [782, 484] on span "Confirm" at bounding box center [765, 489] width 38 height 13
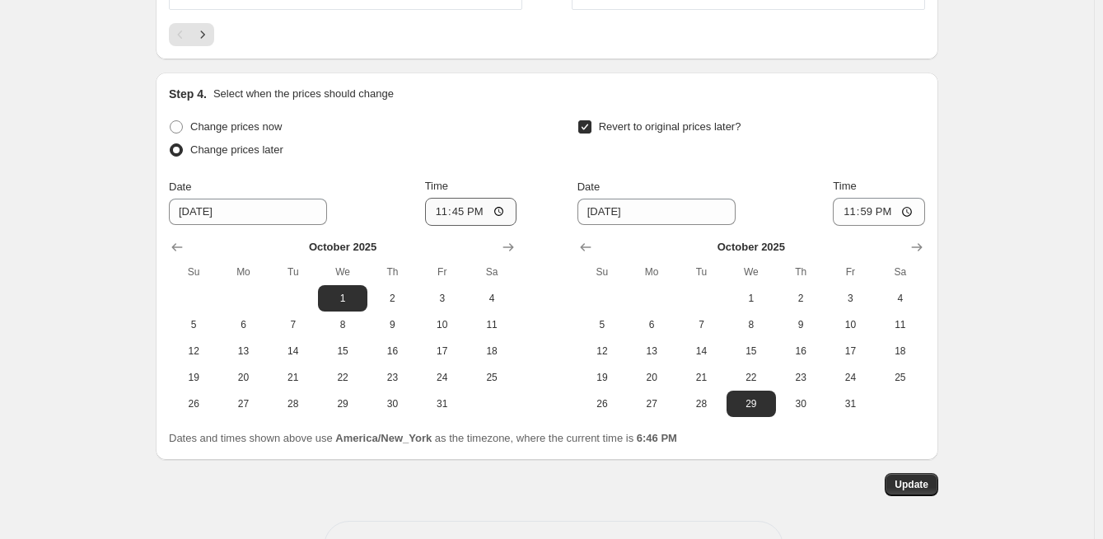
scroll to position [1490, 0]
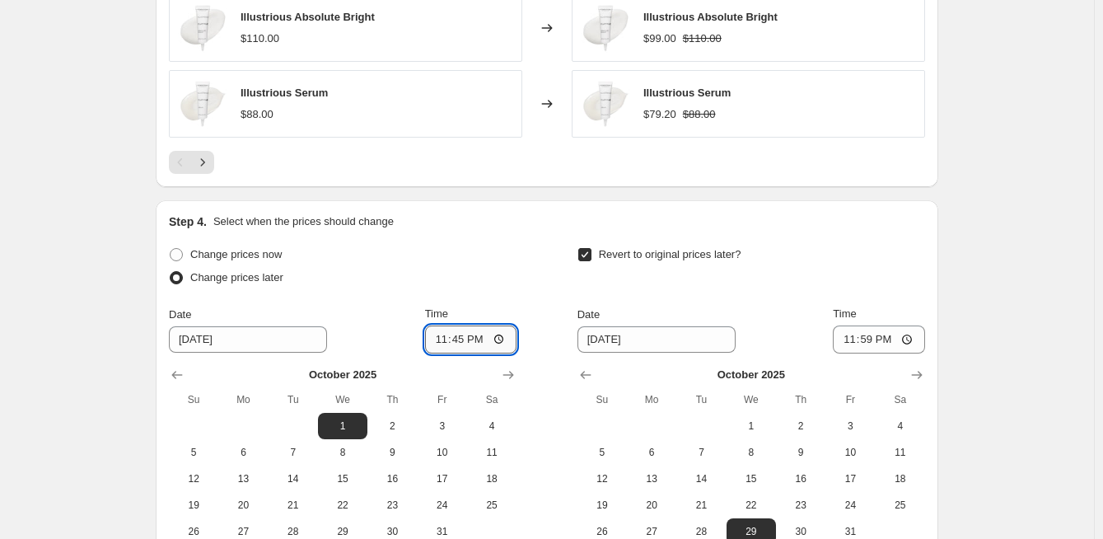
click at [507, 337] on input "23:45" at bounding box center [471, 339] width 92 height 28
type input "11:01"
click at [699, 213] on div "Step 4. Select when the prices should change" at bounding box center [547, 221] width 756 height 16
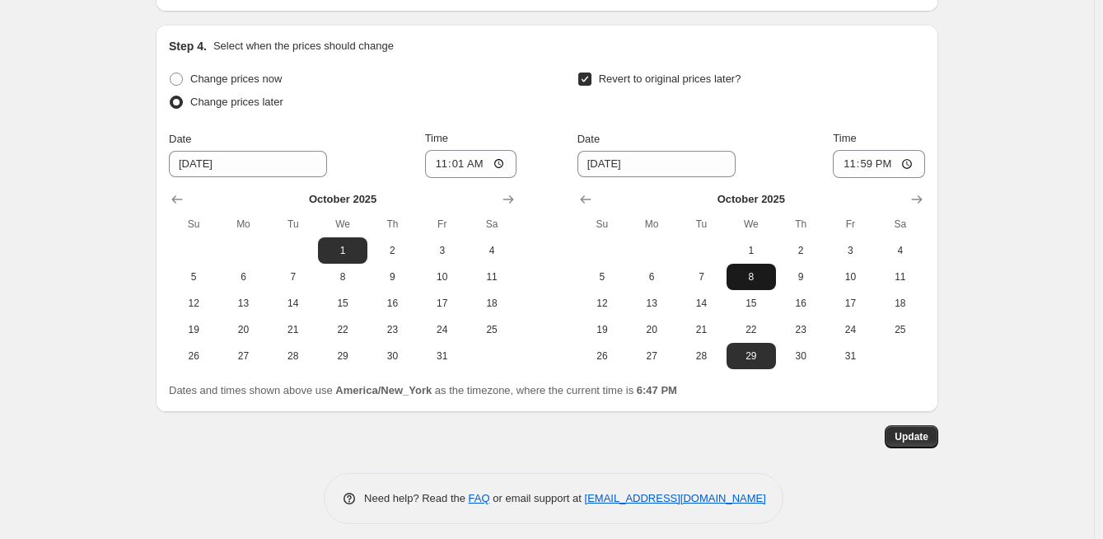
scroll to position [1674, 0]
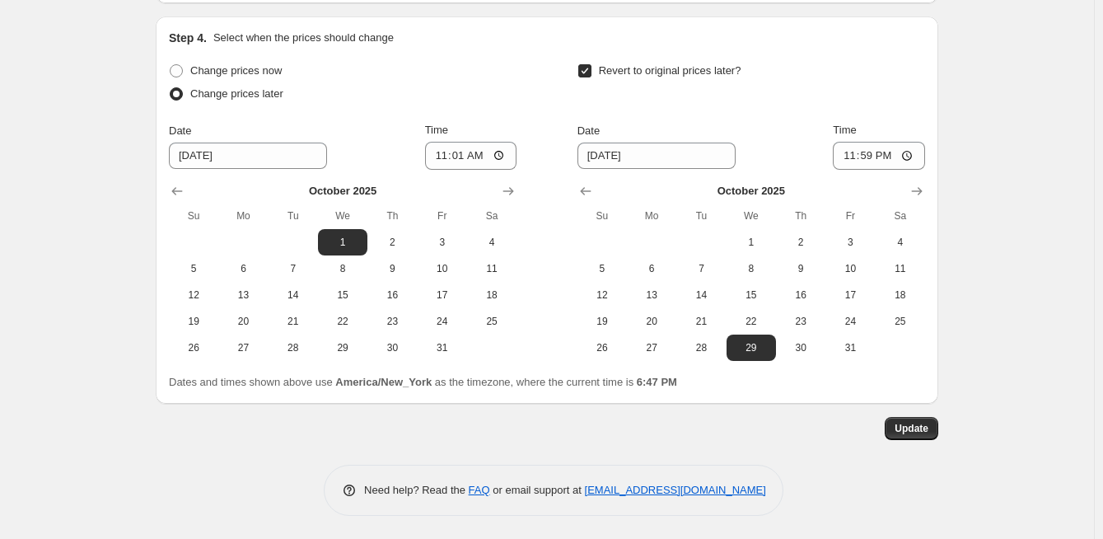
click at [914, 424] on span "Update" at bounding box center [912, 428] width 34 height 13
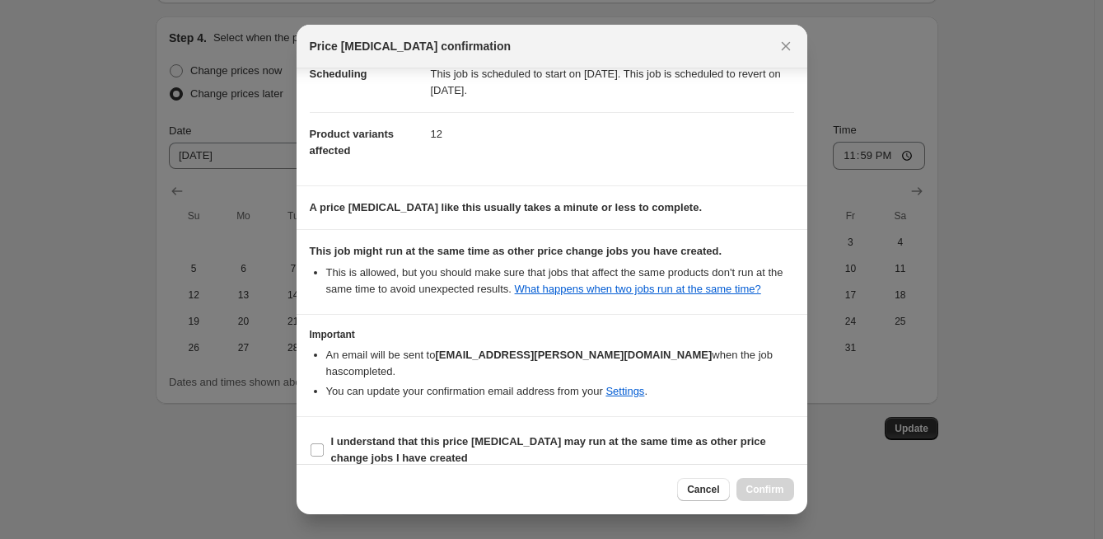
scroll to position [150, 0]
drag, startPoint x: 324, startPoint y: 426, endPoint x: 339, endPoint y: 432, distance: 15.9
click at [327, 429] on label "I understand that this price [MEDICAL_DATA] may run at the same time as other p…" at bounding box center [552, 449] width 484 height 40
click at [324, 442] on span ":ra1:" at bounding box center [317, 449] width 15 height 15
click at [324, 442] on input "I understand that this price [MEDICAL_DATA] may run at the same time as other p…" at bounding box center [317, 448] width 13 height 13
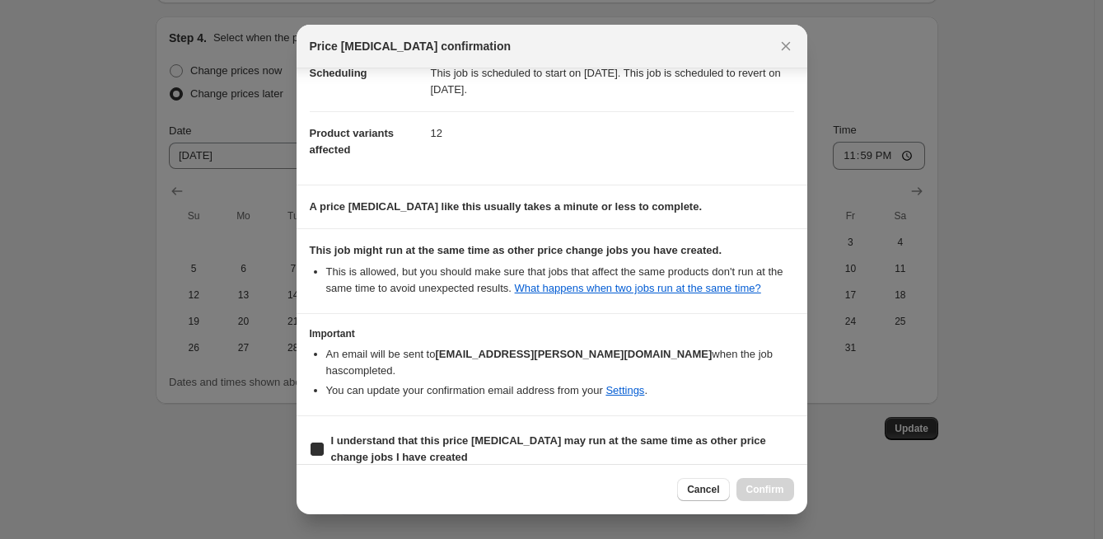
checkbox input "true"
click at [756, 494] on span "Confirm" at bounding box center [765, 489] width 38 height 13
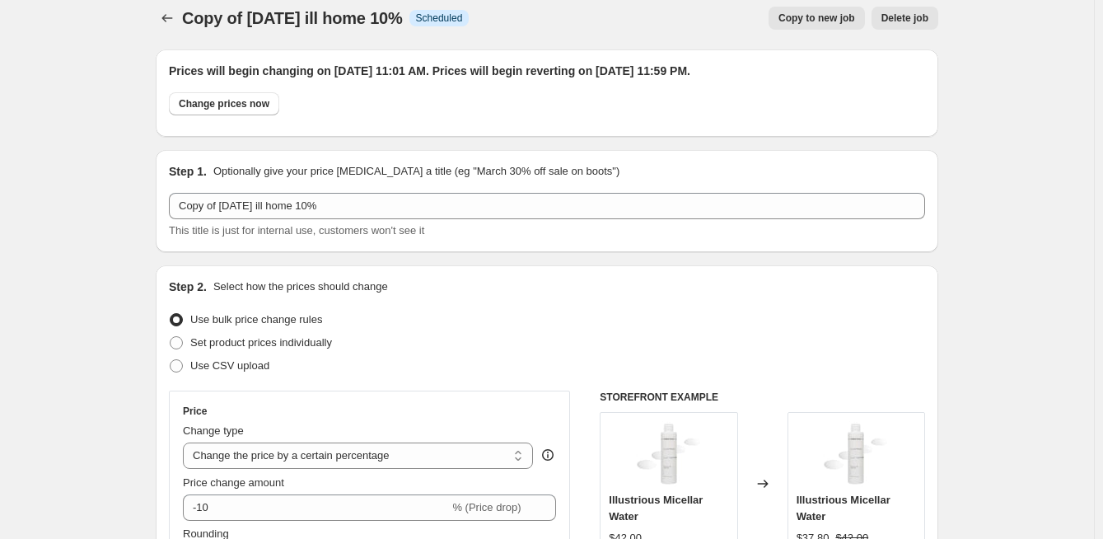
scroll to position [0, 0]
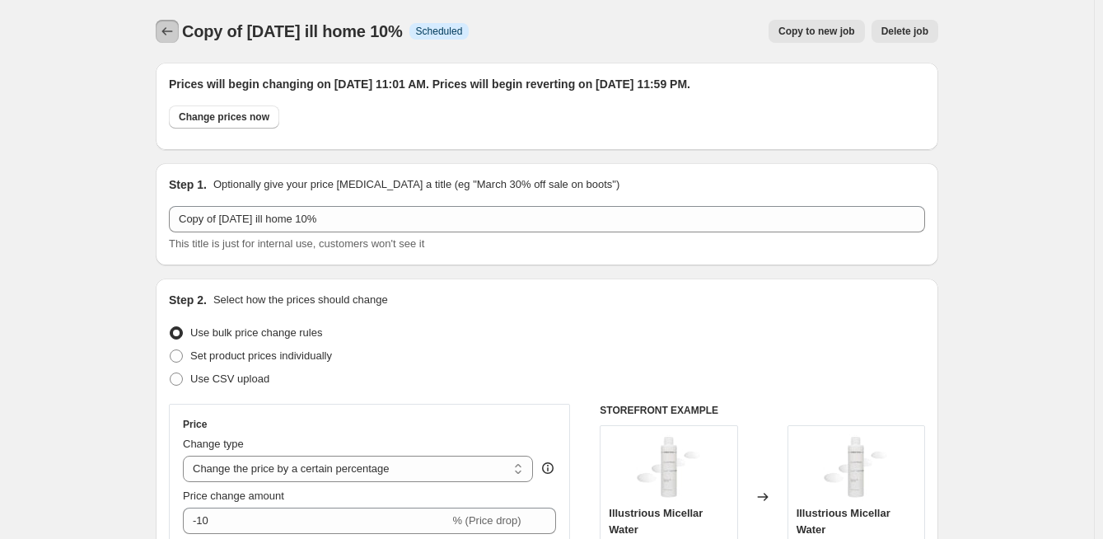
click at [175, 32] on icon "Price change jobs" at bounding box center [167, 31] width 16 height 16
